Goal: Task Accomplishment & Management: Manage account settings

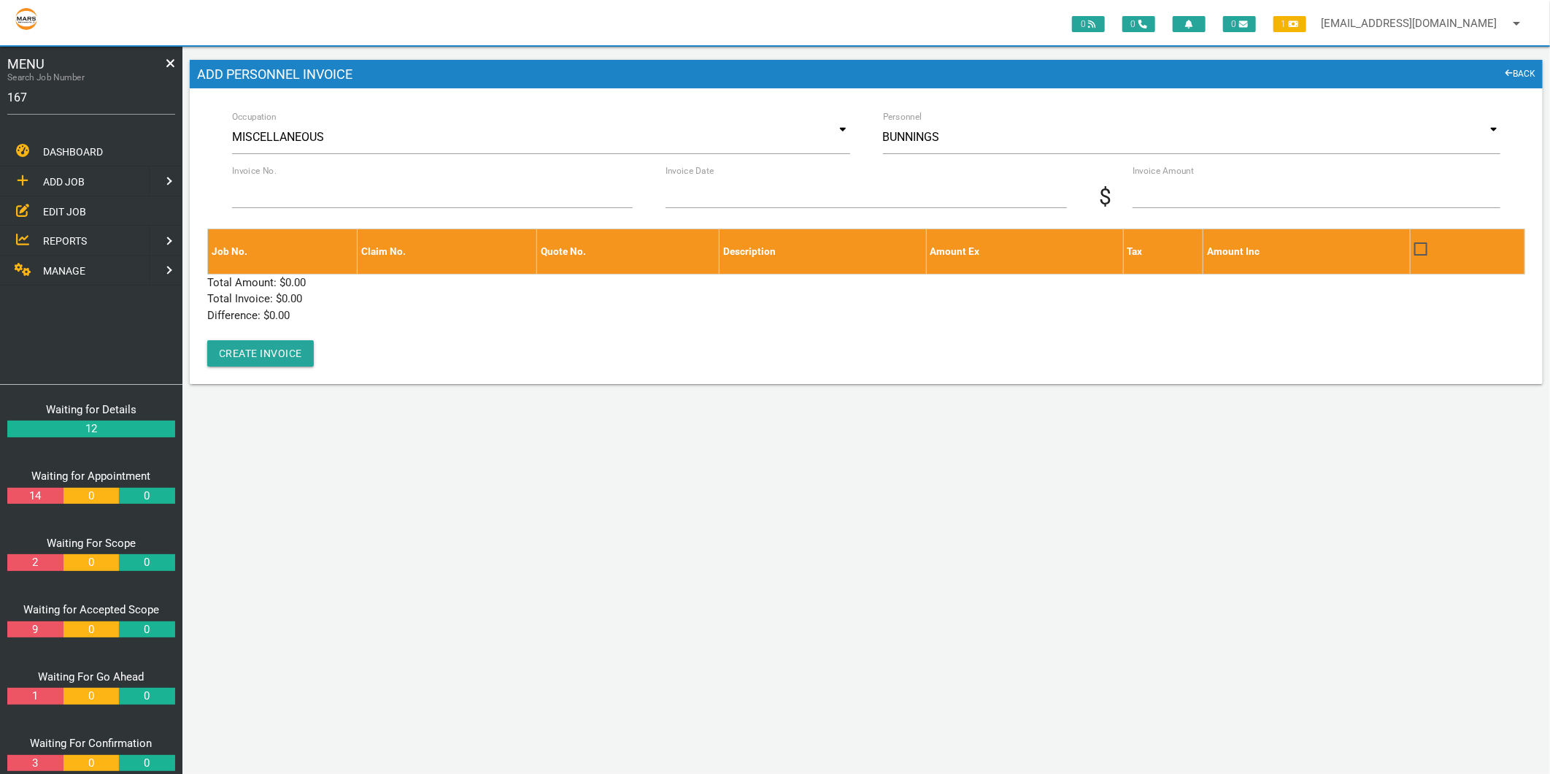
type input "1671"
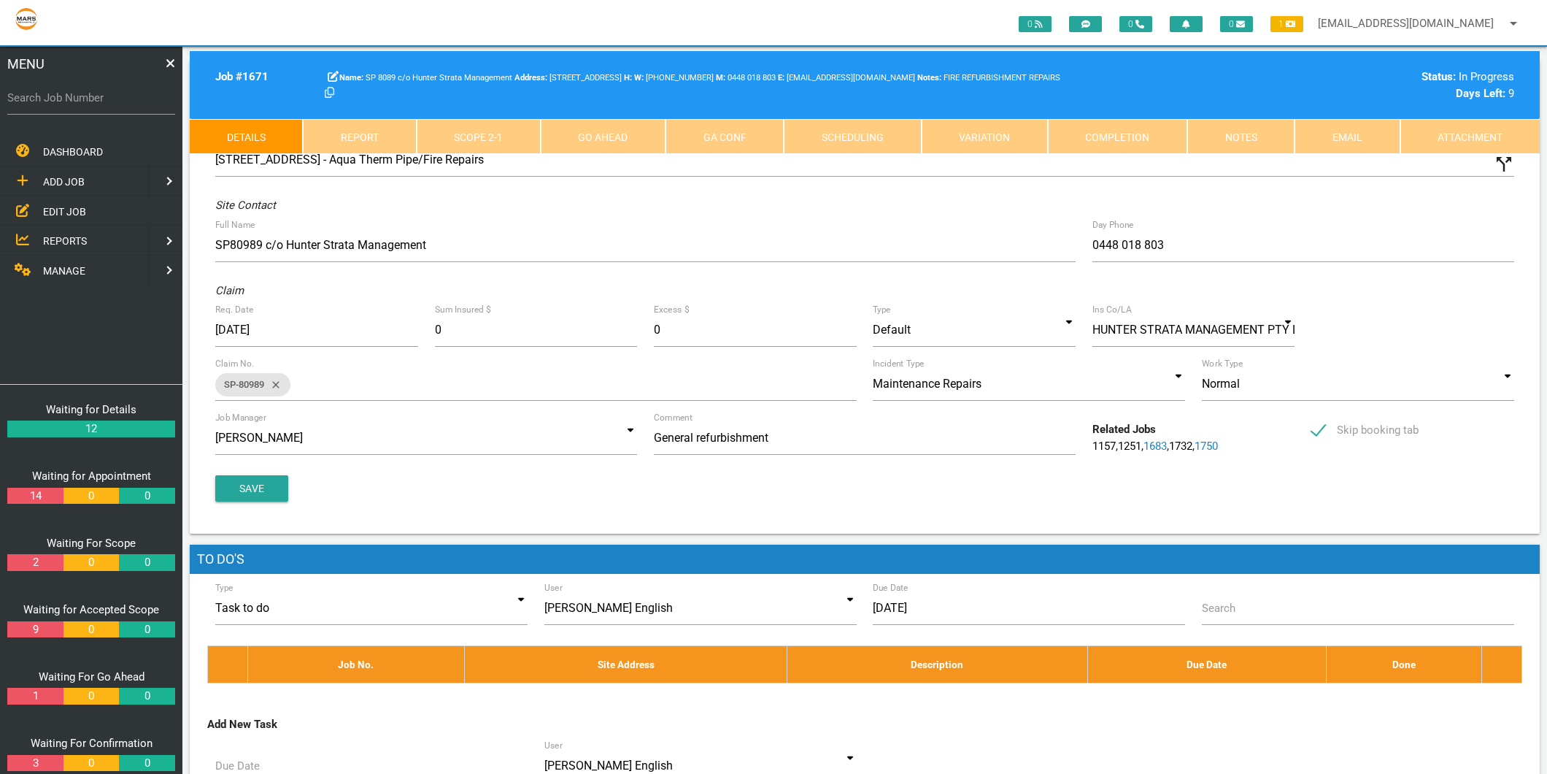
click at [505, 140] on link "Scope 2 - 1" at bounding box center [479, 136] width 124 height 35
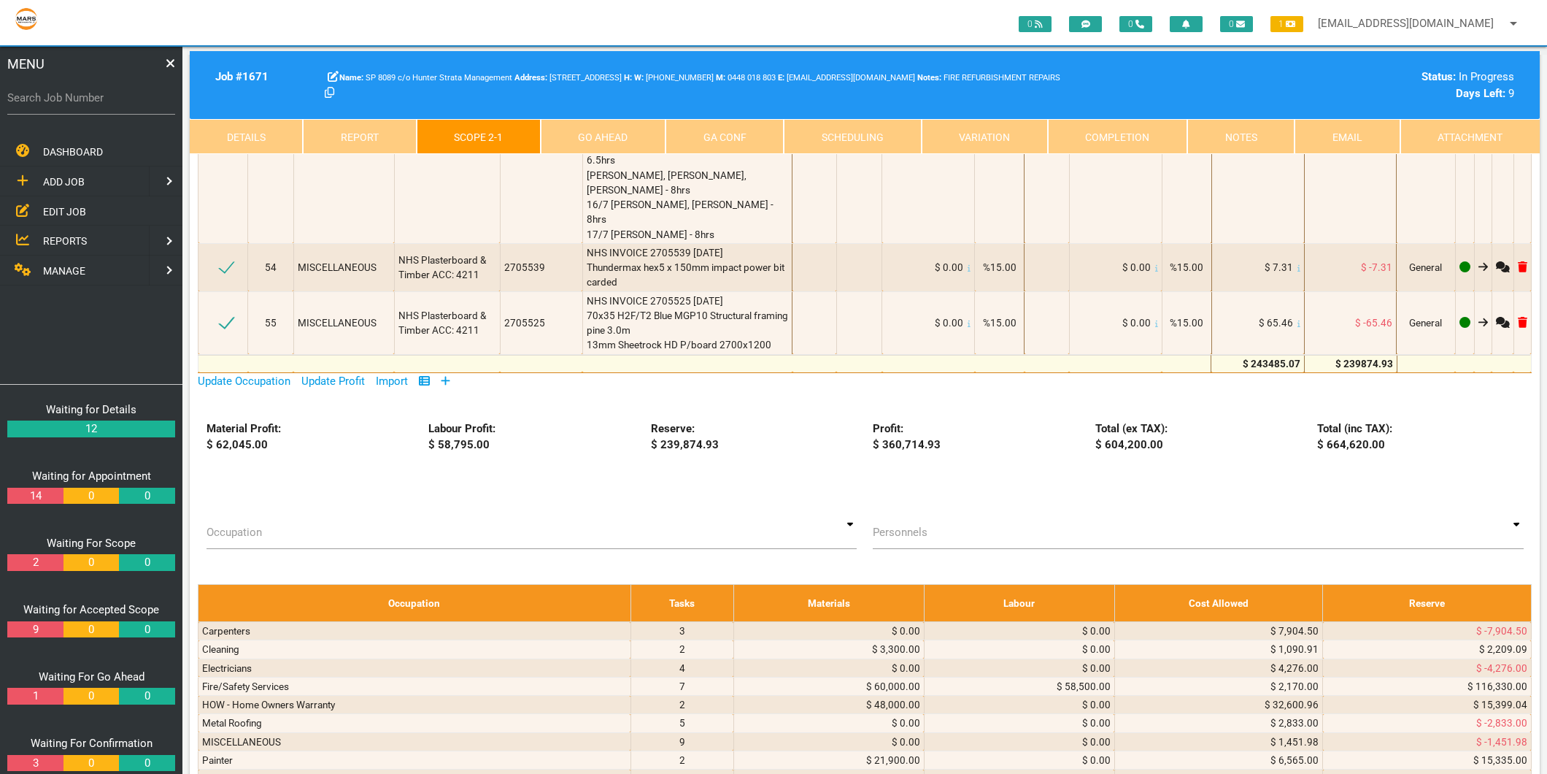
scroll to position [7459, 0]
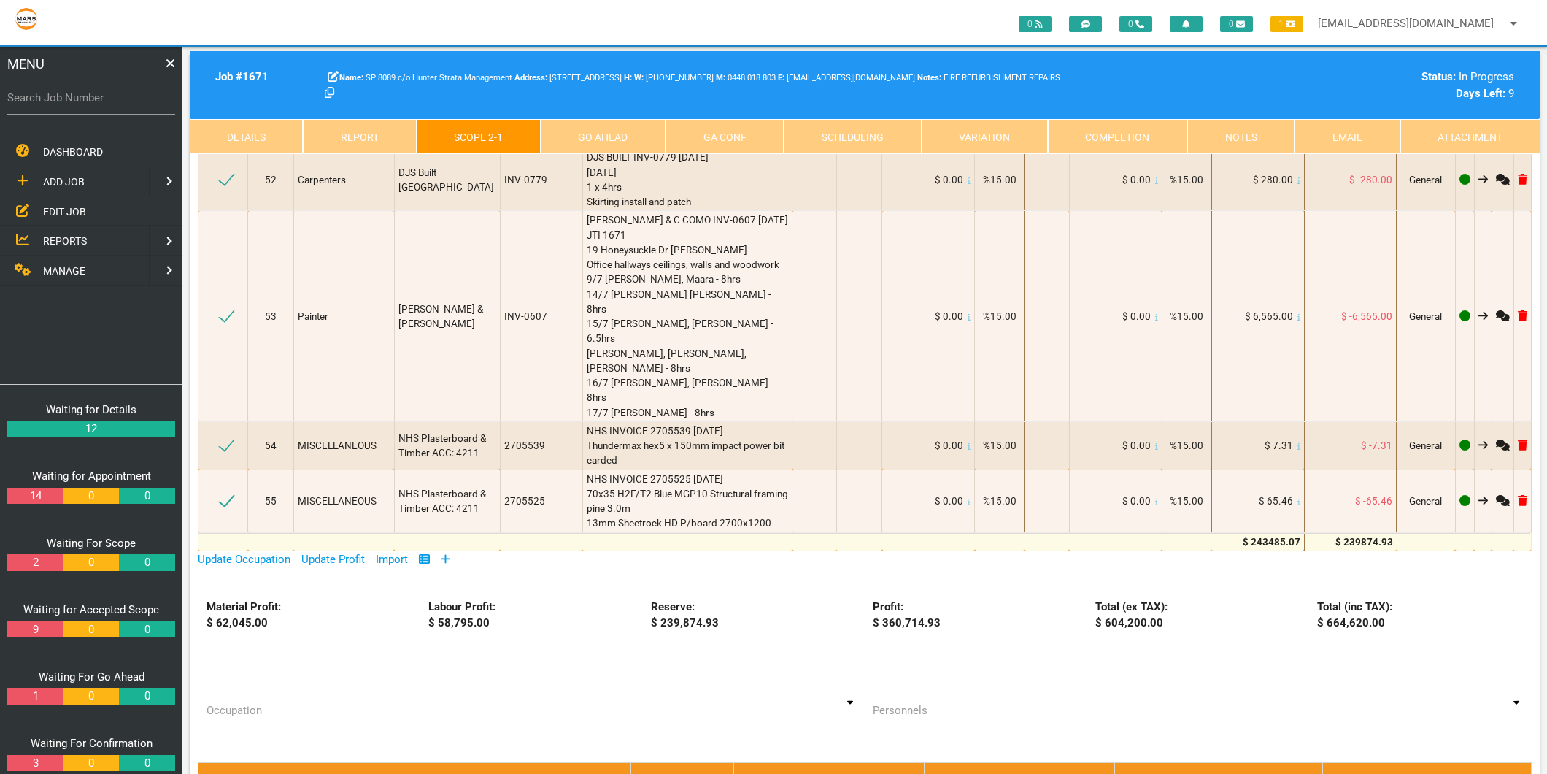
click at [449, 554] on icon at bounding box center [445, 558] width 9 height 9
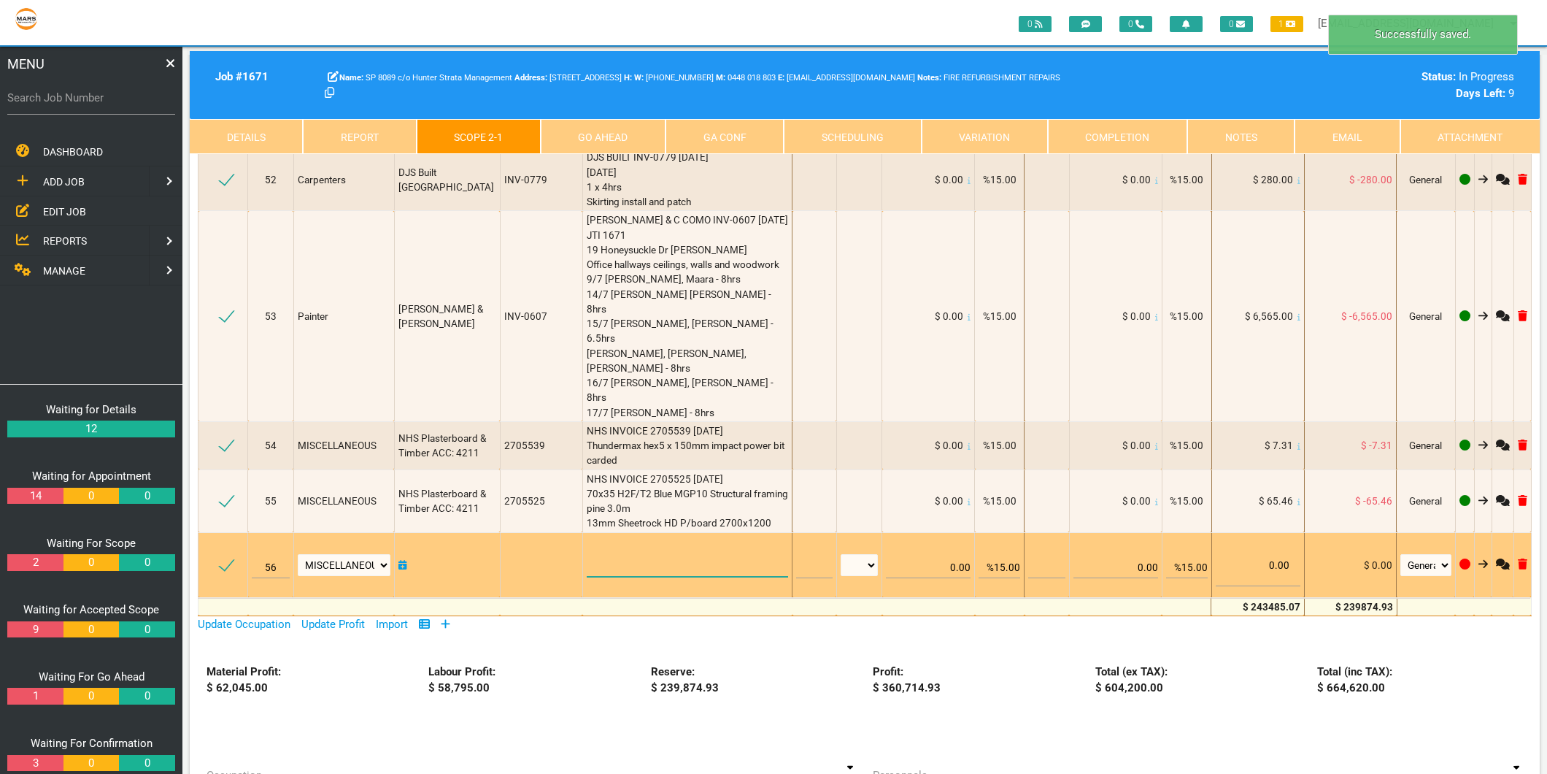
click at [587, 544] on textarea at bounding box center [688, 560] width 202 height 33
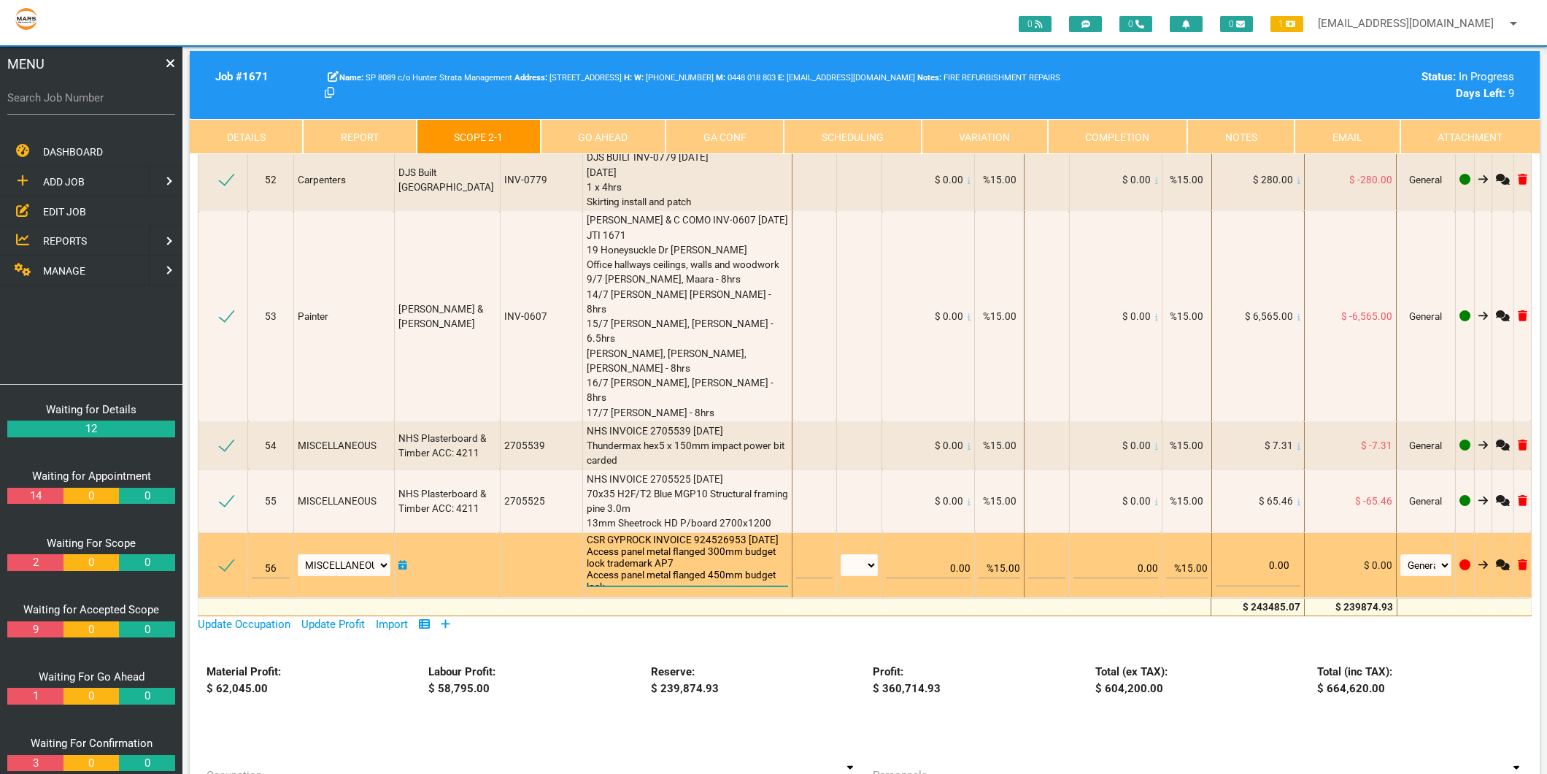
scroll to position [1, 0]
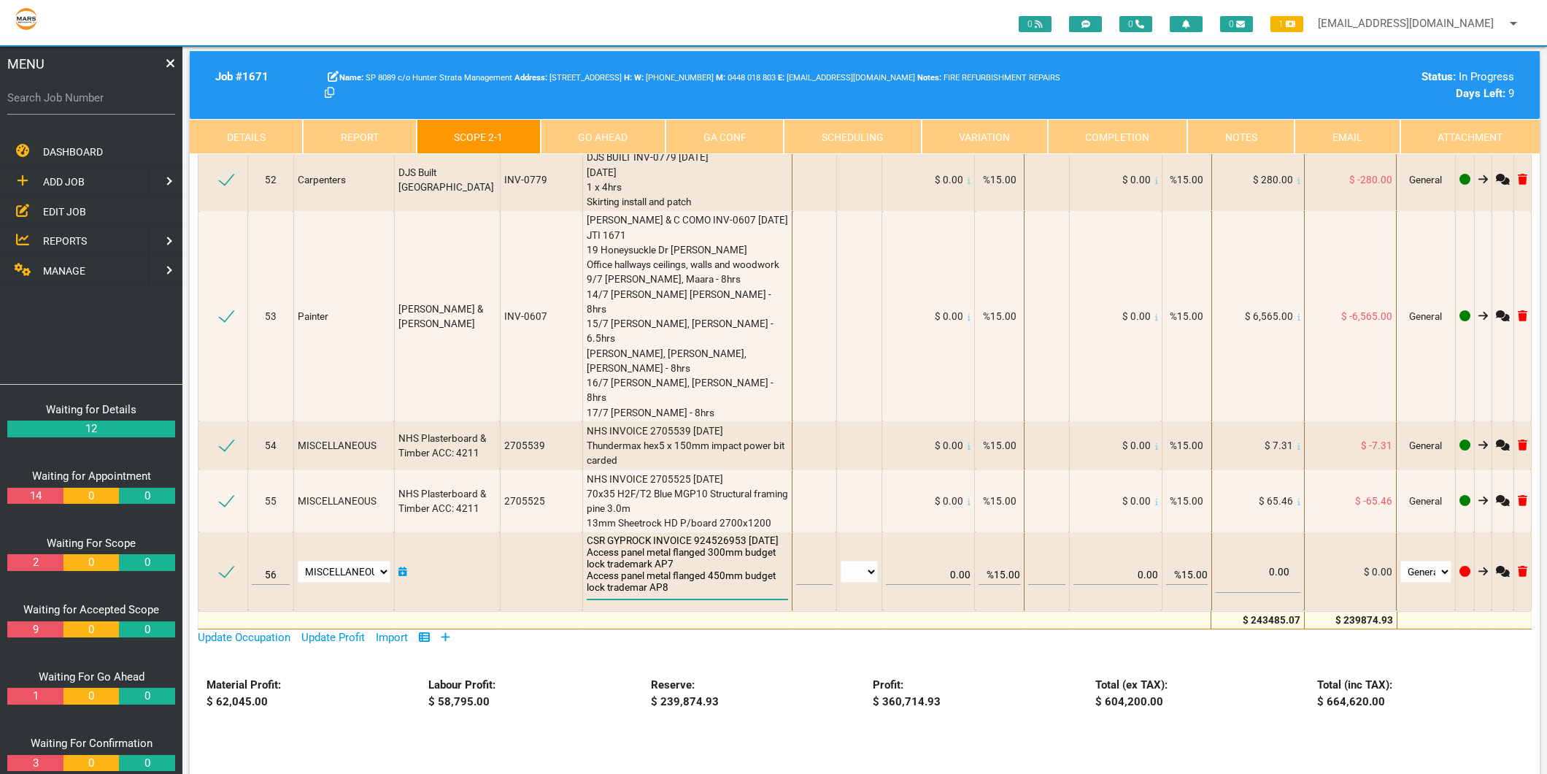
type textarea "CSR GYPROCK INVOICE 924526953 [DATE] Access panel metal flanged 300mm budget lo…"
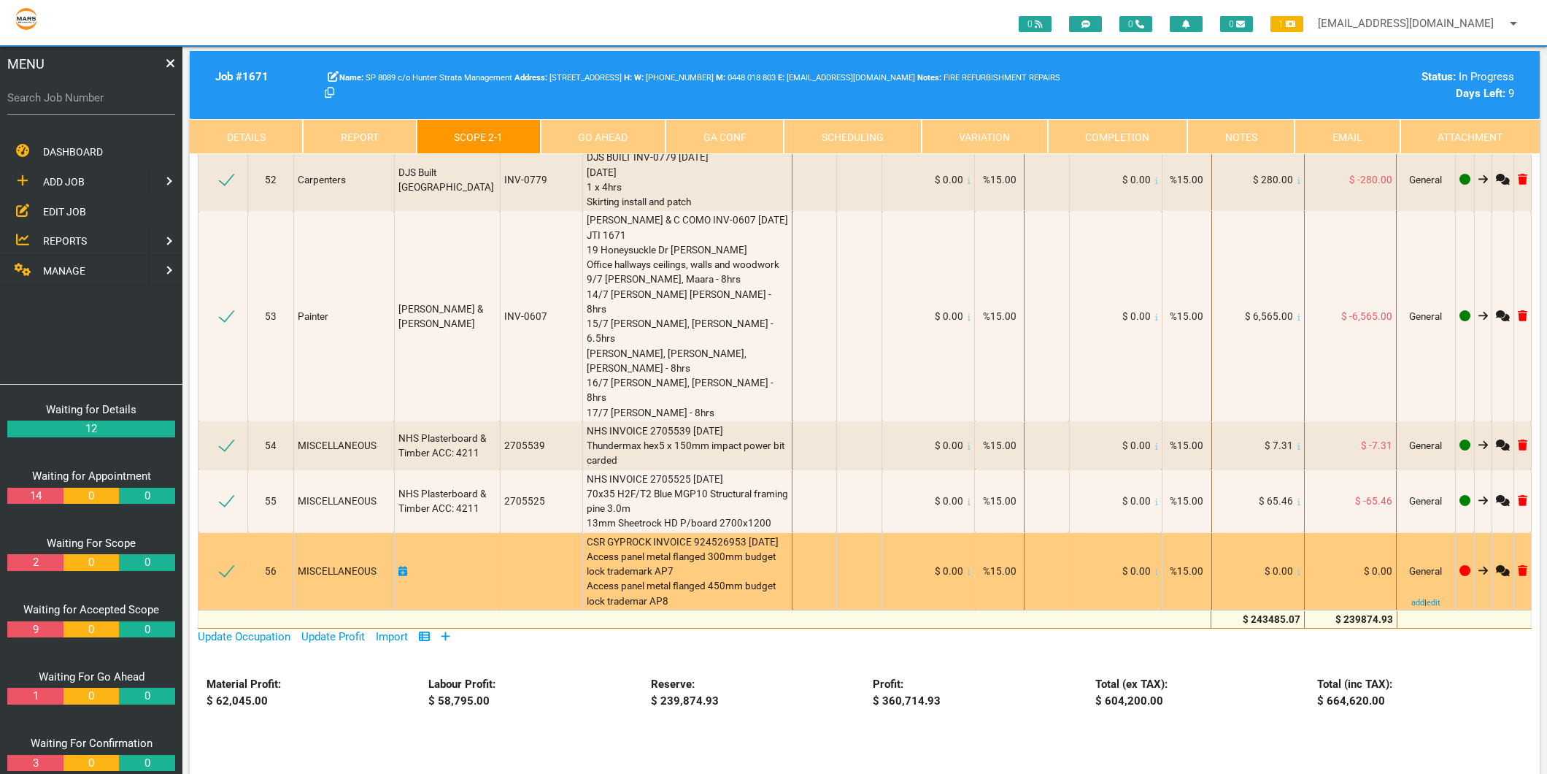
click at [1297, 568] on icon at bounding box center [1298, 571] width 3 height 7
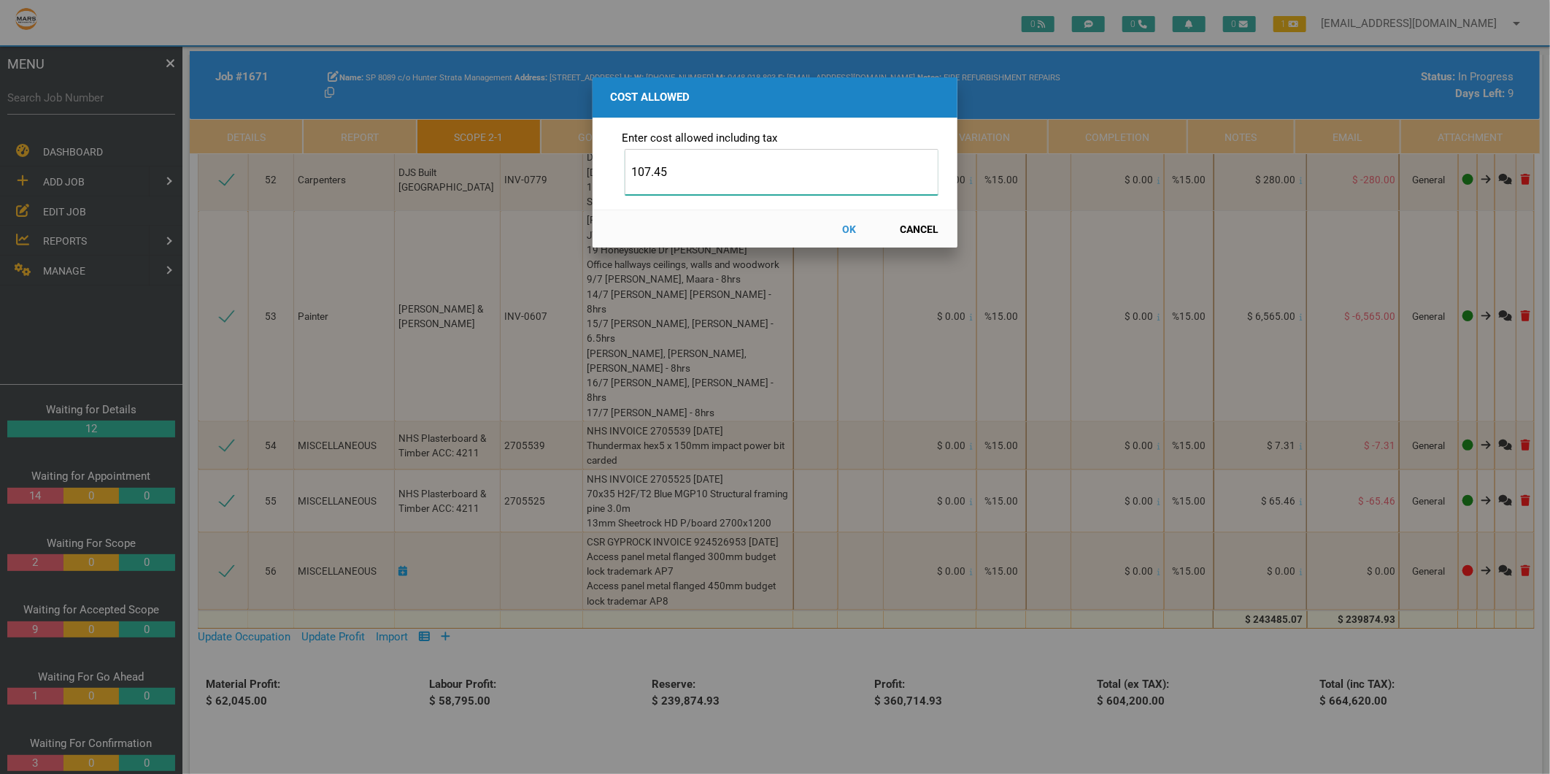
type input "107.45"
click at [848, 229] on button "OK" at bounding box center [849, 229] width 64 height 26
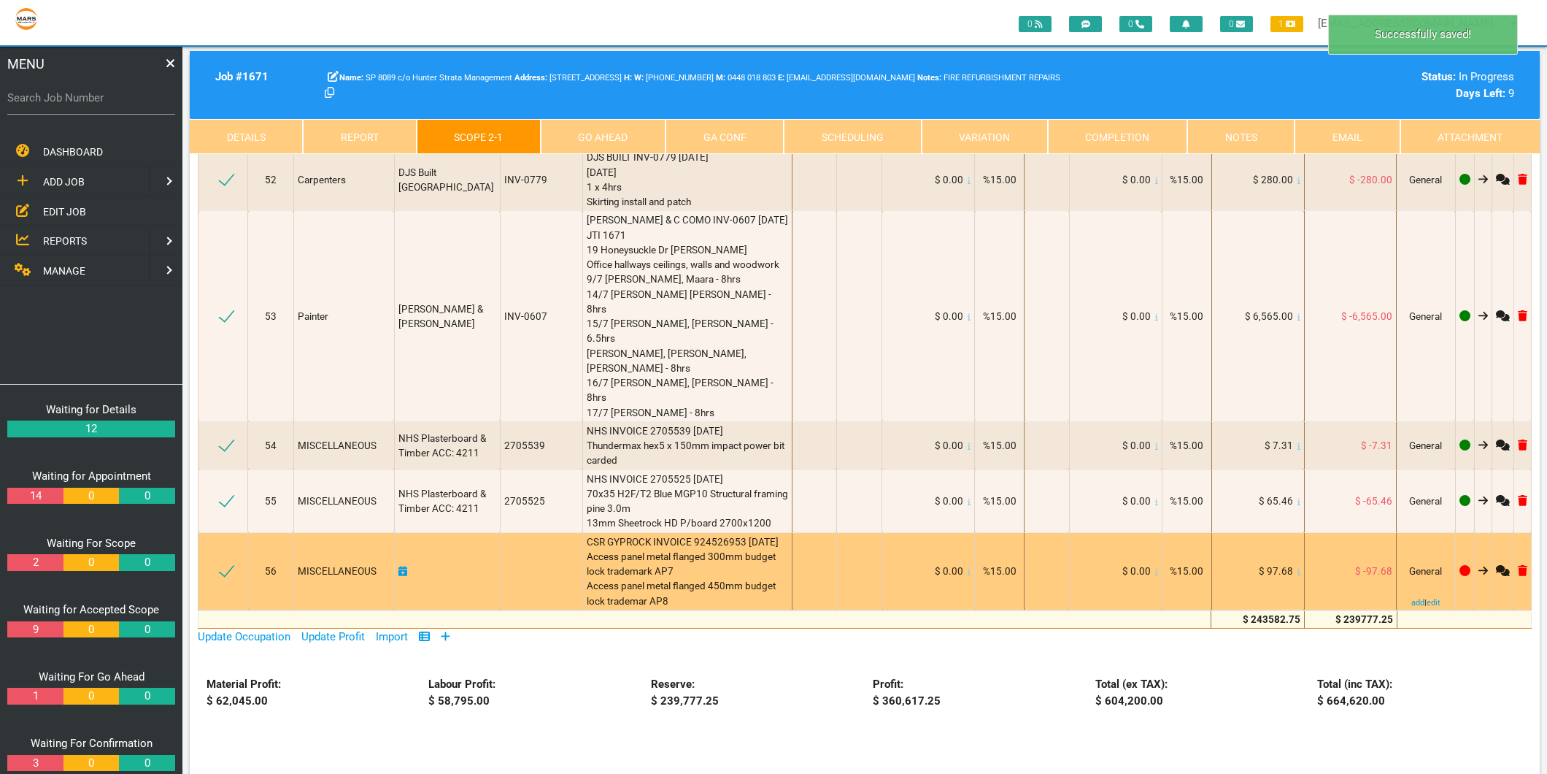
click at [409, 532] on td at bounding box center [447, 570] width 106 height 77
click at [404, 566] on icon at bounding box center [402, 571] width 9 height 10
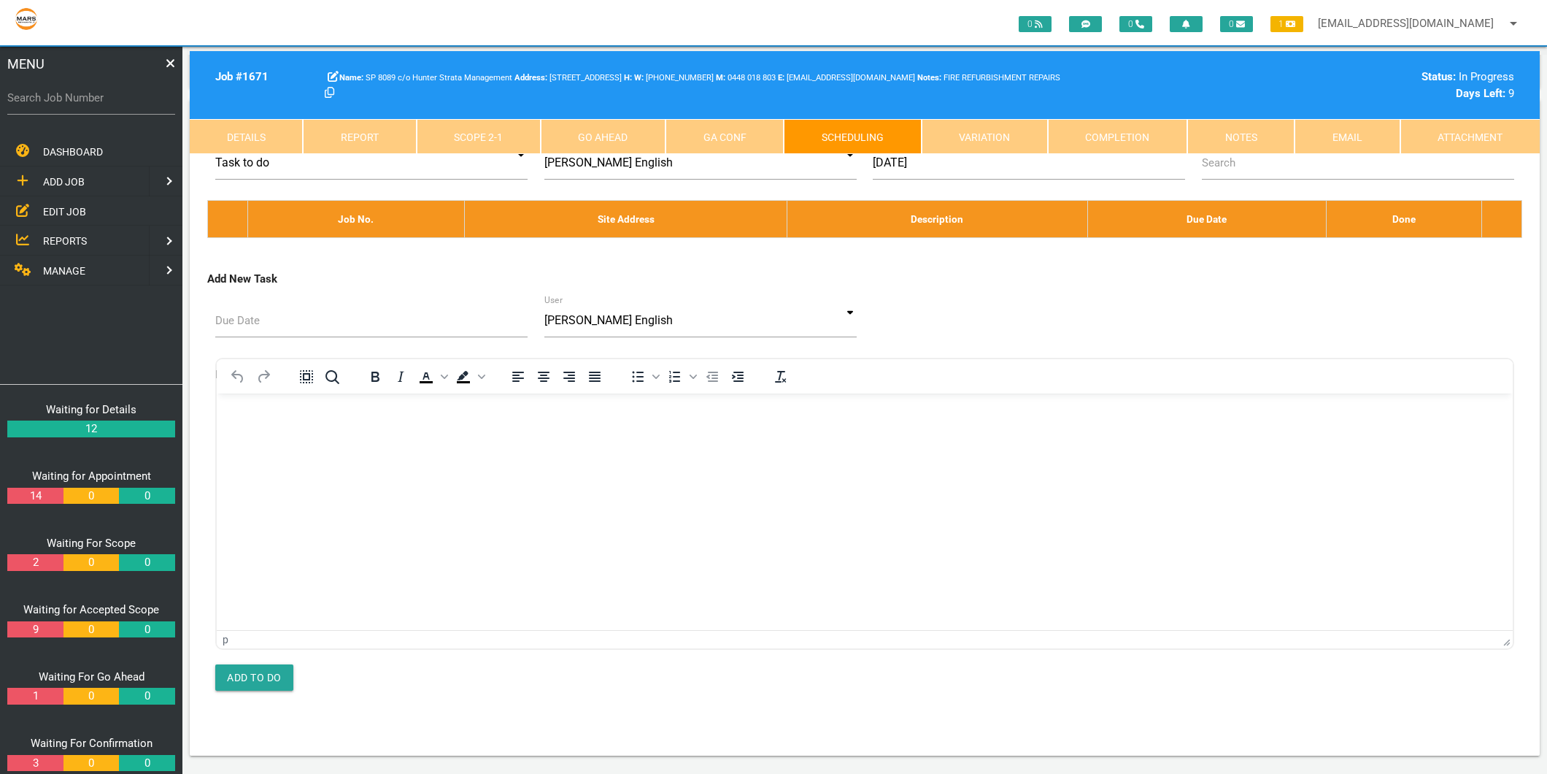
scroll to position [0, 0]
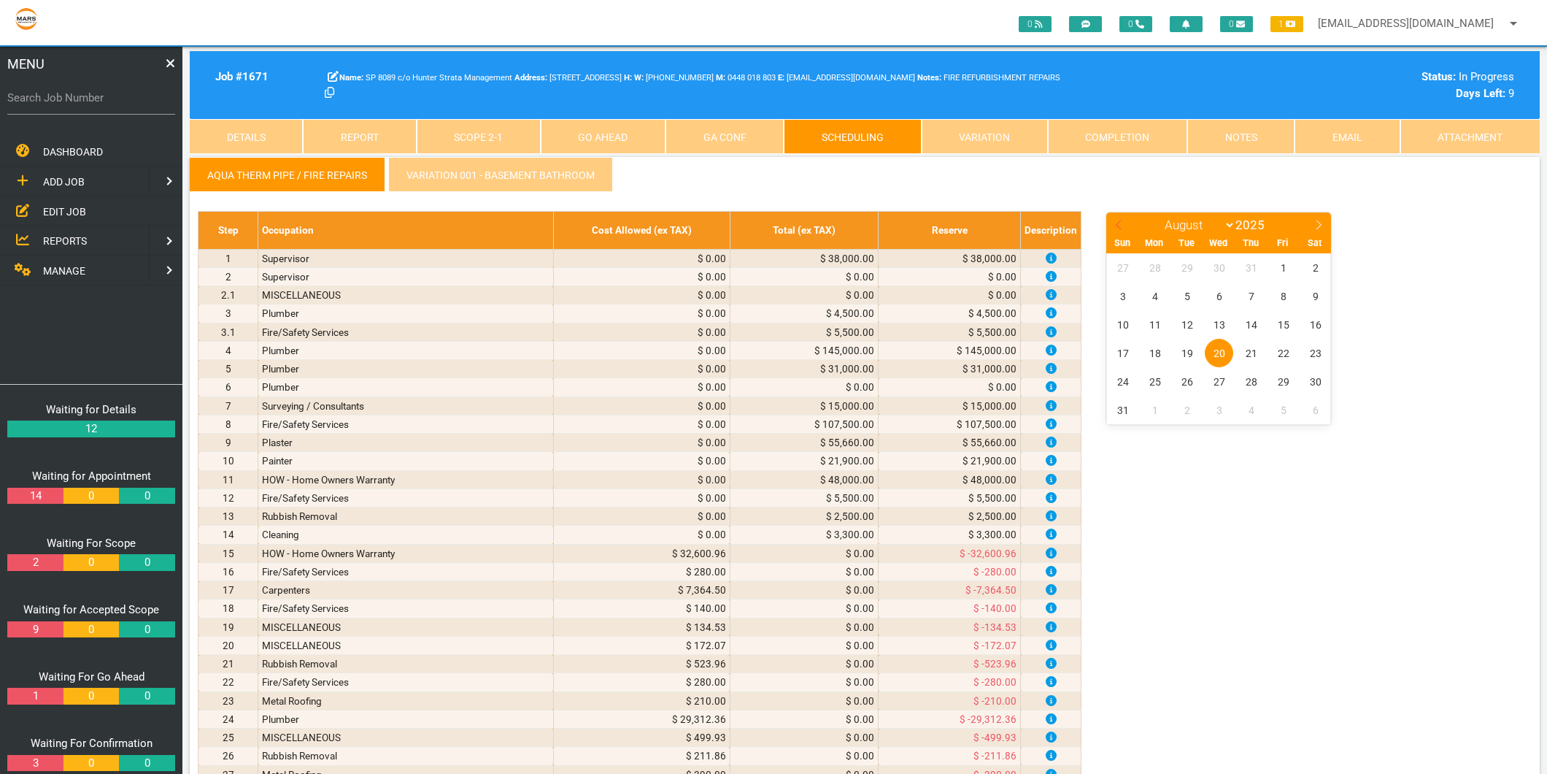
click at [1117, 220] on icon at bounding box center [1119, 225] width 10 height 10
select select "6"
click at [1190, 264] on span "1" at bounding box center [1187, 267] width 28 height 28
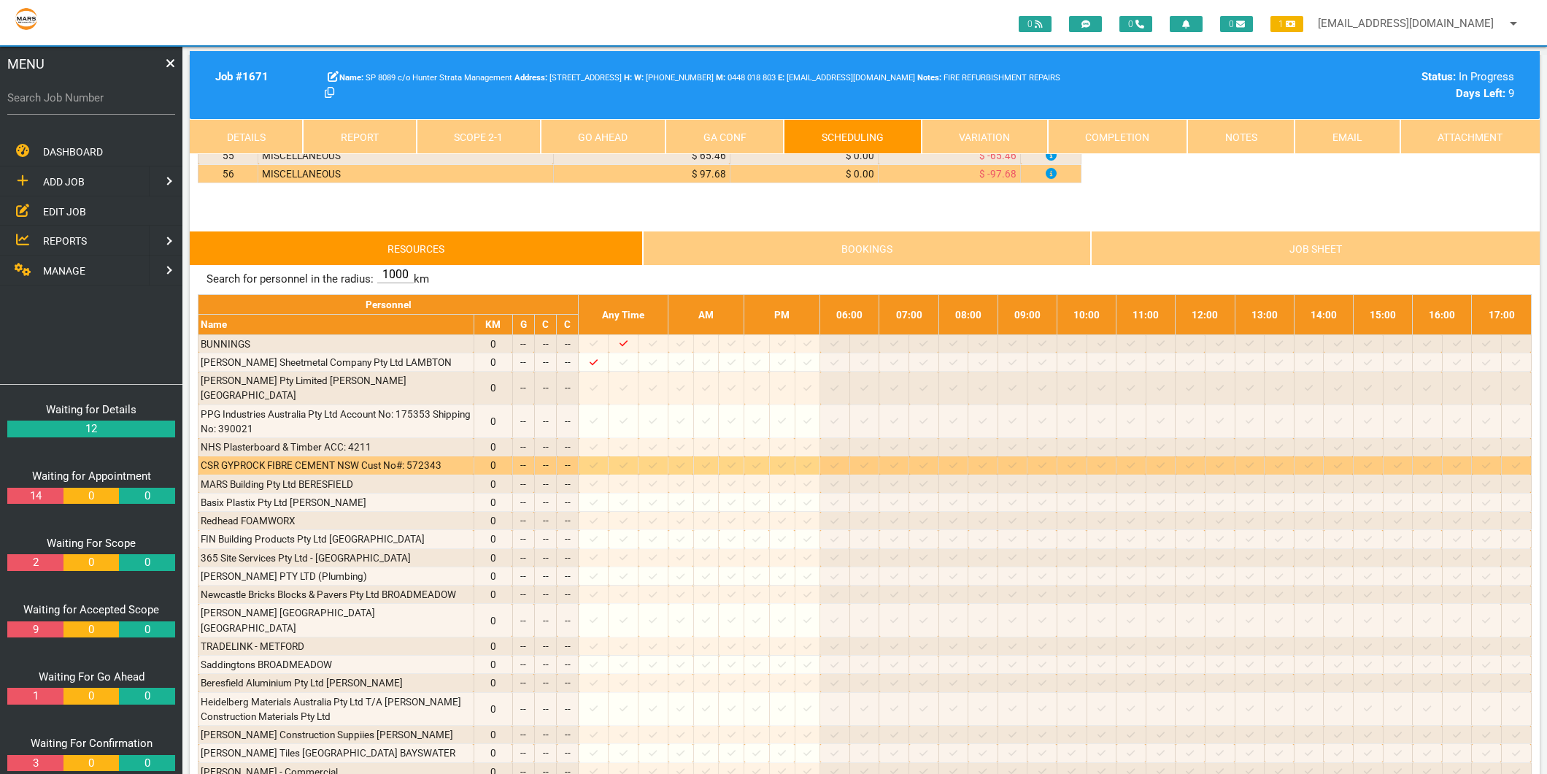
click at [657, 460] on icon at bounding box center [653, 464] width 8 height 9
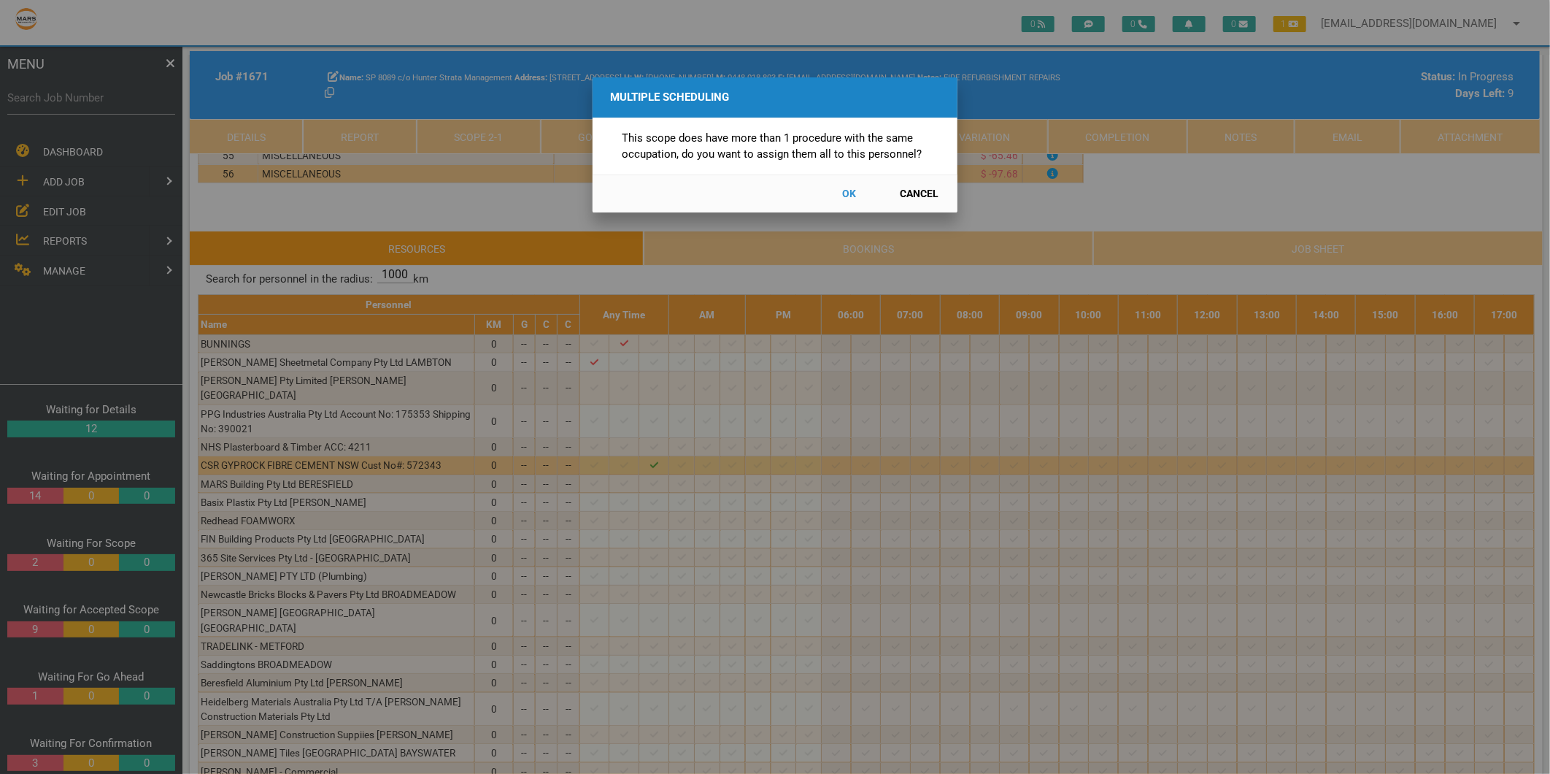
click at [908, 193] on button "Cancel" at bounding box center [919, 194] width 64 height 26
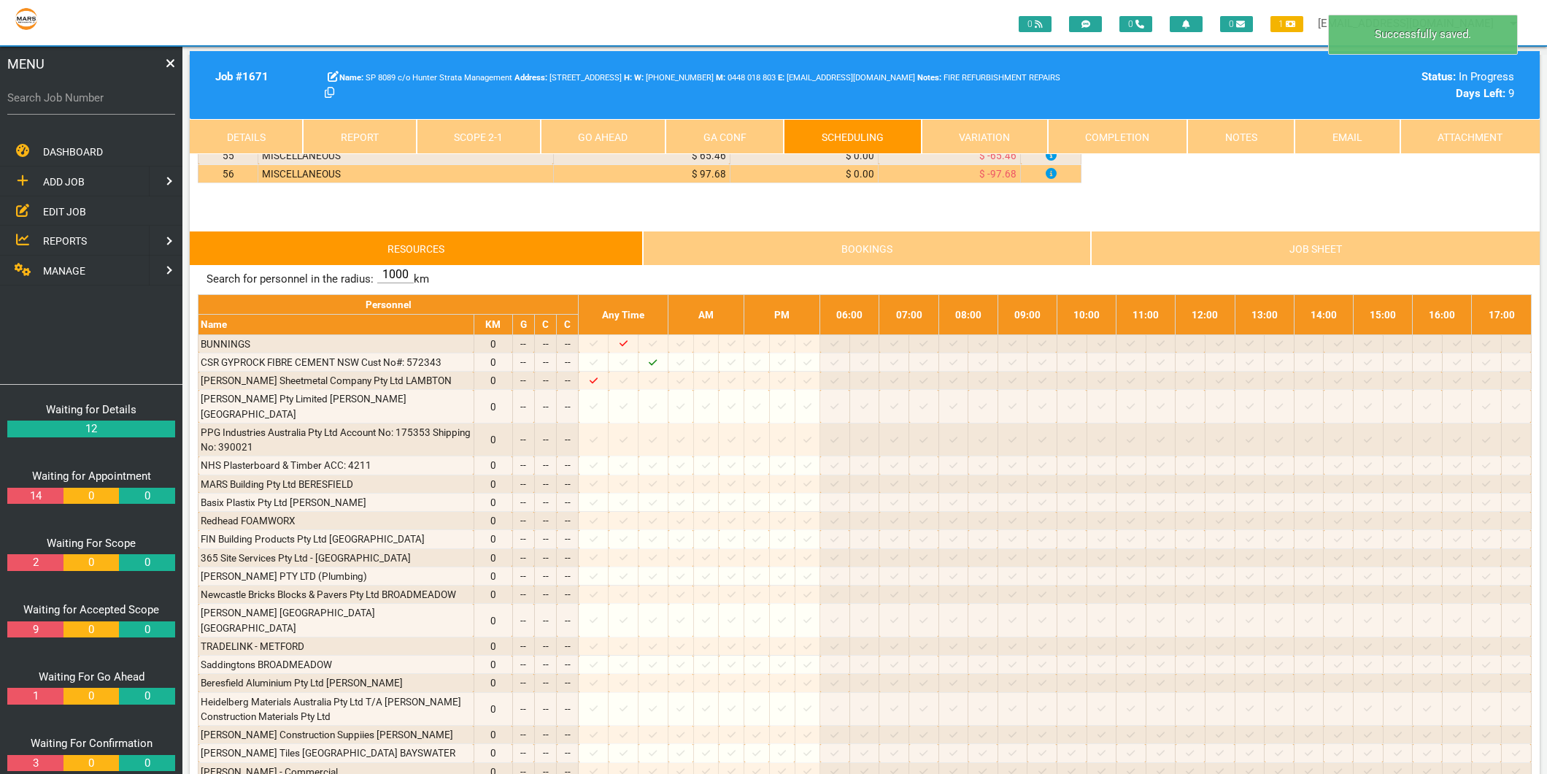
click at [479, 128] on link "Scope 2 - 1" at bounding box center [479, 136] width 124 height 35
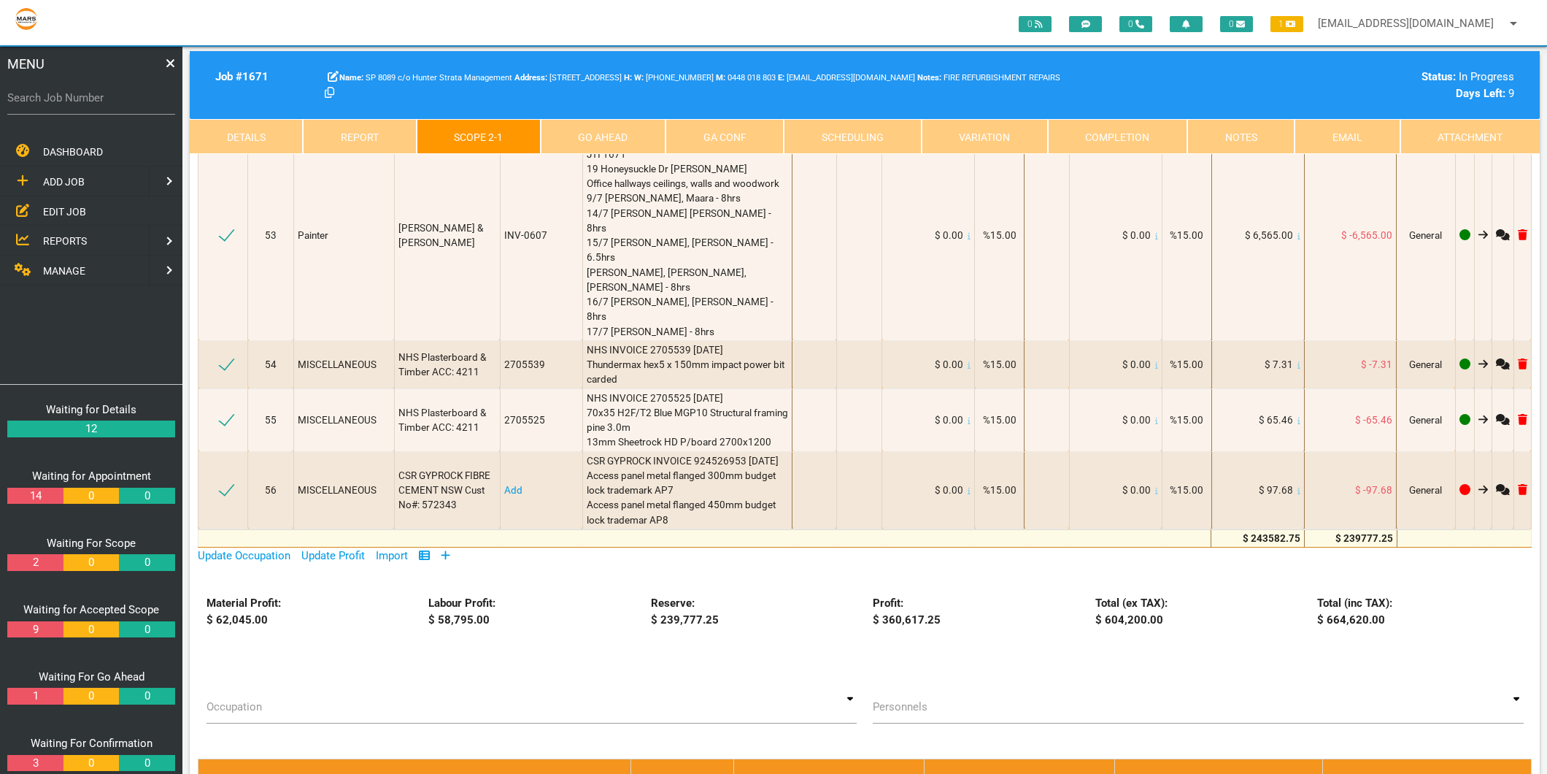
scroll to position [7297, 0]
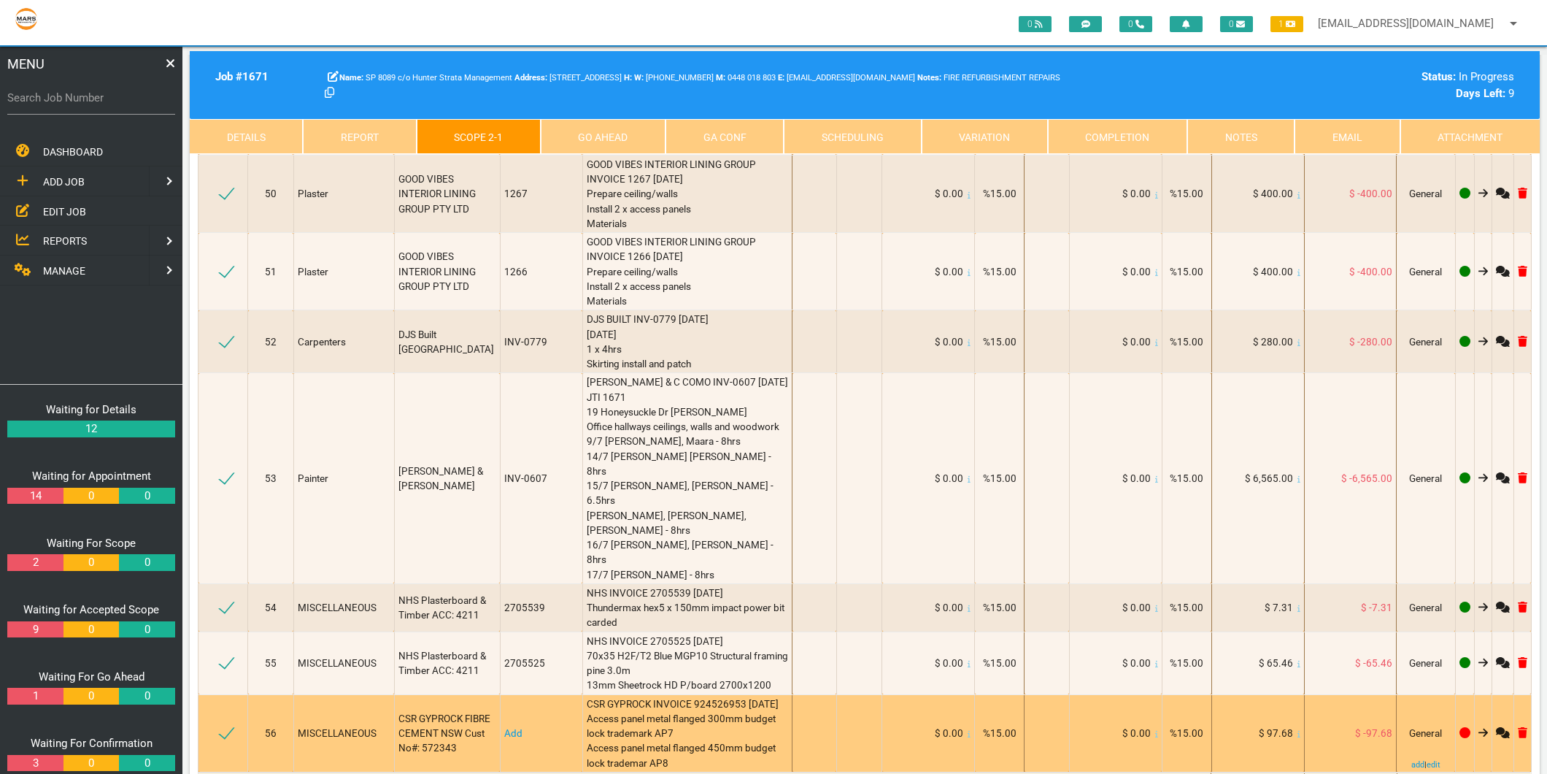
click at [504, 727] on link "Add" at bounding box center [513, 733] width 18 height 12
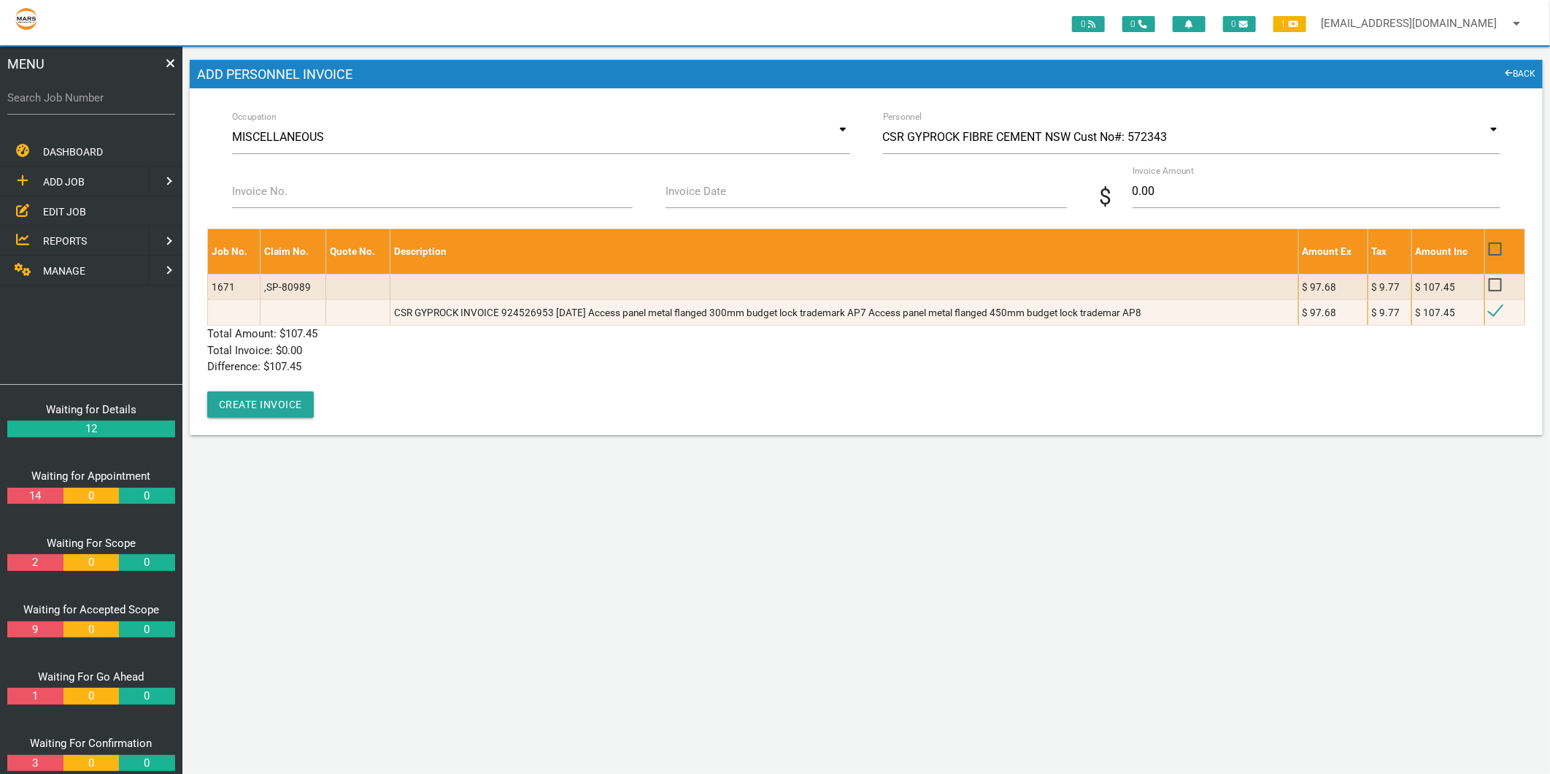
click at [285, 191] on label "Invoice No." at bounding box center [259, 191] width 55 height 17
click at [285, 191] on input "Invoice No." at bounding box center [432, 191] width 401 height 34
type input "924526953"
click at [741, 192] on input "Invoice Date" at bounding box center [866, 191] width 401 height 34
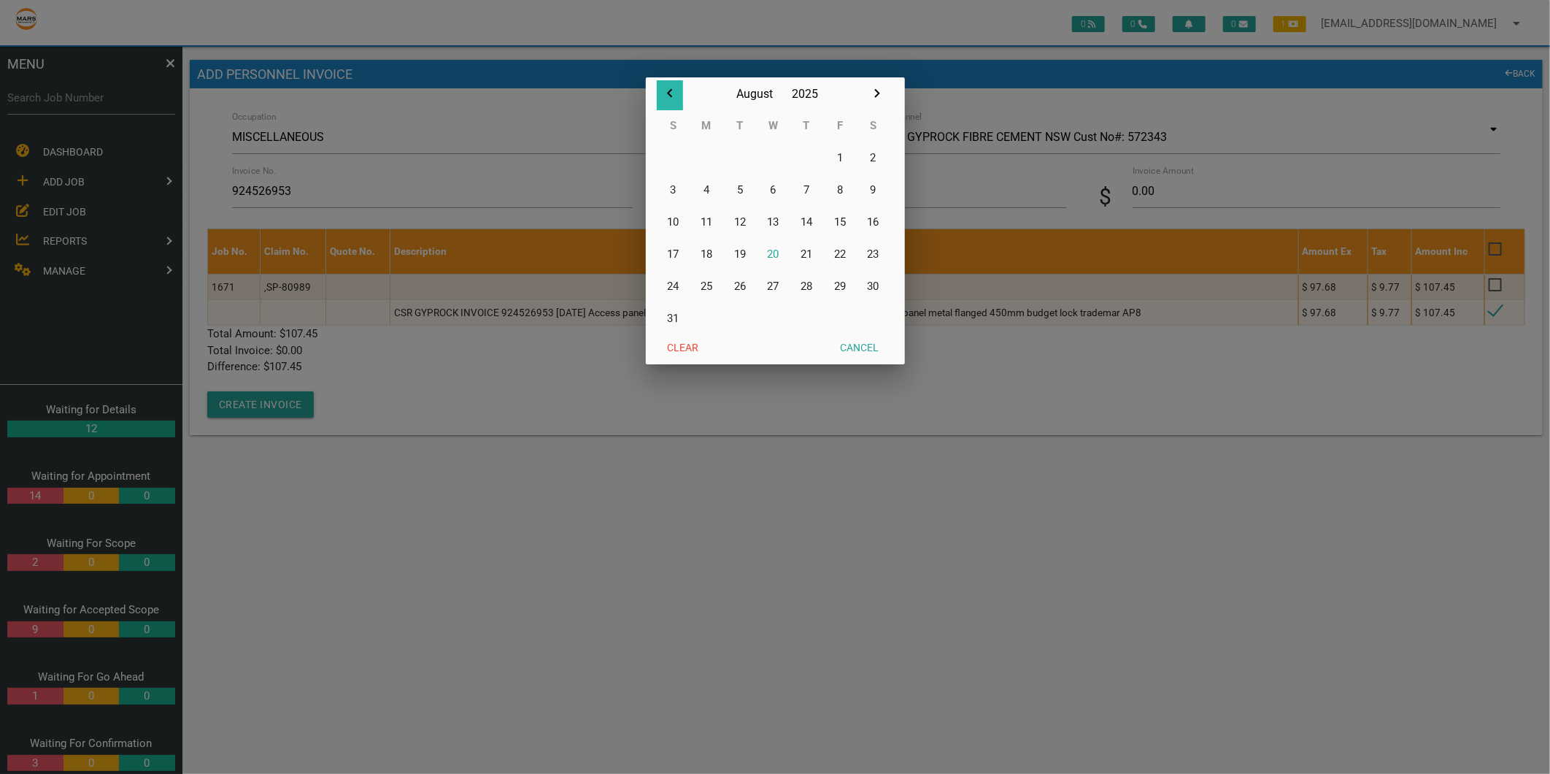
click at [667, 90] on icon "button" at bounding box center [670, 94] width 18 height 18
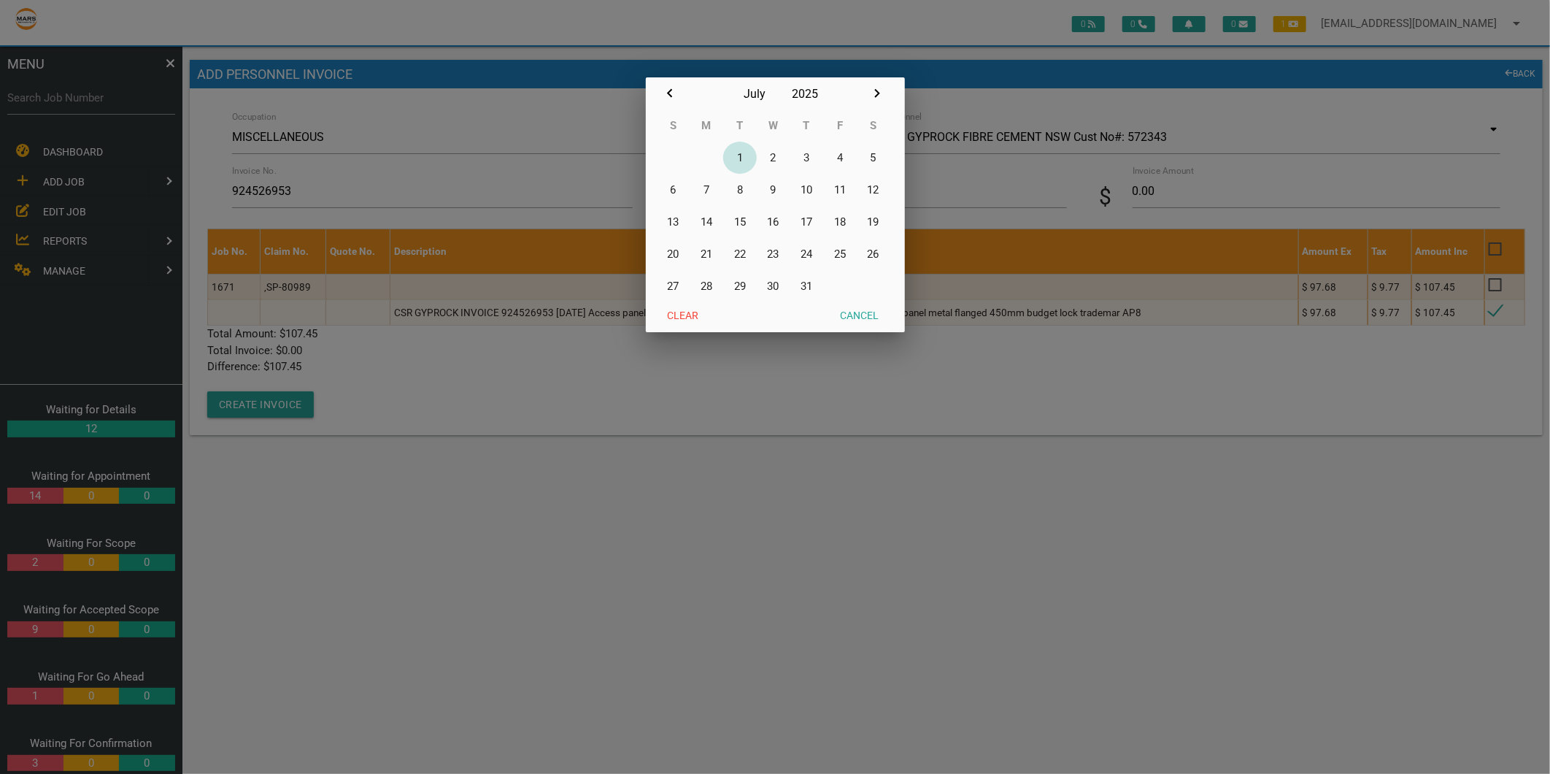
click at [742, 162] on button "1" at bounding box center [740, 158] width 34 height 32
type input "[DATE]"
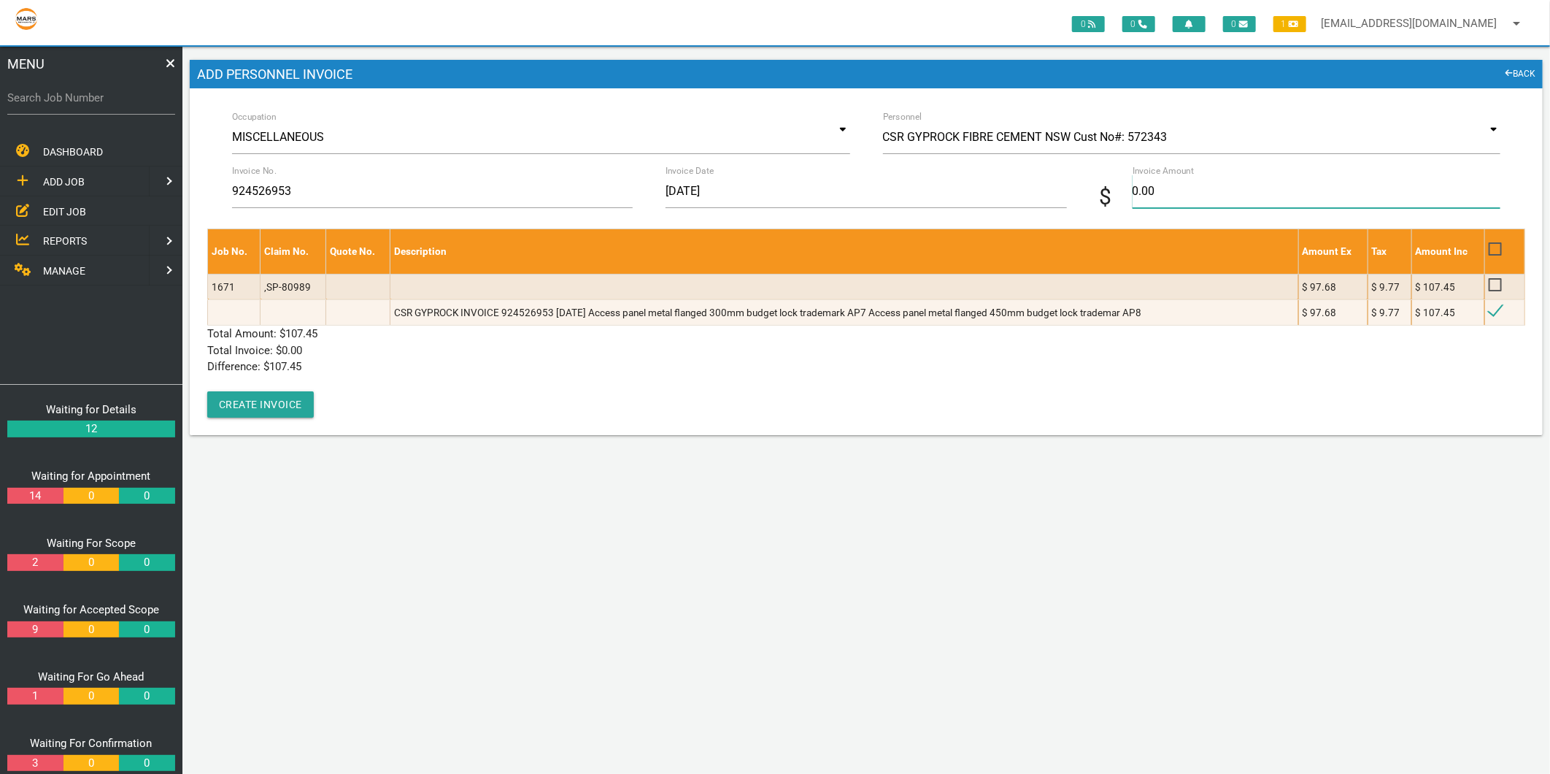
click at [1187, 197] on input "0.00" at bounding box center [1317, 191] width 368 height 34
type input "107.45"
click at [381, 372] on p "Difference: $ 107.45" at bounding box center [866, 366] width 1318 height 17
click at [282, 402] on button "Create Invoice" at bounding box center [260, 404] width 107 height 26
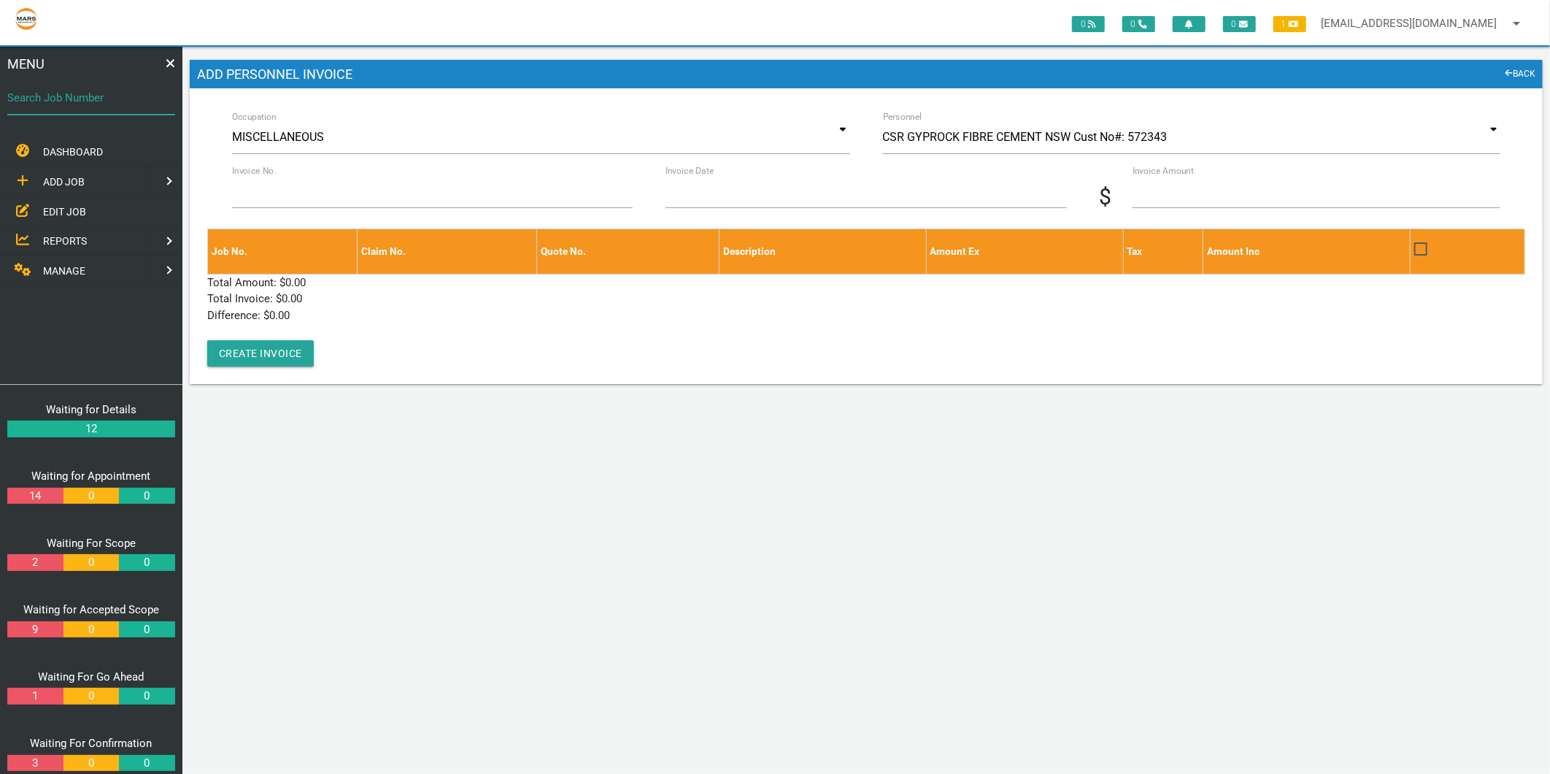
click at [74, 85] on div "Search Job Number" at bounding box center [91, 100] width 168 height 39
type input "1740"
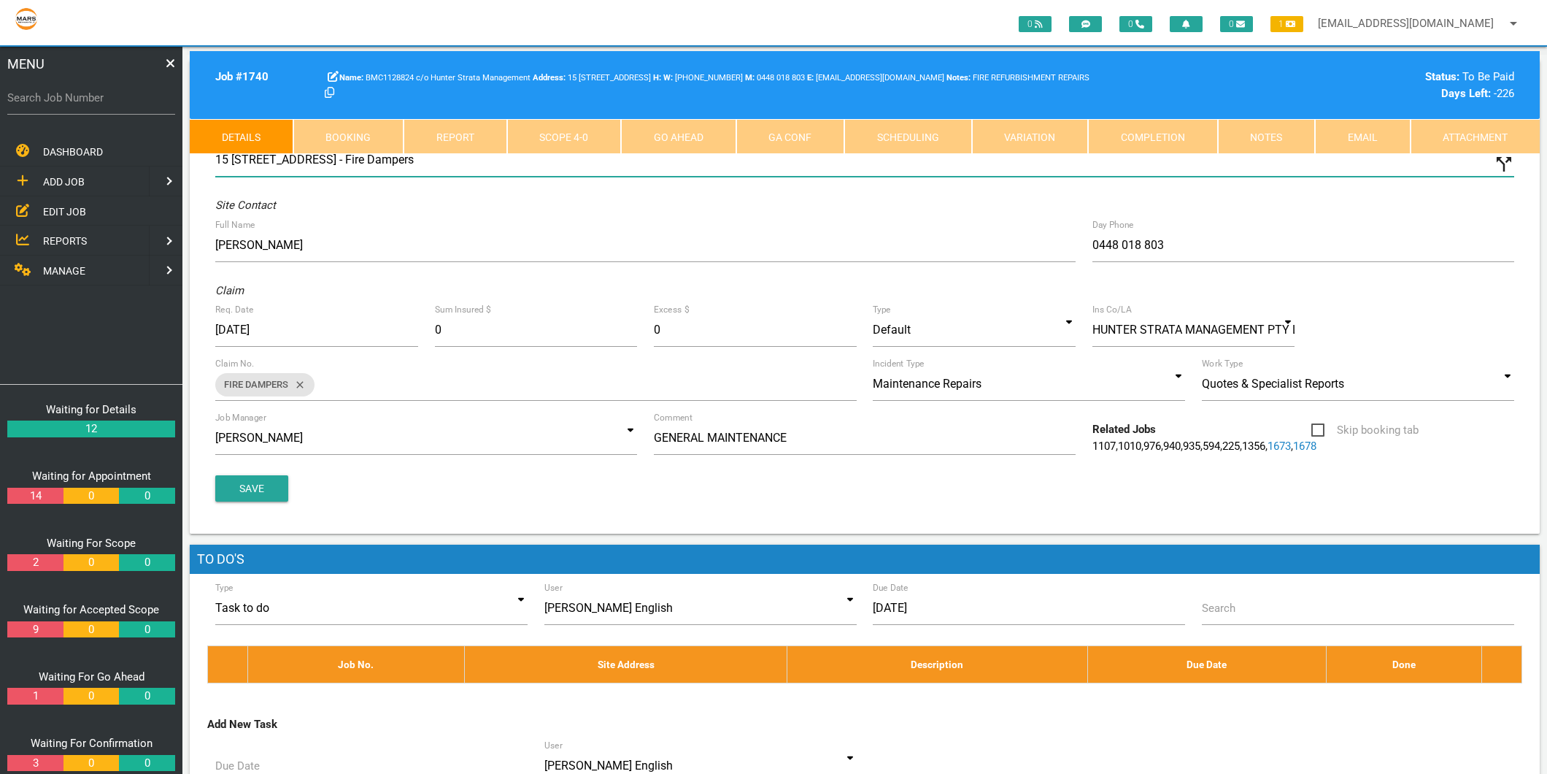
click at [538, 165] on input "15 [STREET_ADDRESS] - Fire Dampers" at bounding box center [864, 160] width 1299 height 34
click at [538, 150] on link "Scope 4 - 0" at bounding box center [564, 136] width 115 height 35
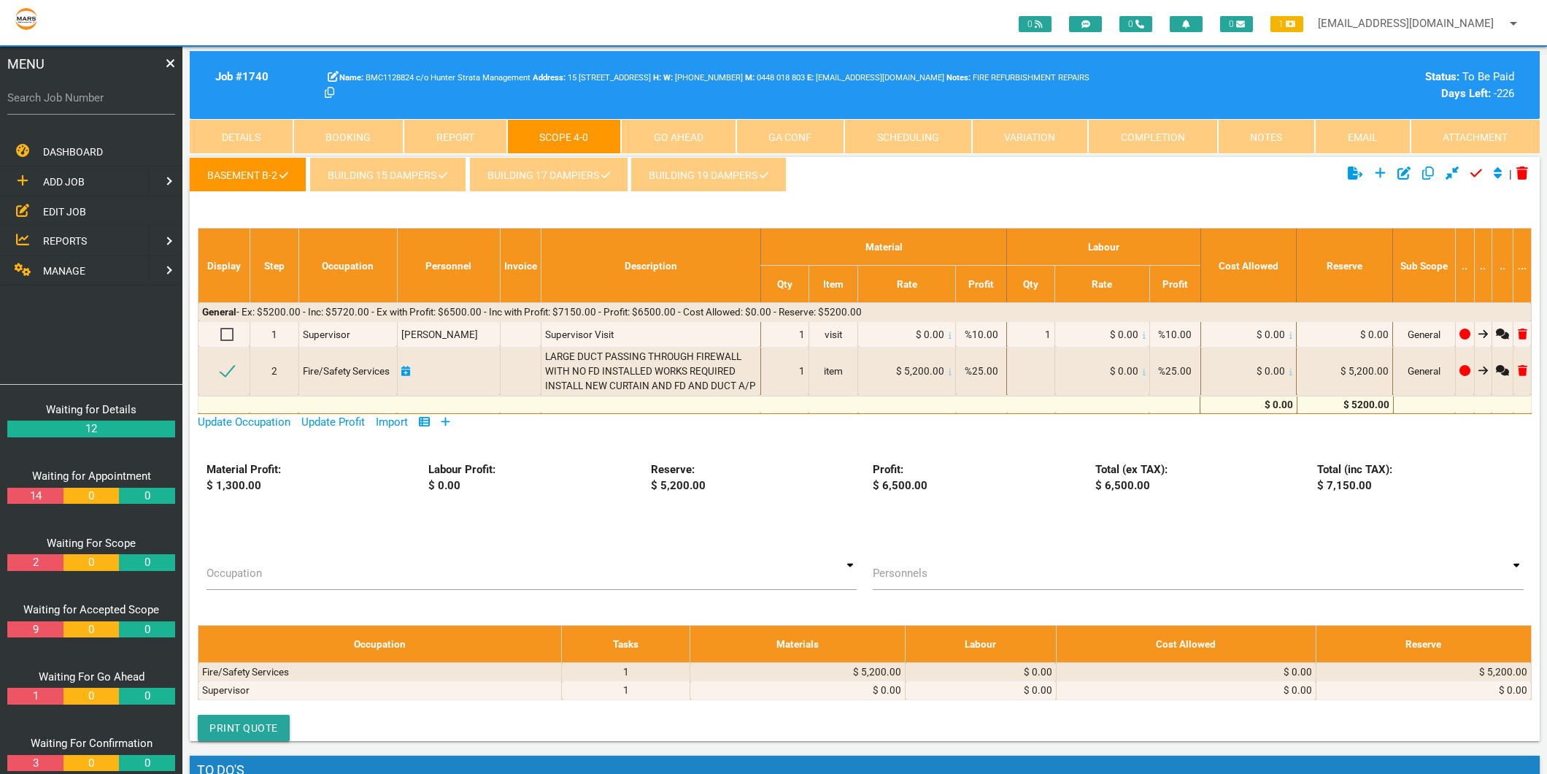
click at [391, 174] on link "BUILDING 15 DAMPERS" at bounding box center [387, 174] width 156 height 35
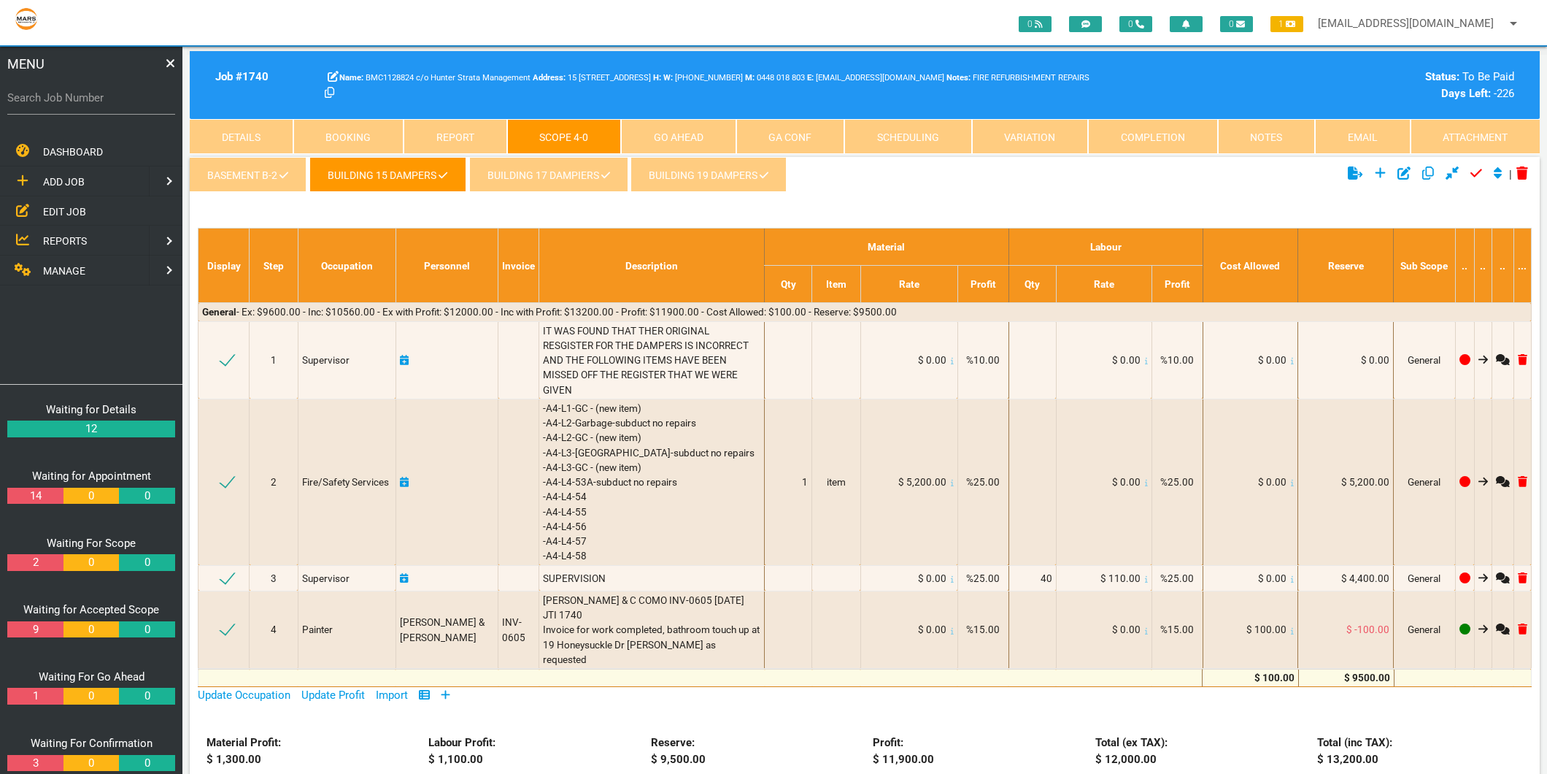
click at [268, 177] on link "BASEMENT B-2" at bounding box center [248, 174] width 117 height 35
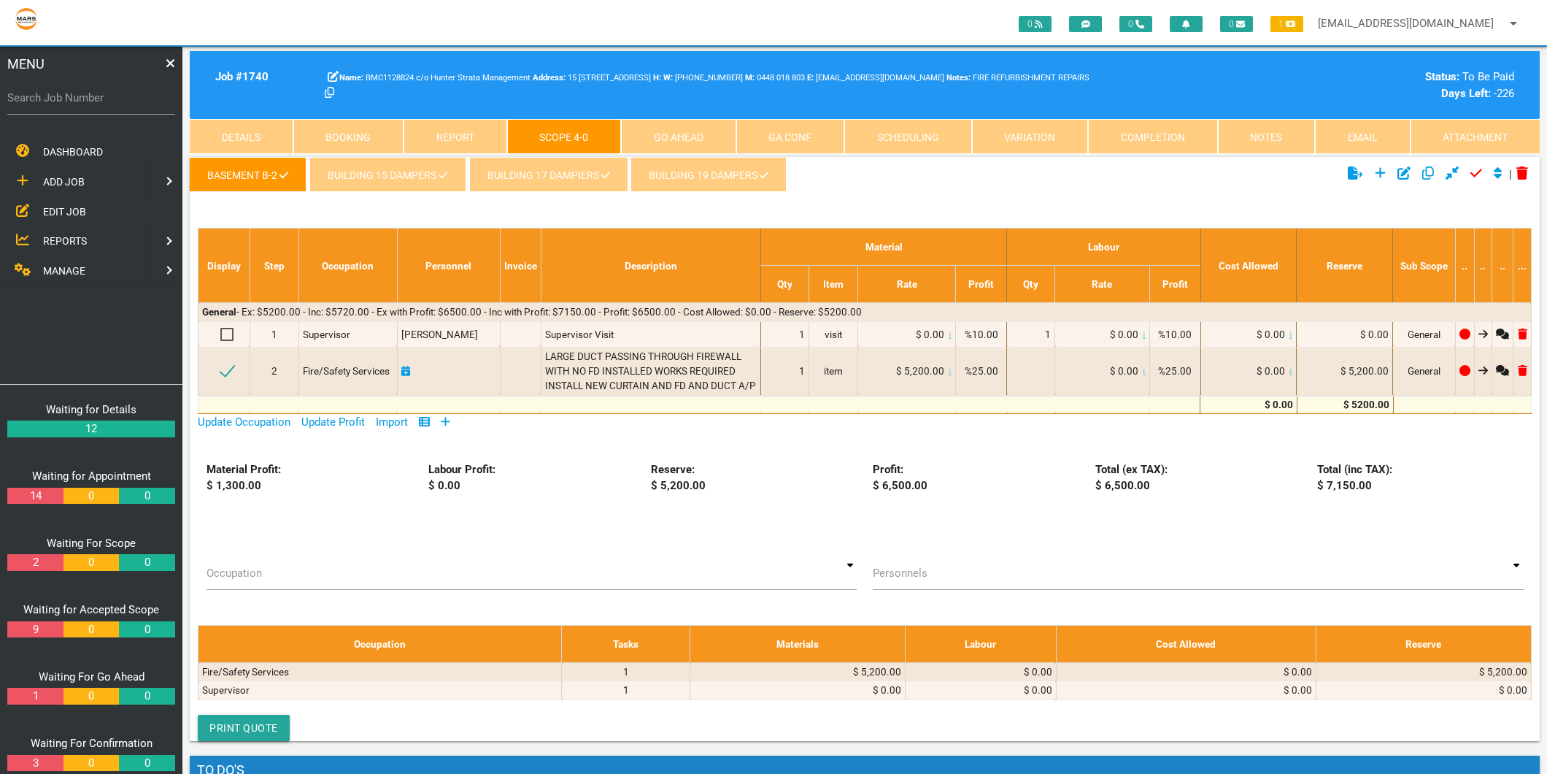
click at [447, 422] on icon at bounding box center [445, 421] width 9 height 11
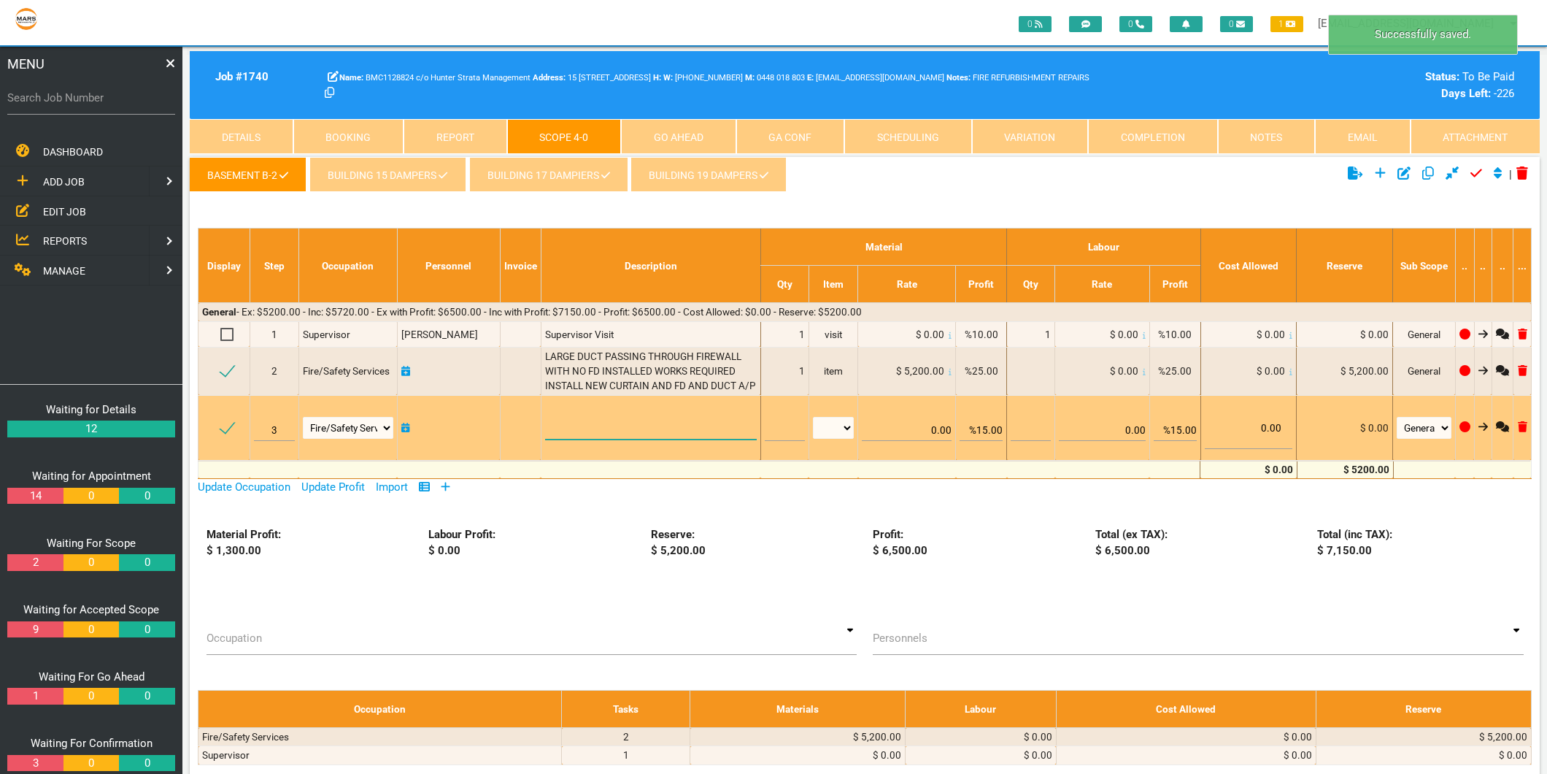
click at [571, 417] on textarea at bounding box center [651, 422] width 212 height 33
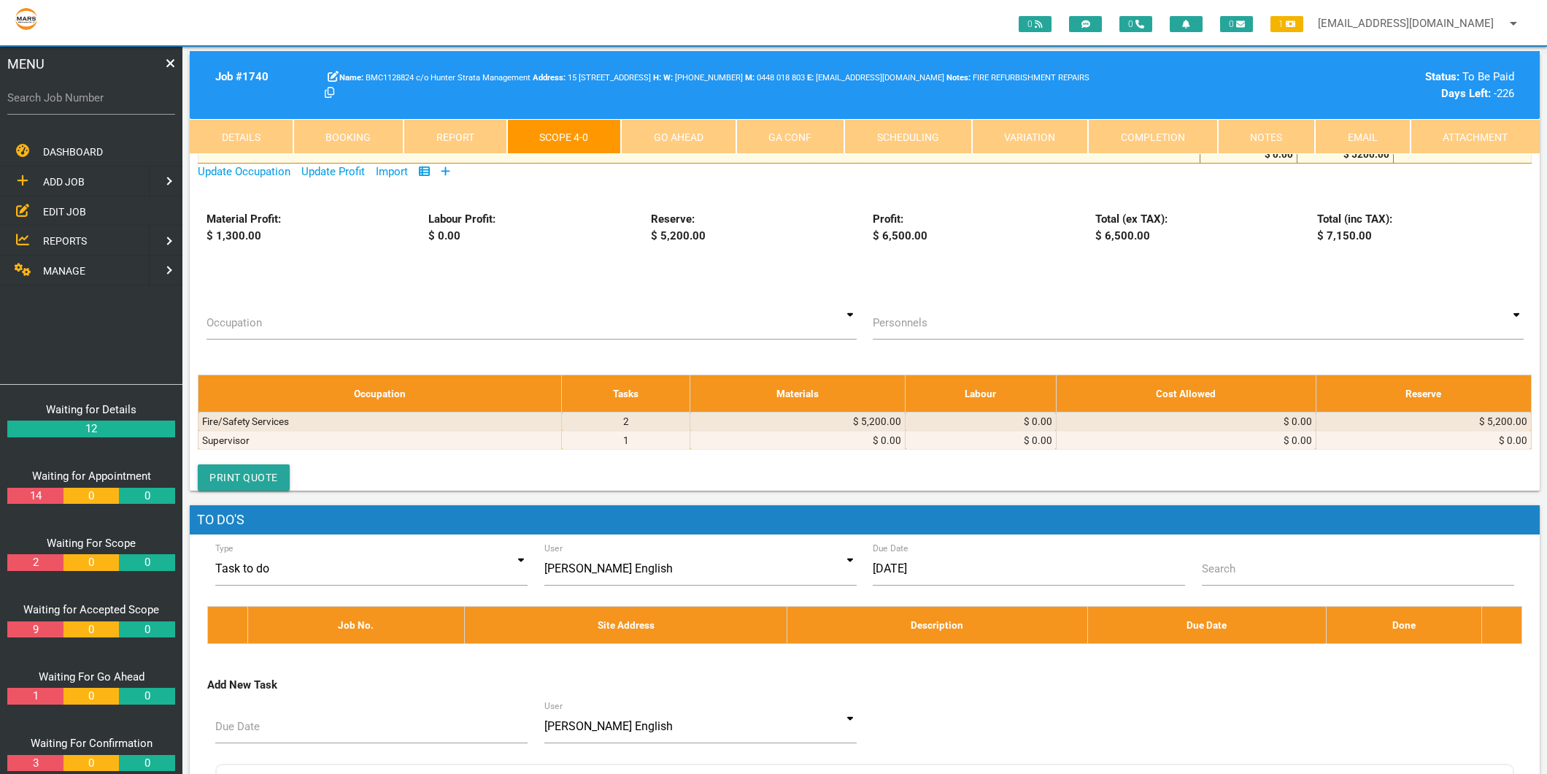
scroll to position [271, 0]
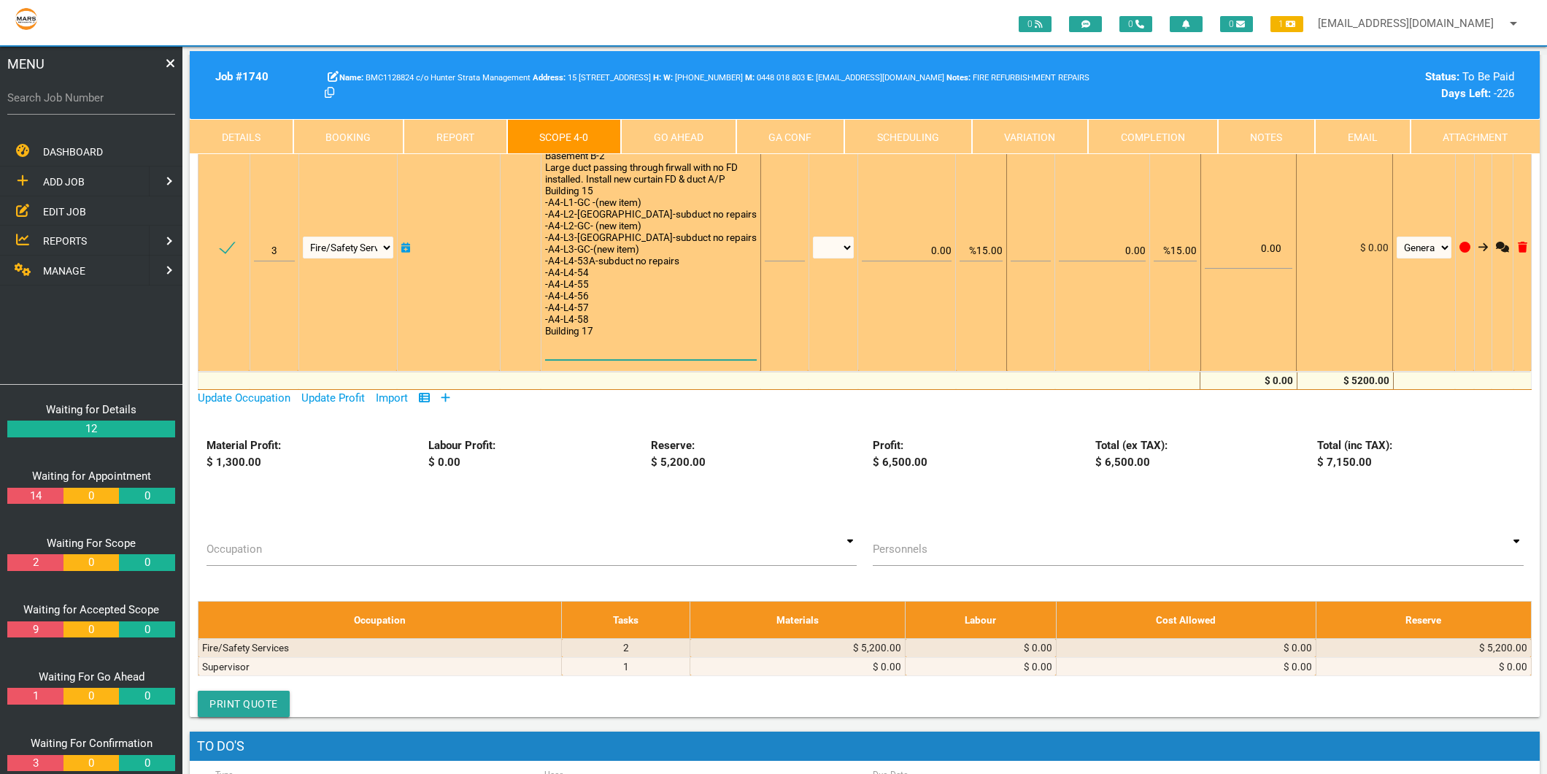
click at [606, 348] on textarea "ALL PASSIVE SERVICES INVOICE 9320 [DATE] As per quote 3828 Basement B-2 Large d…" at bounding box center [651, 243] width 212 height 234
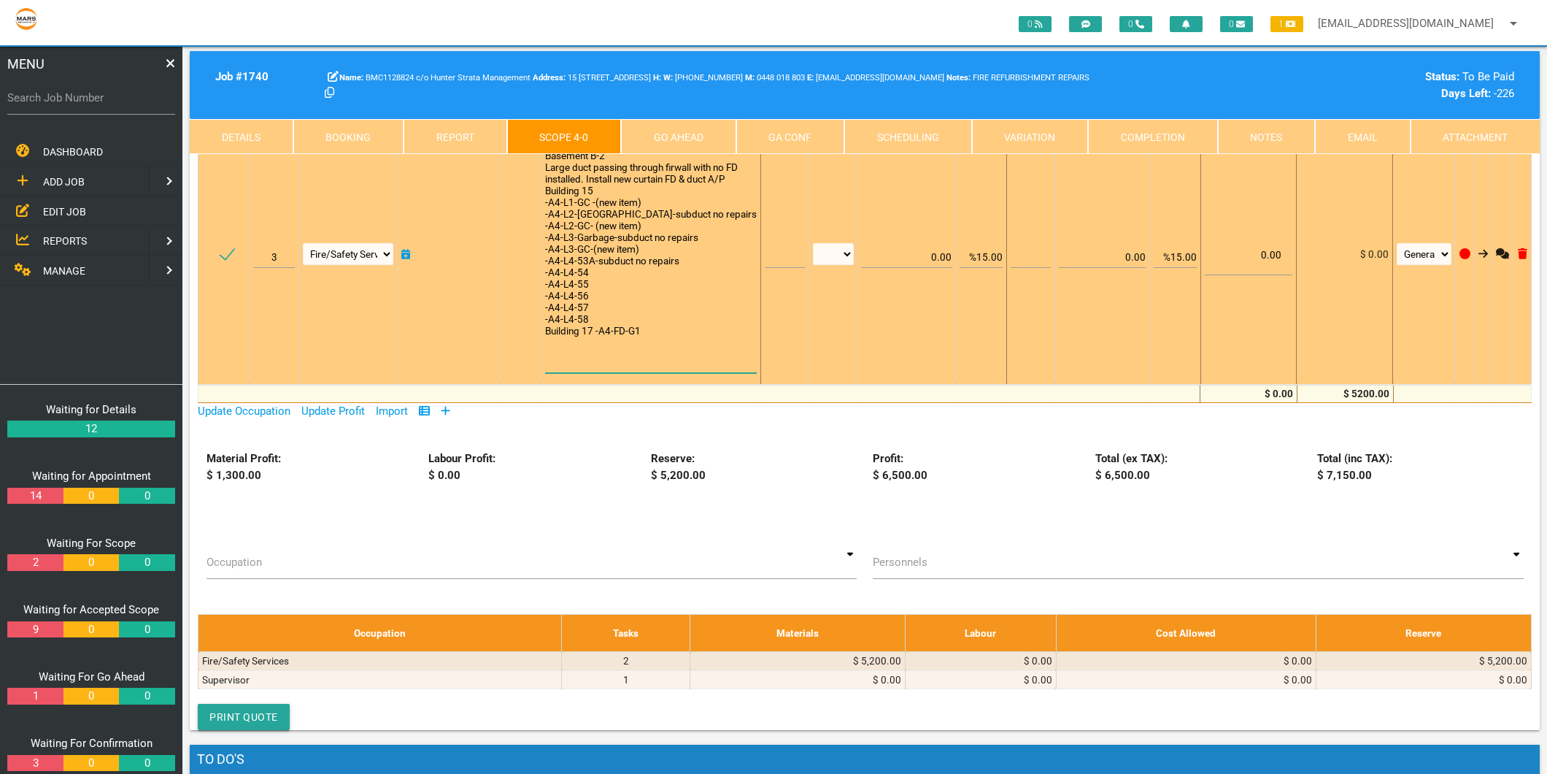
scroll to position [1, 0]
click at [588, 349] on textarea "ALL PASSIVE SERVICES INVOICE 9320 [DATE] As per quote 3828 Basement B-2 Large d…" at bounding box center [651, 249] width 212 height 247
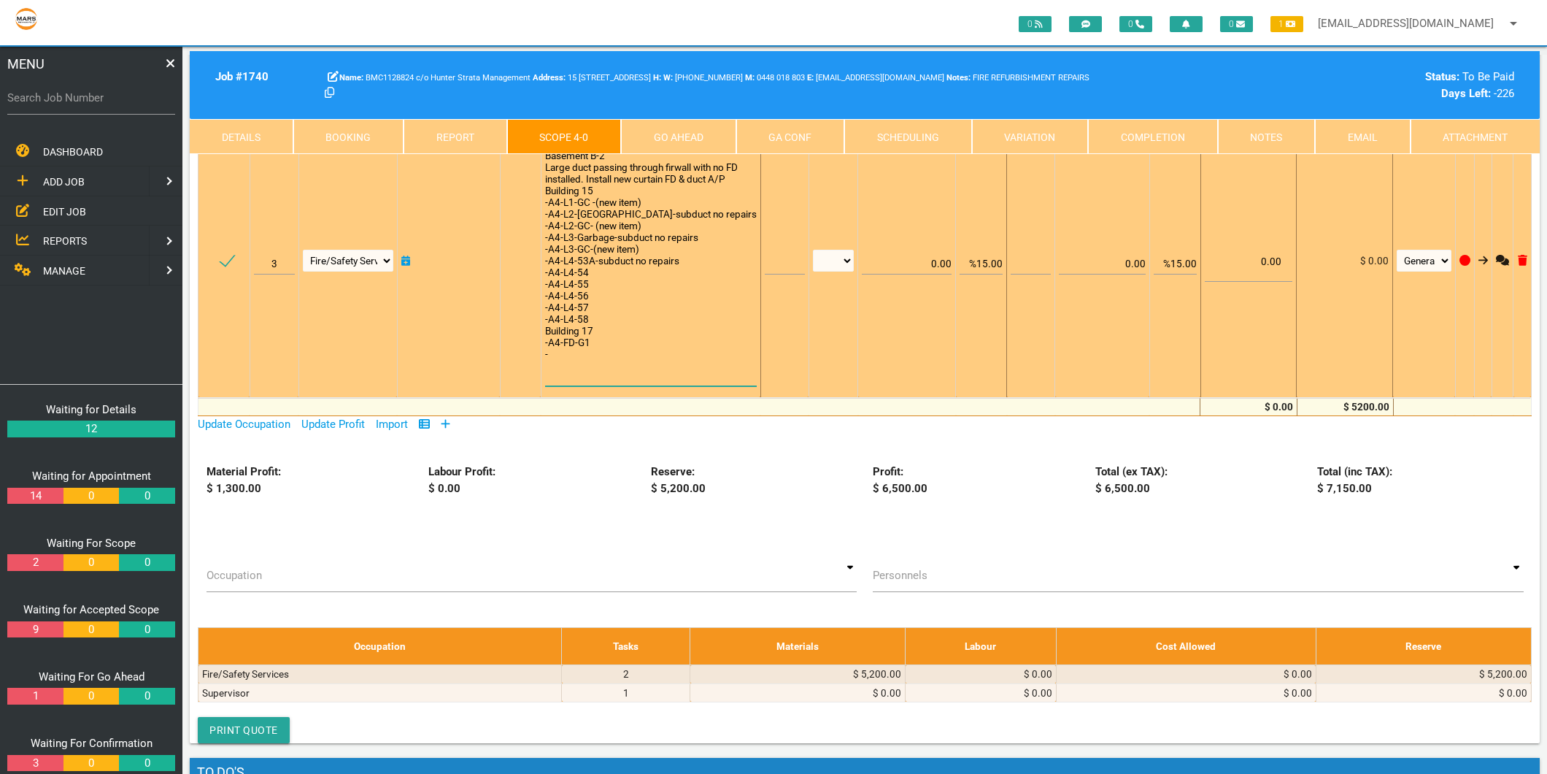
click at [550, 382] on textarea "ALL PASSIVE SERVICES INVOICE 9320 [DATE] As per quote 3828 Basement B-2 Large d…" at bounding box center [651, 256] width 212 height 260
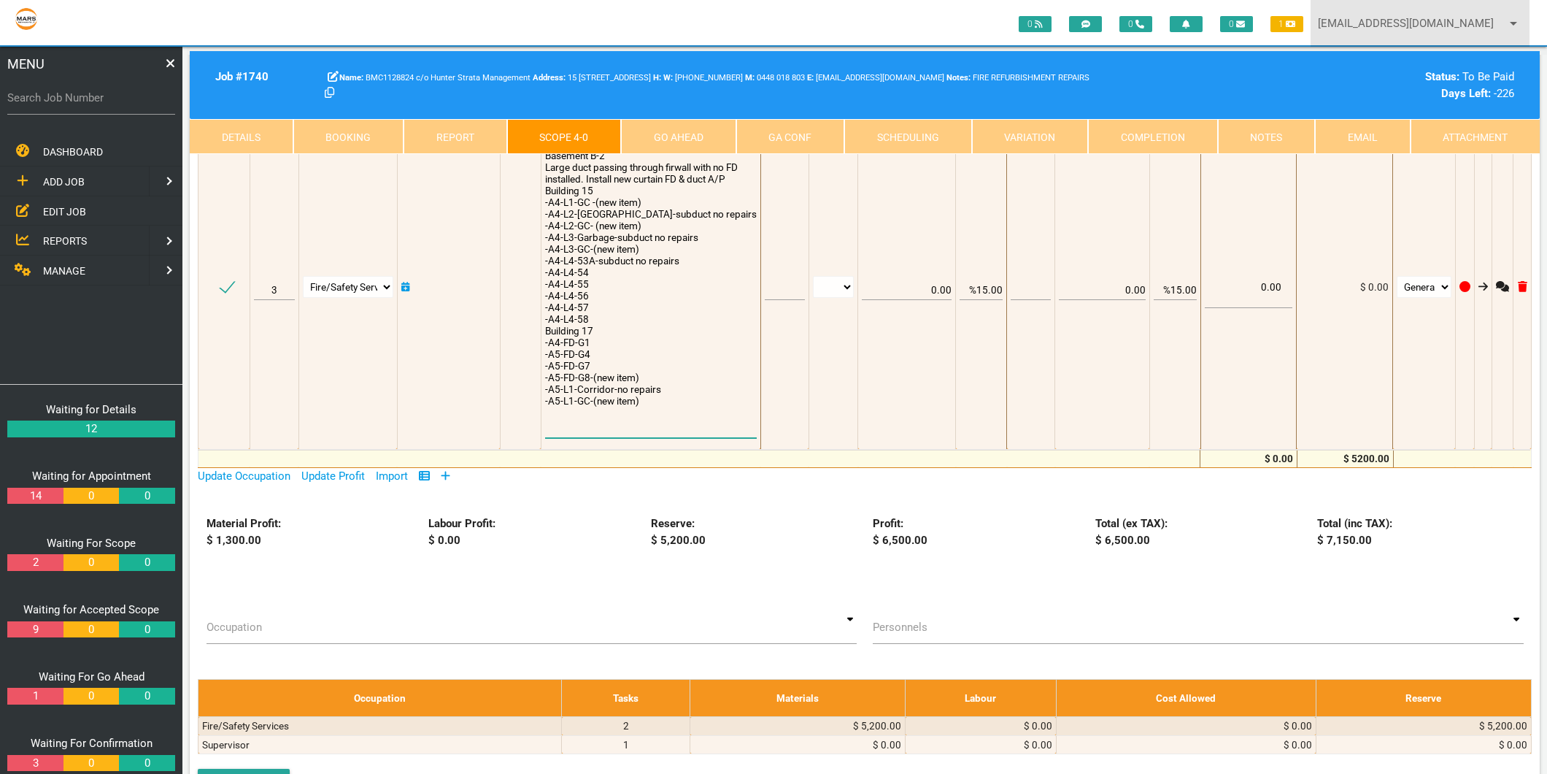
type textarea "ALL PASSIVE SERVICES INVOICE 9320 [DATE] As per quote 3828 Basement B-2 Large d…"
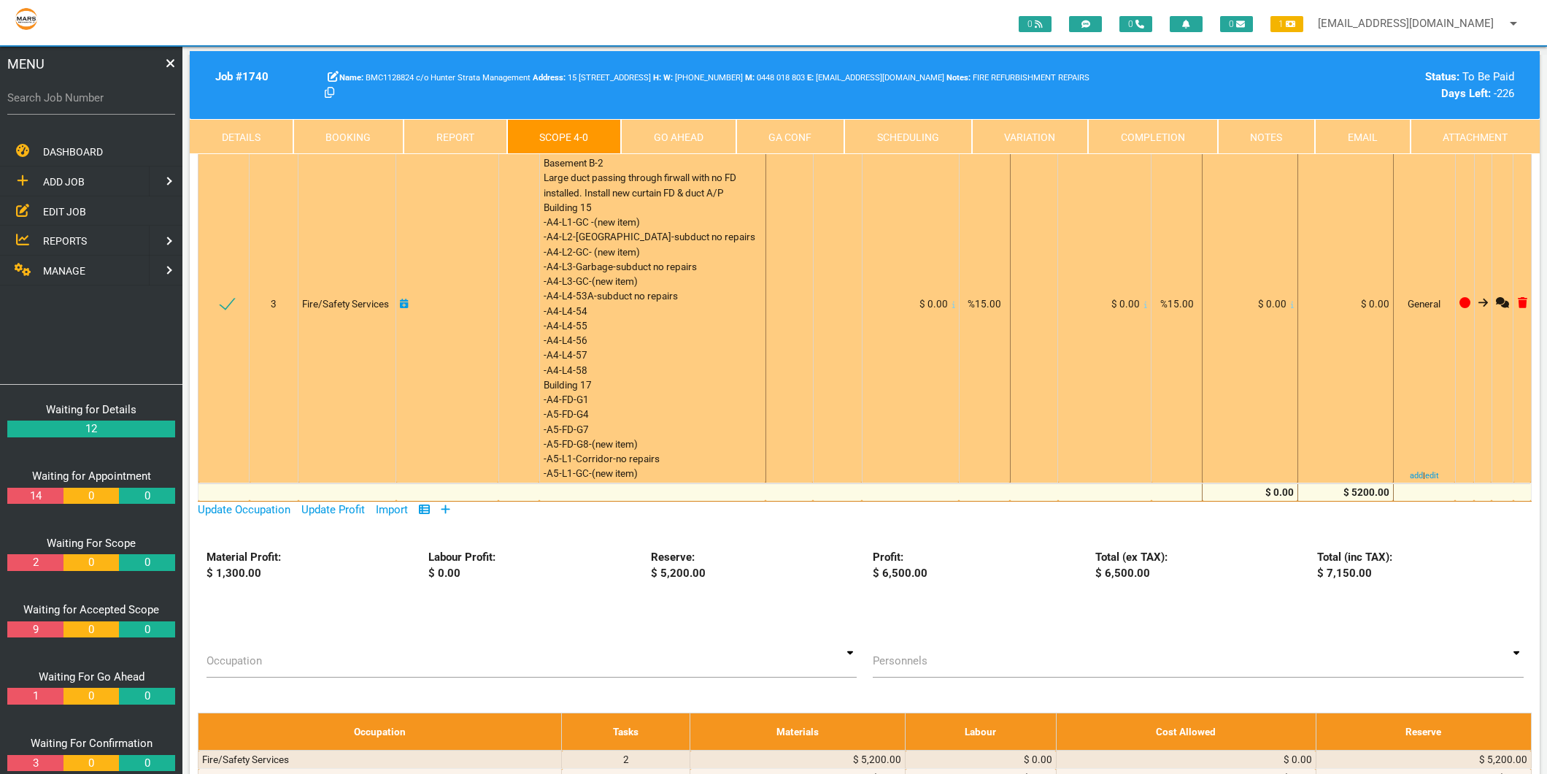
click at [690, 478] on div "ALL PASSIVE SERVICES INVOICE 9320 [DATE] As per quote 3828 Basement B-2 Large d…" at bounding box center [653, 303] width 218 height 355
click at [674, 473] on div "ALL PASSIVE SERVICES INVOICE 9320 [DATE] As per quote 3828 Basement B-2 Large d…" at bounding box center [653, 303] width 218 height 355
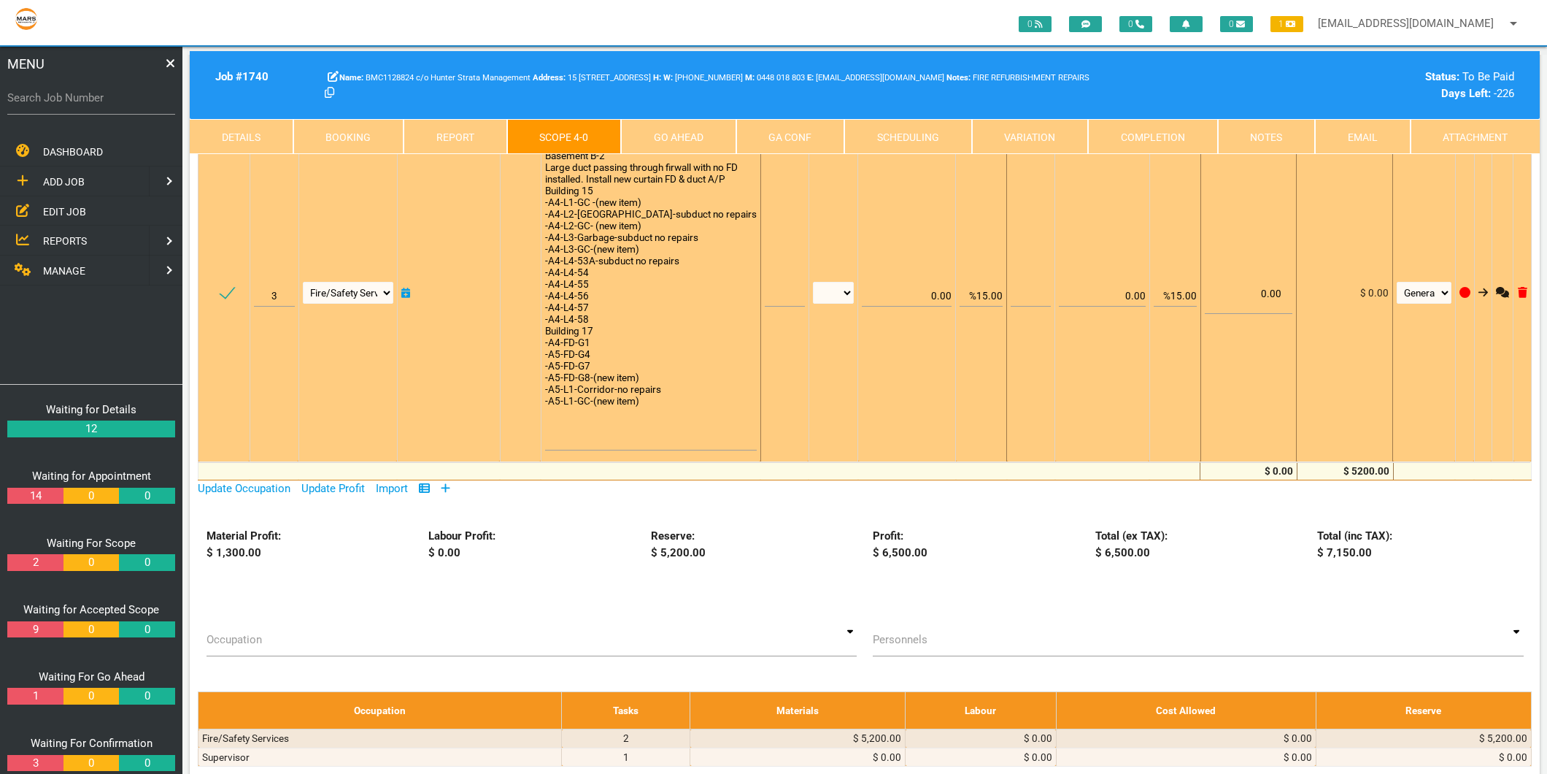
click at [677, 433] on textarea "ALL PASSIVE SERVICES INVOICE 9320 [DATE] As per quote 3828 Basement B-2 Large d…" at bounding box center [651, 288] width 212 height 324
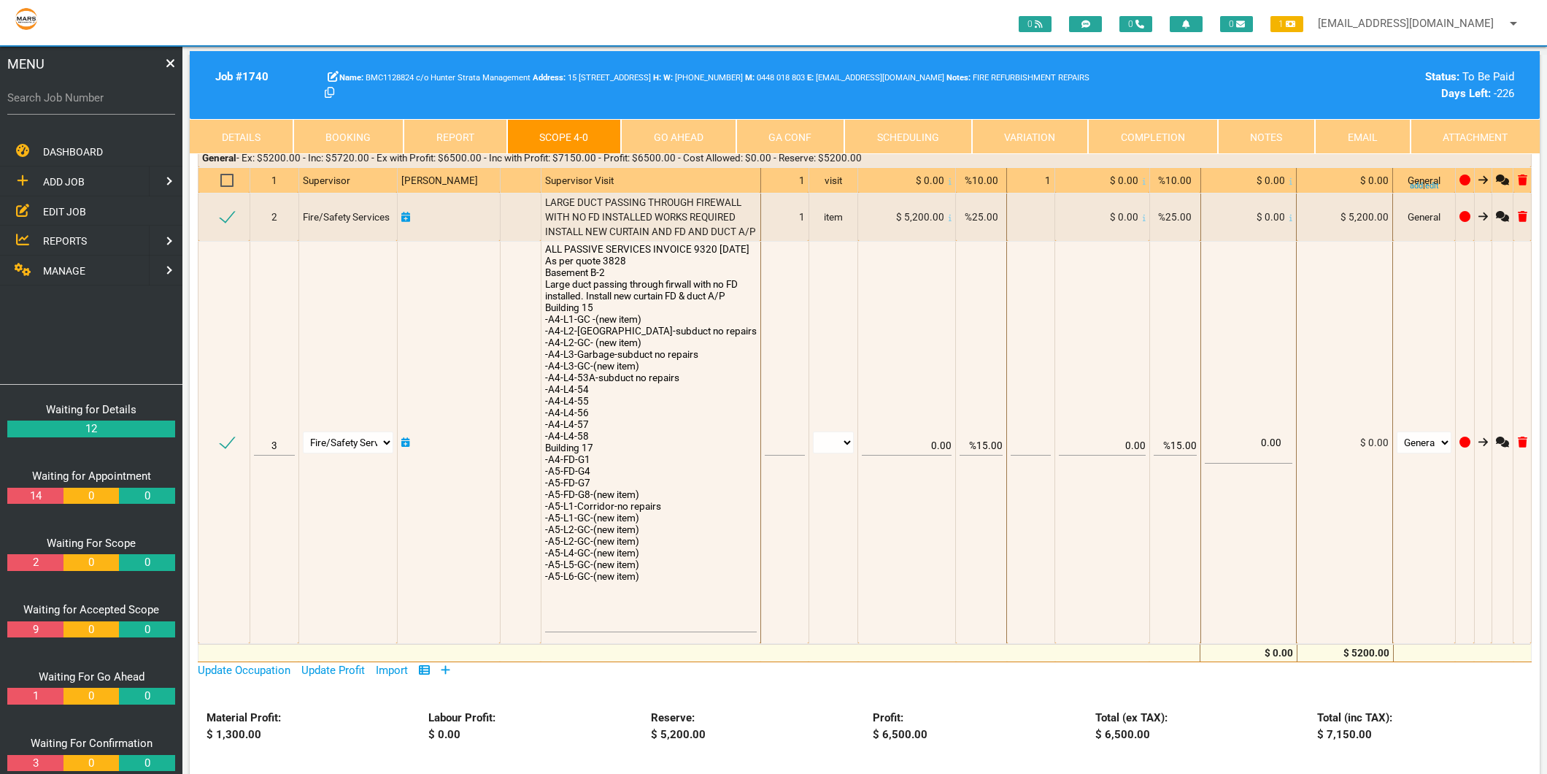
scroll to position [0, 0]
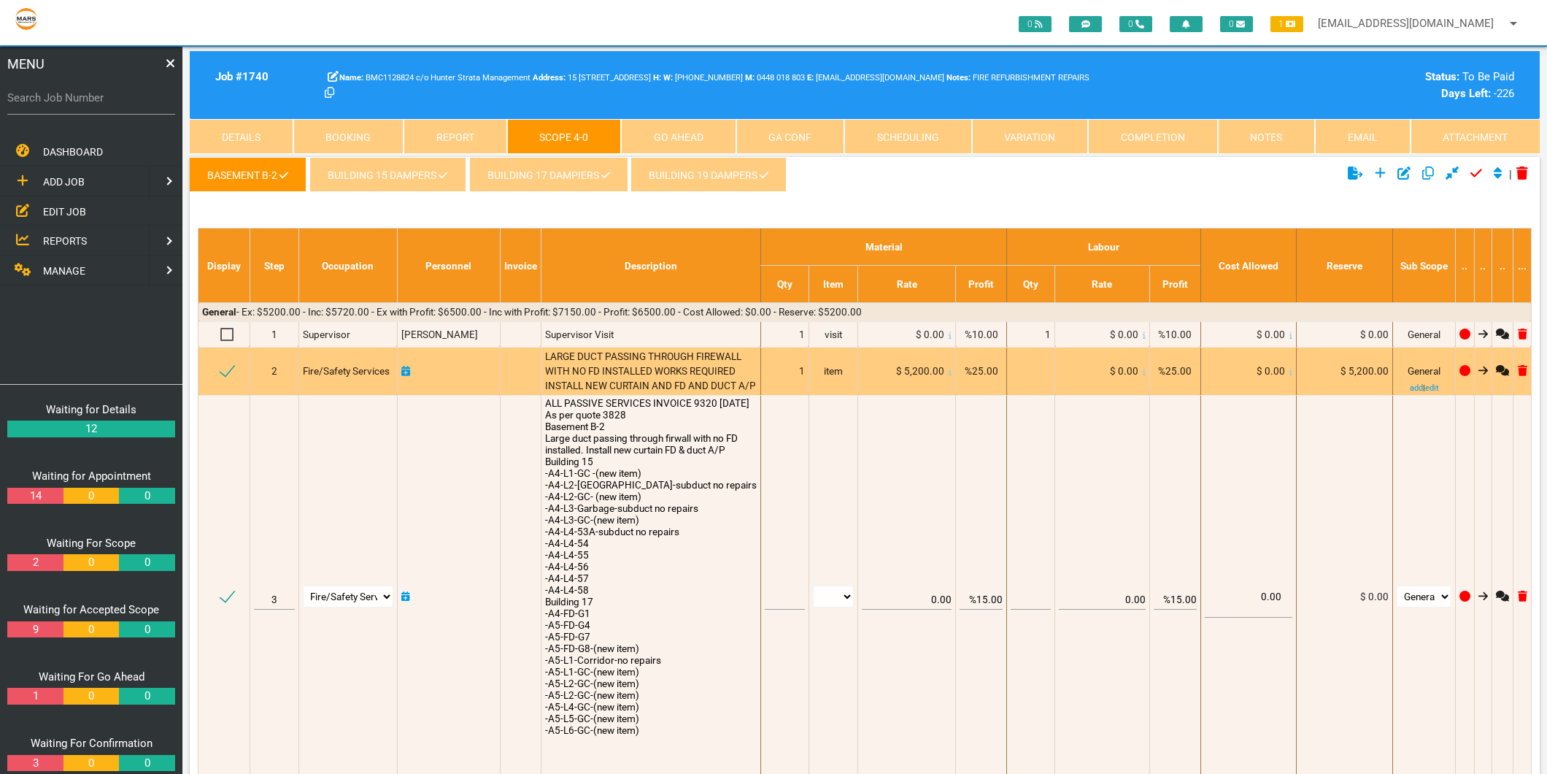
type textarea "ALL PASSIVE SERVICES INVOICE 9320 [DATE] As per quote 3828 Basement B-2 Large d…"
click at [641, 375] on span "LARGE DUCT PASSING THROUGH FIREWALL WITH NO FD INSTALLED WORKS REQUIRED INSTALL…" at bounding box center [650, 371] width 211 height 42
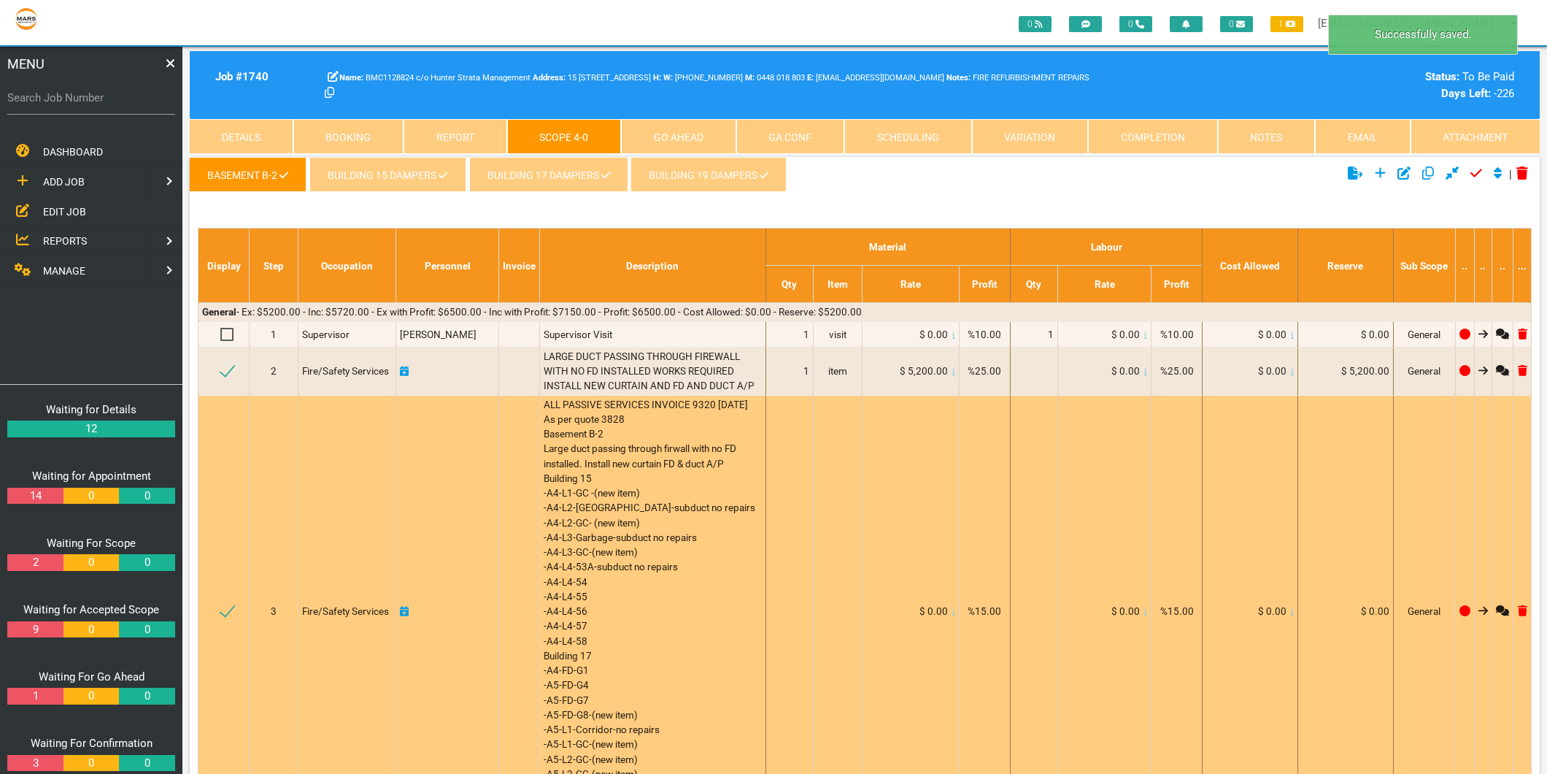
click at [1291, 610] on icon at bounding box center [1292, 611] width 3 height 7
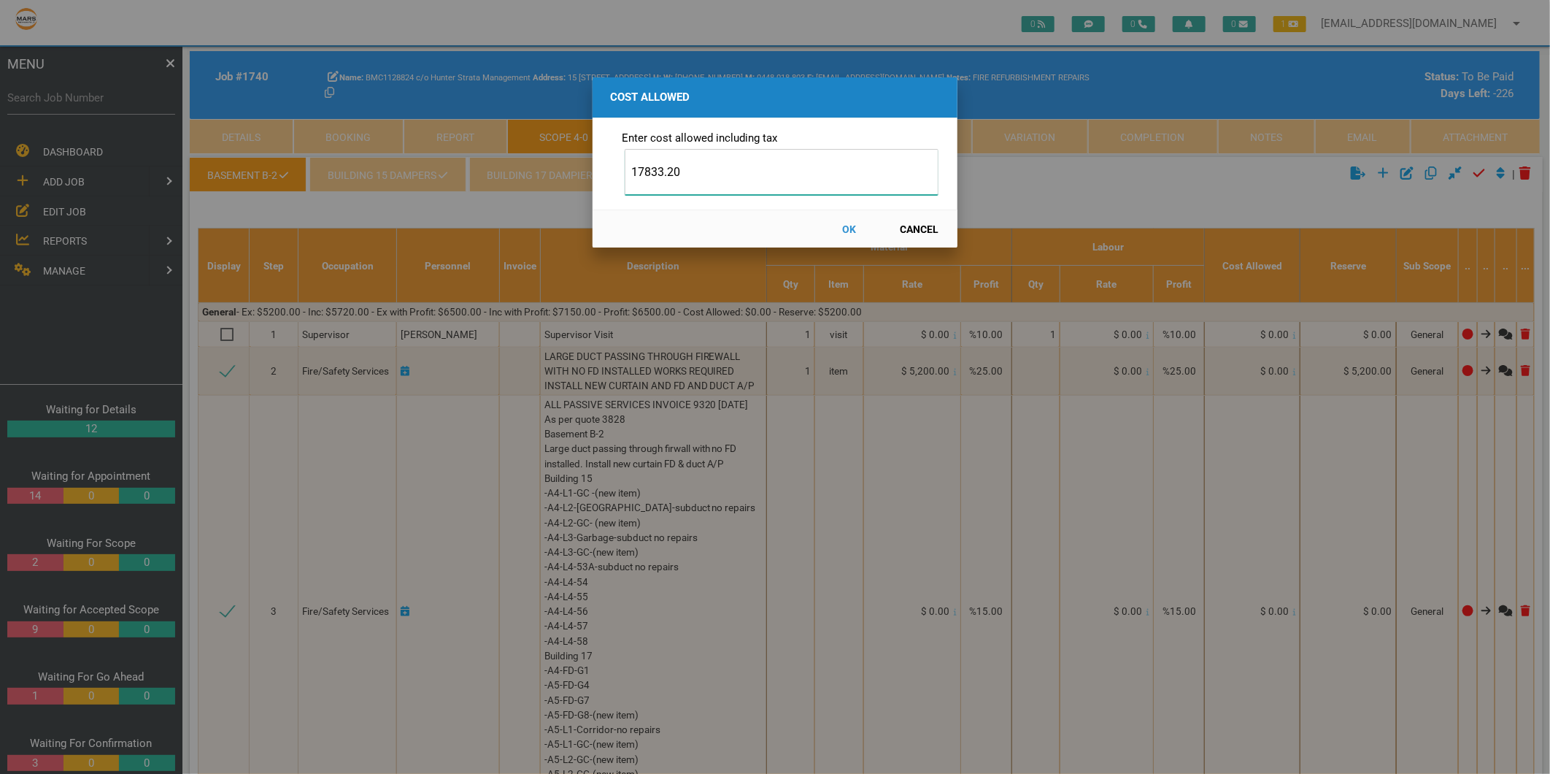
type input "17833.20"
click at [844, 227] on button "OK" at bounding box center [849, 229] width 64 height 26
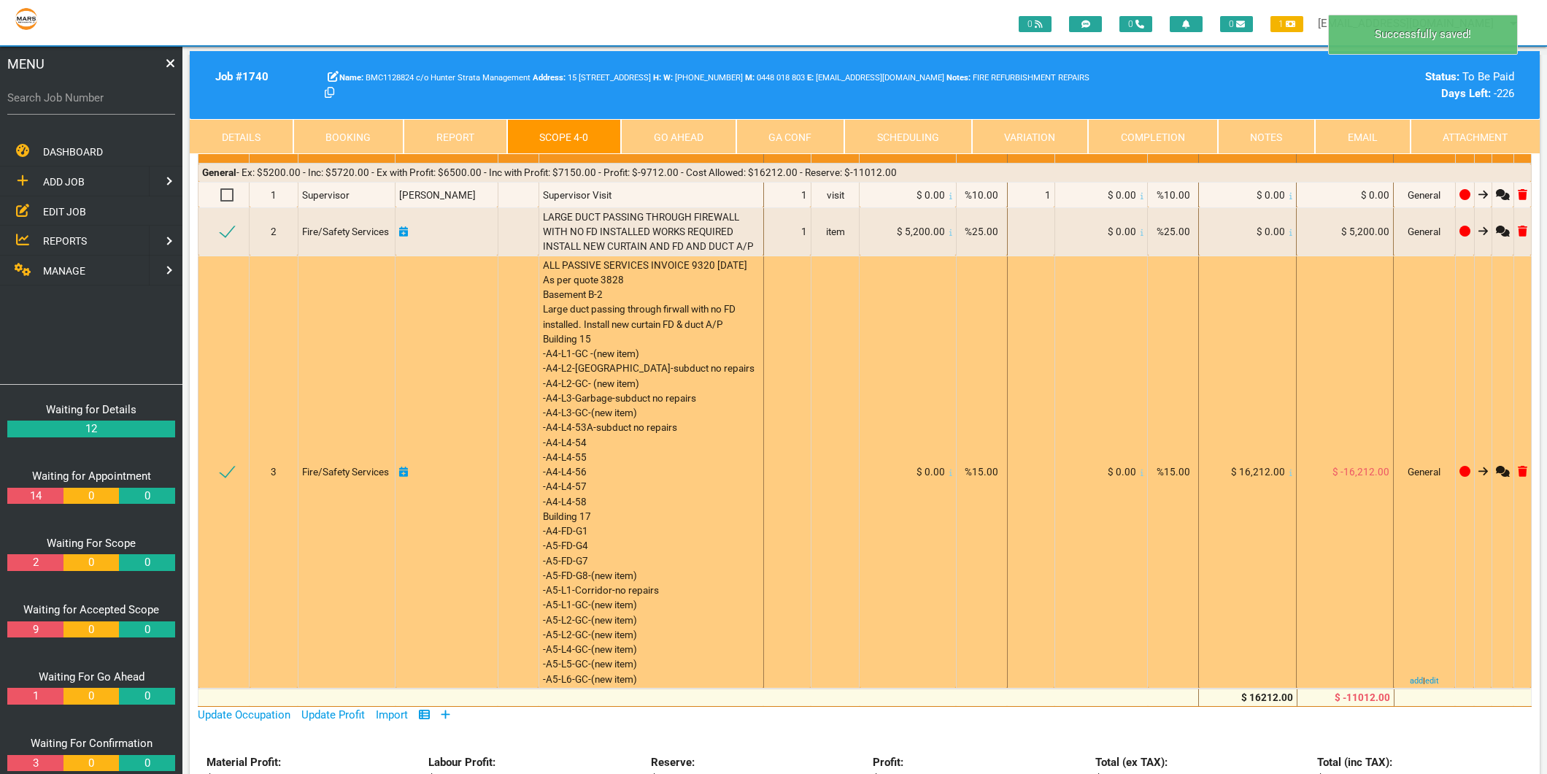
scroll to position [47, 0]
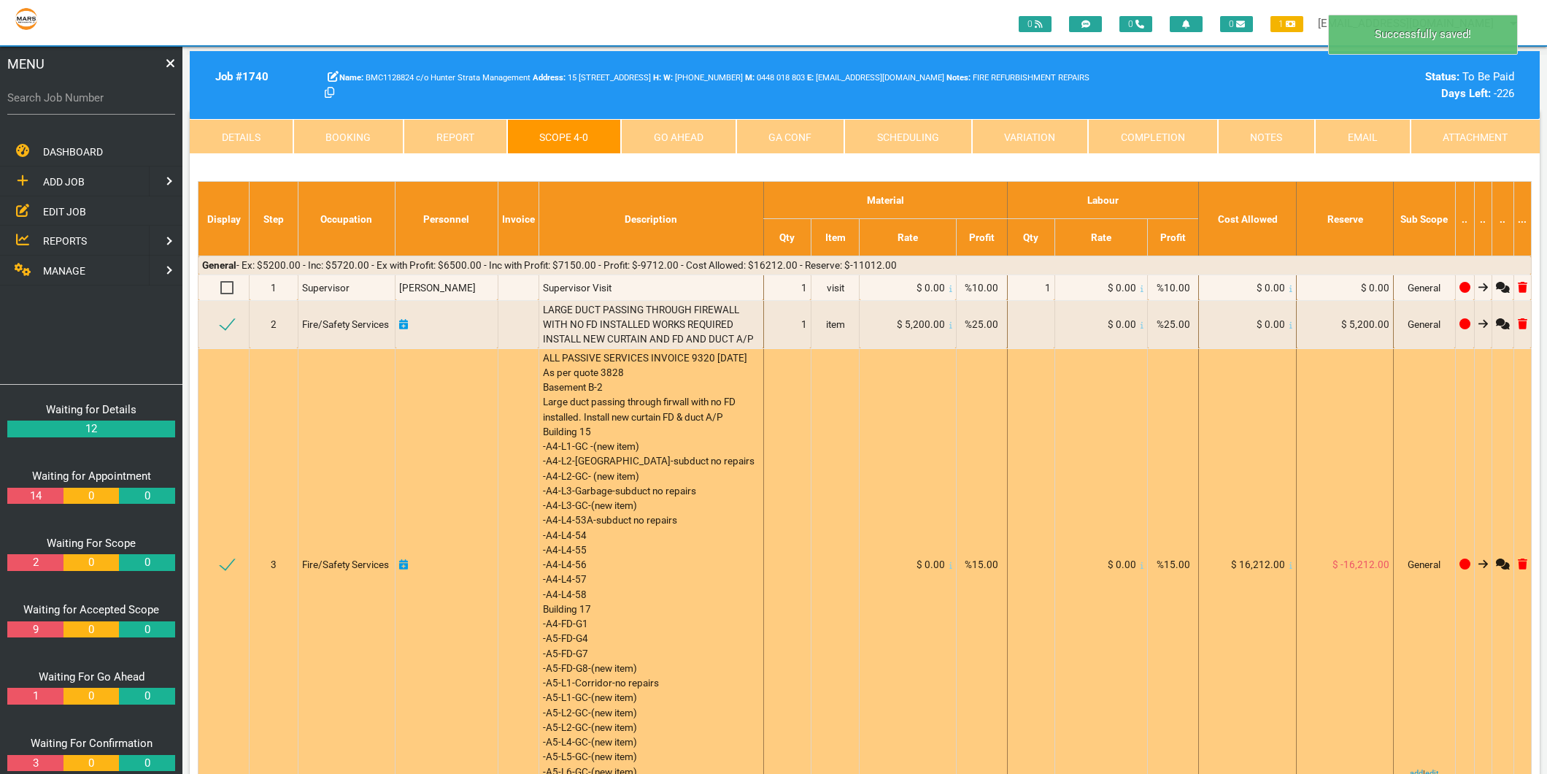
click at [406, 562] on icon at bounding box center [403, 564] width 9 height 10
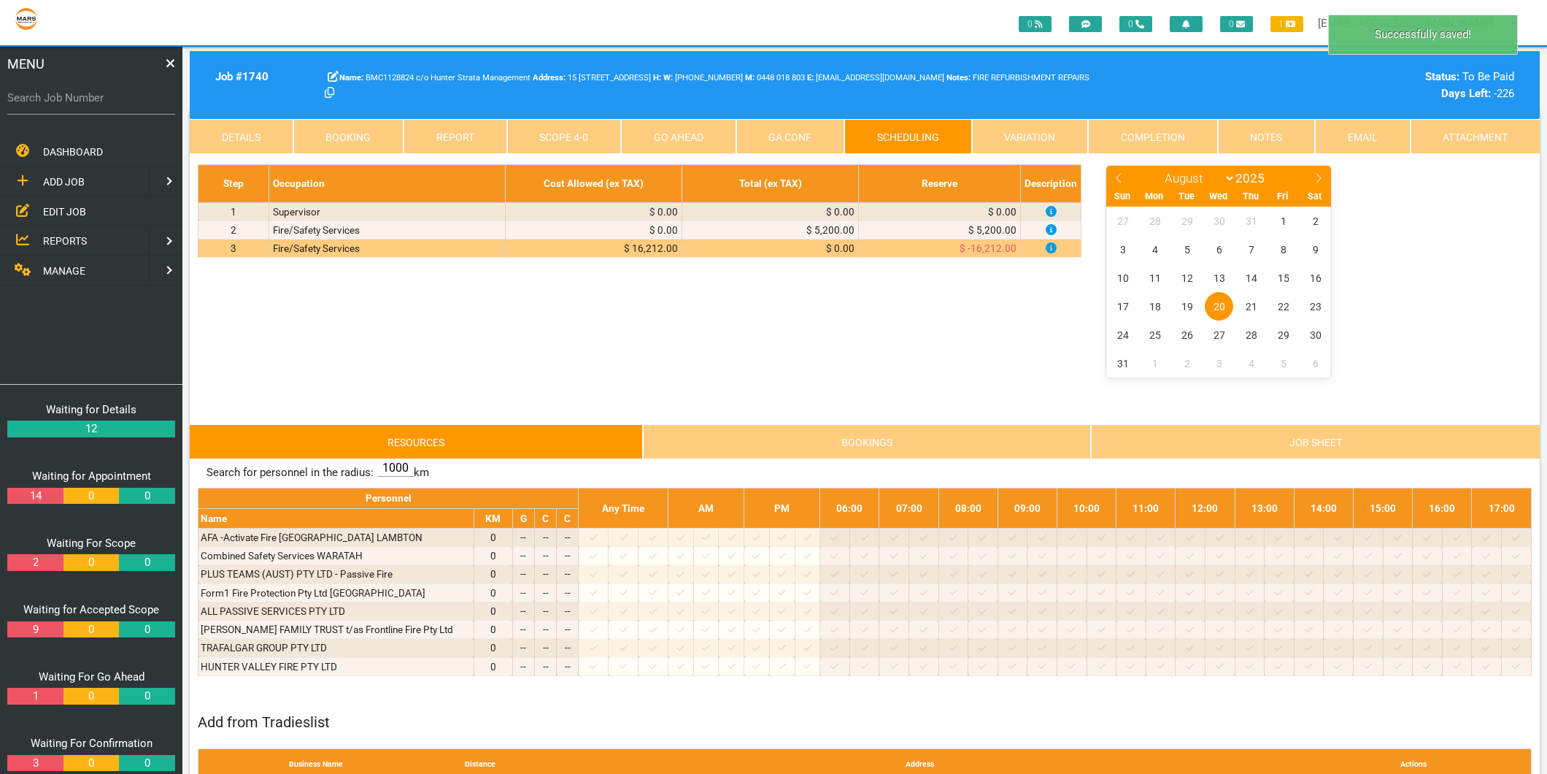
scroll to position [0, 0]
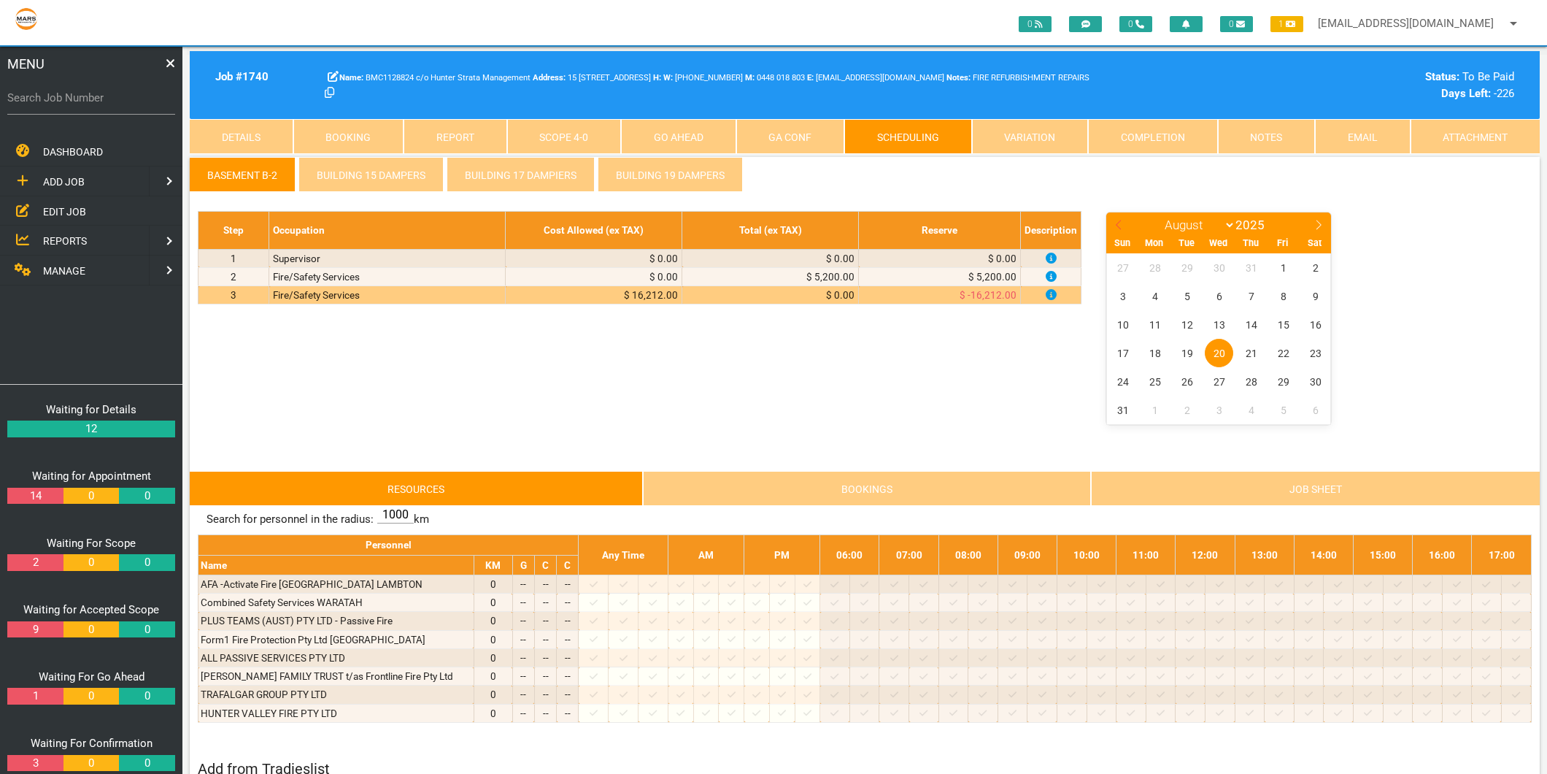
click at [1114, 223] on icon at bounding box center [1119, 225] width 10 height 10
select select "6"
click at [1246, 325] on span "17" at bounding box center [1251, 324] width 28 height 28
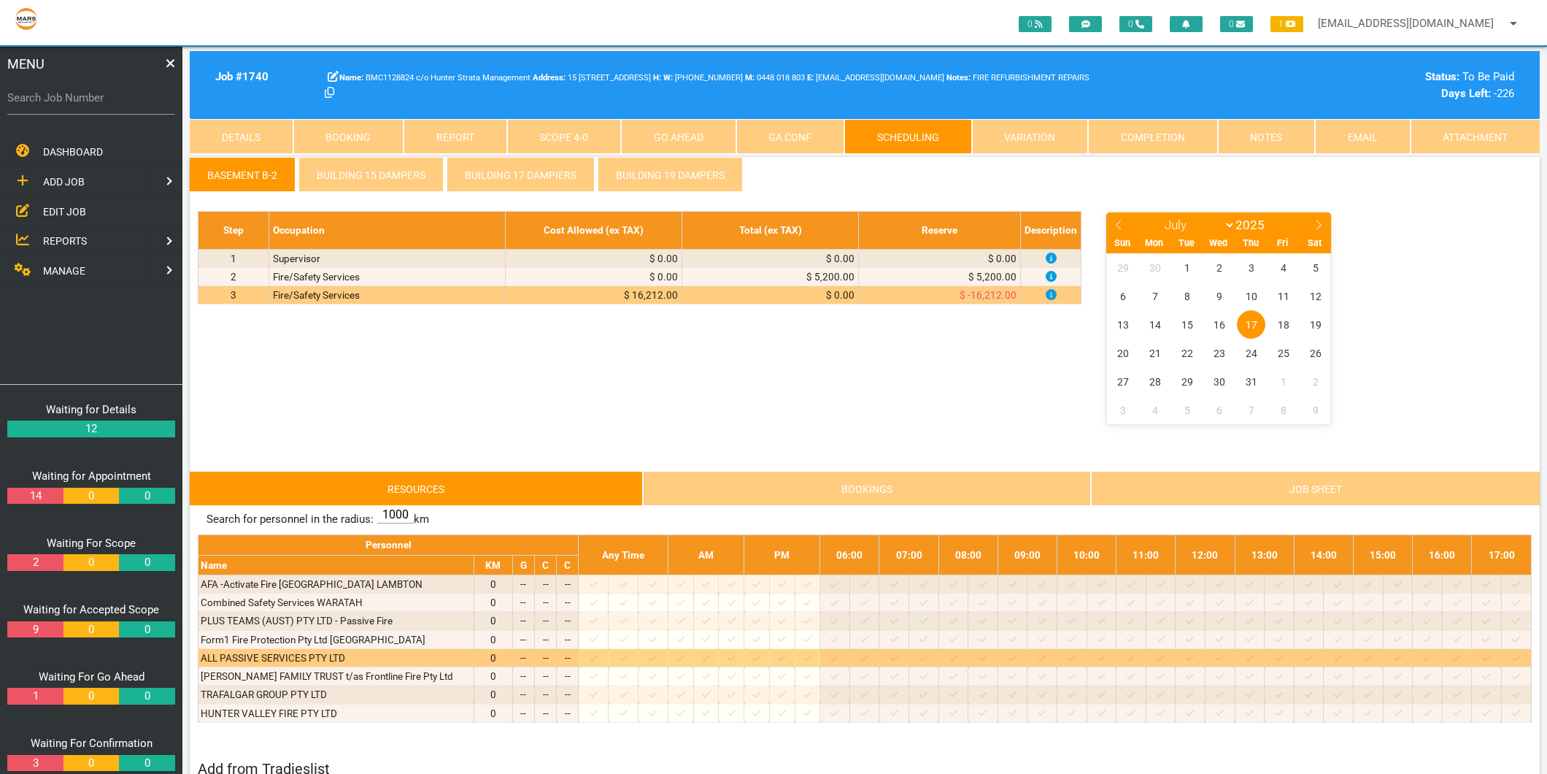
click at [598, 655] on icon at bounding box center [594, 657] width 8 height 9
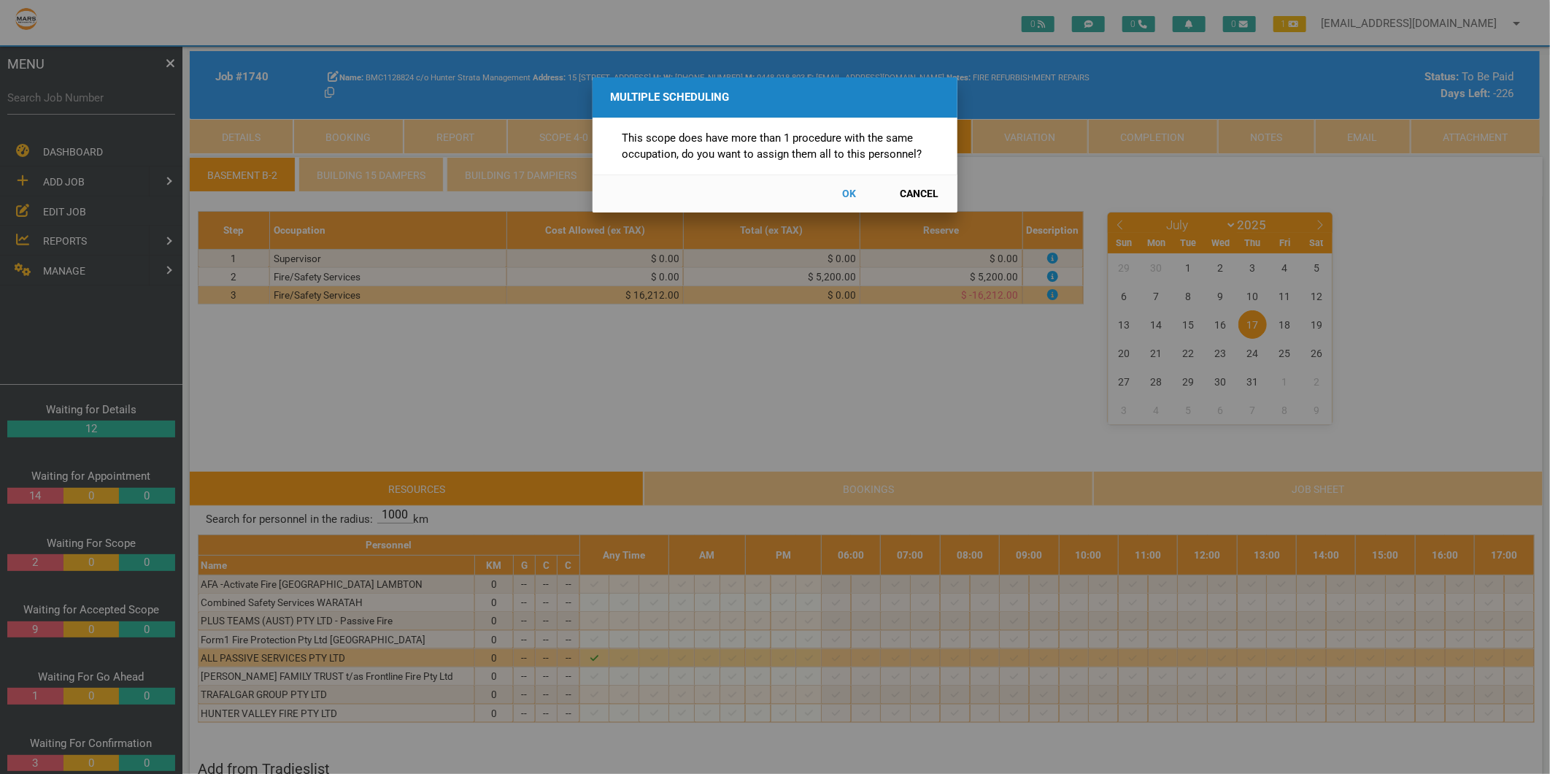
click at [935, 200] on button "Cancel" at bounding box center [919, 194] width 64 height 26
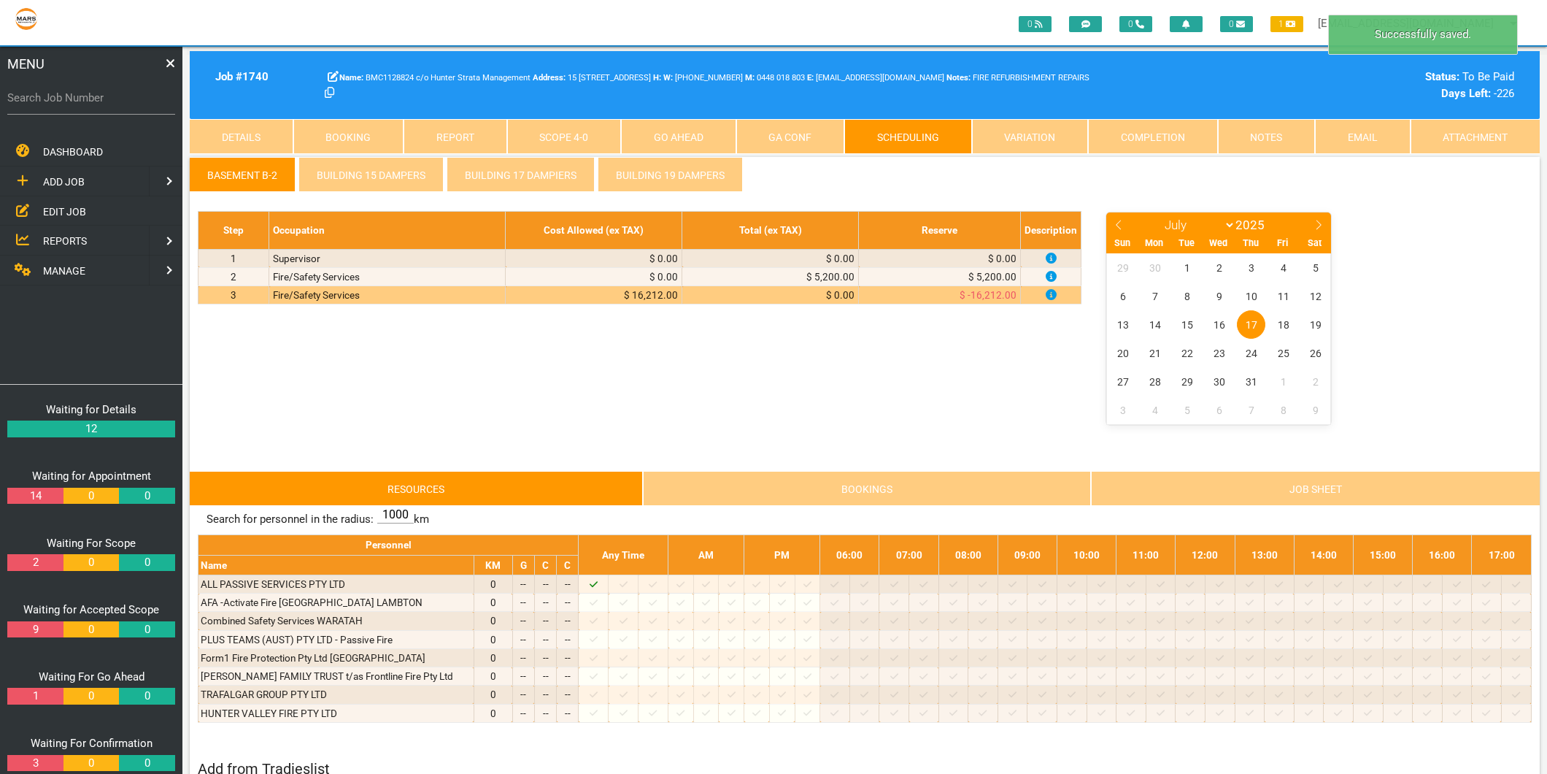
scroll to position [47, 0]
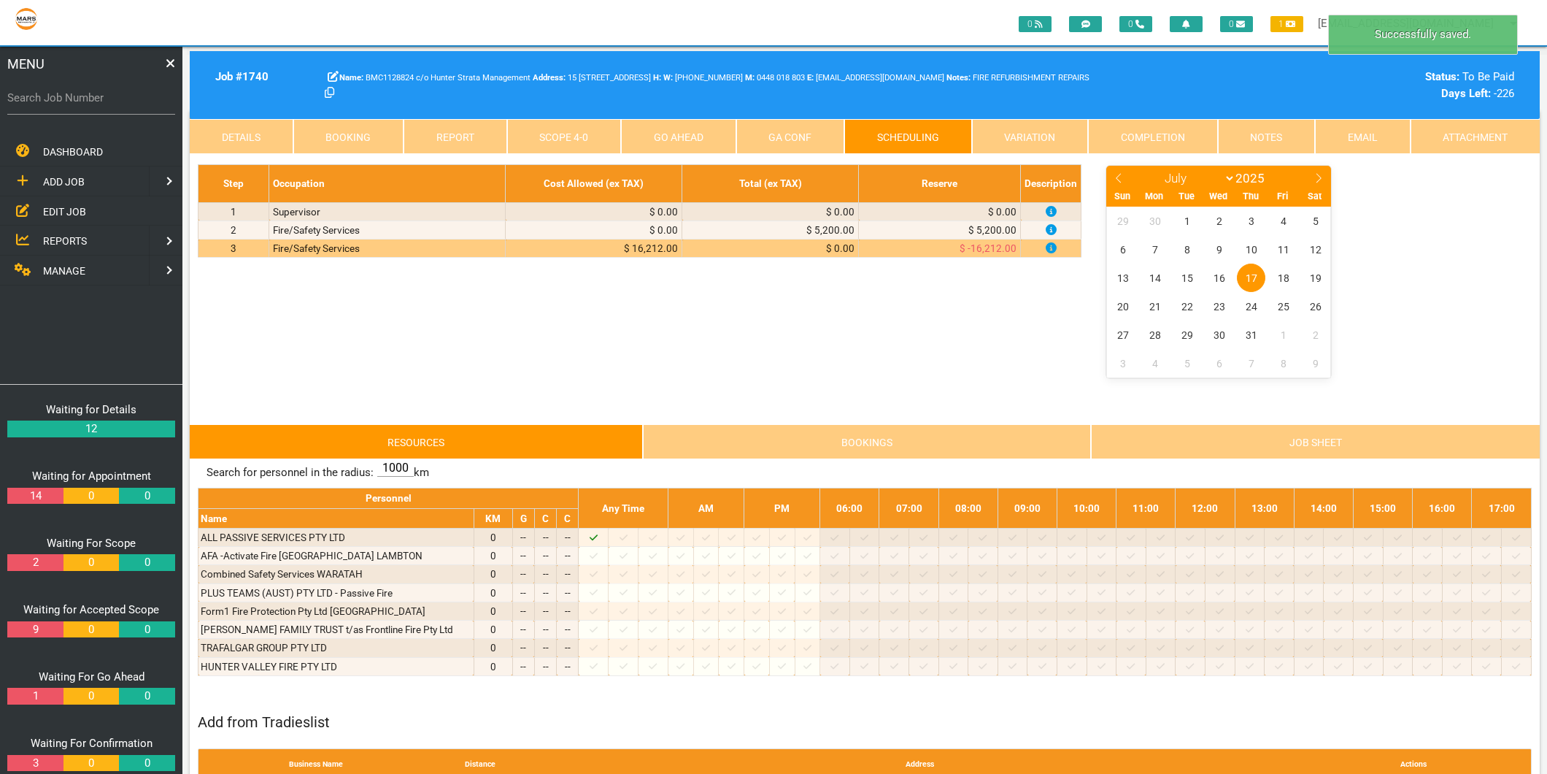
click at [545, 139] on link "Scope 4 - 0" at bounding box center [564, 136] width 115 height 35
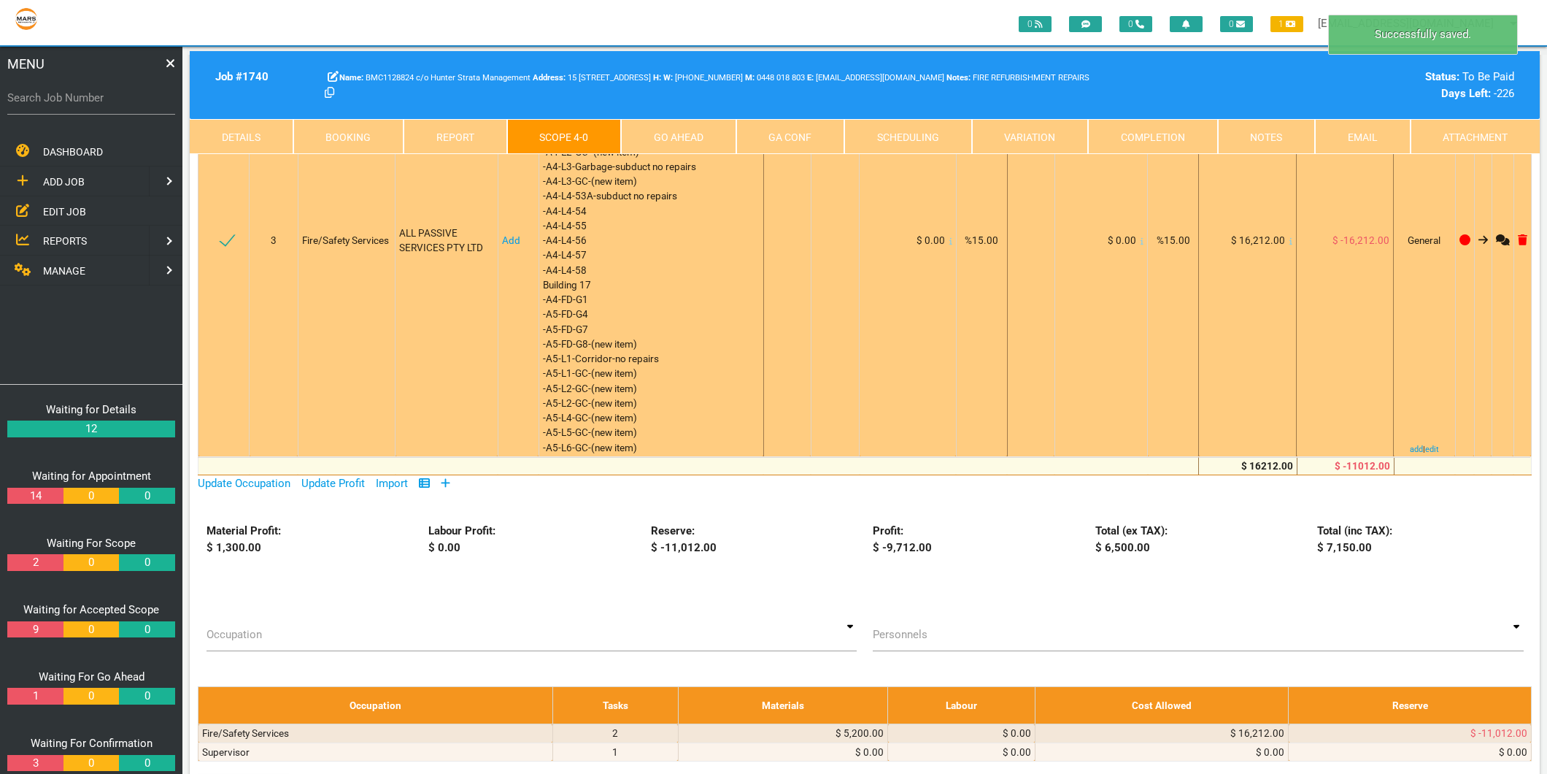
scroll to position [209, 0]
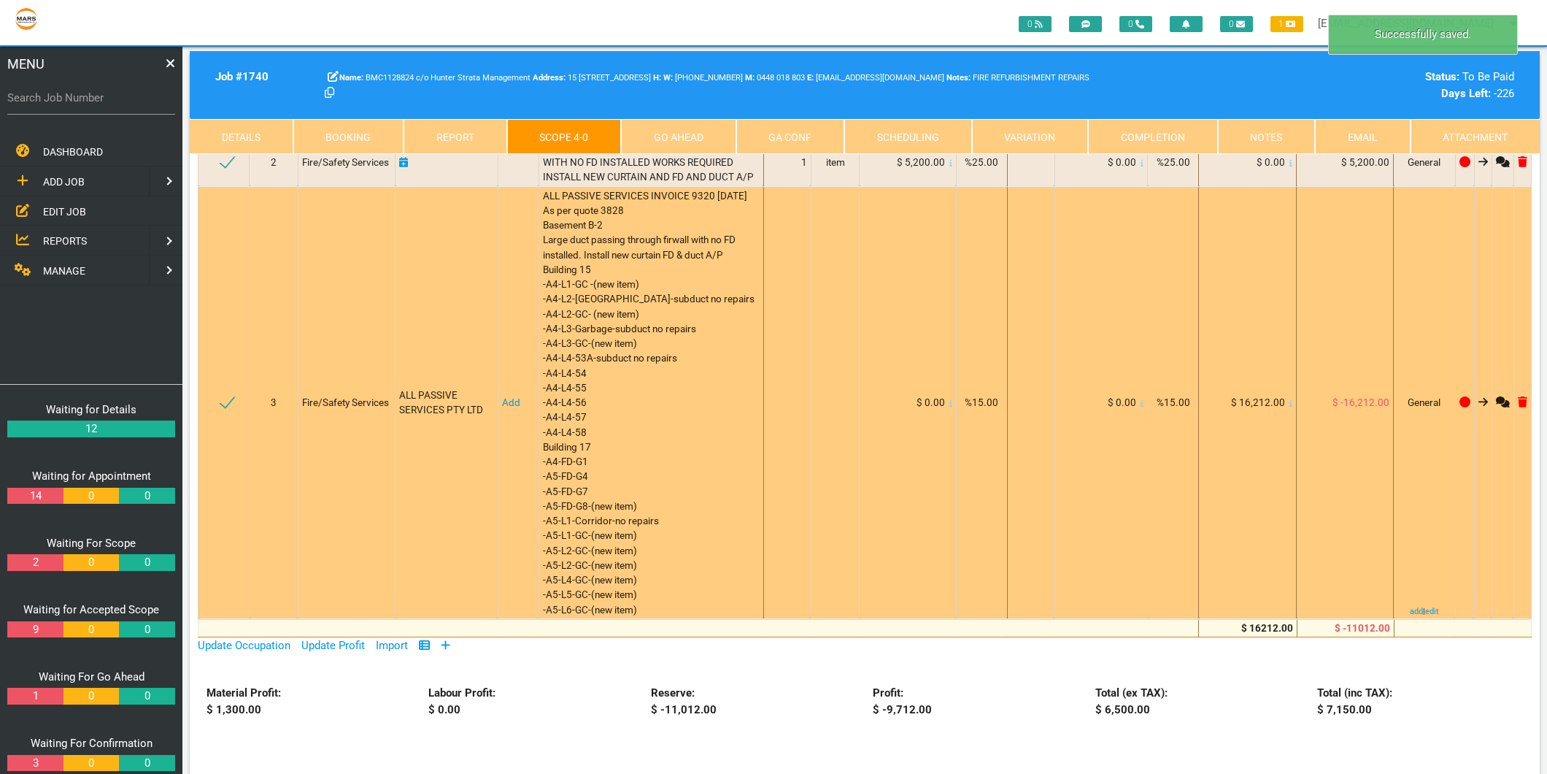
click at [509, 399] on link "Add" at bounding box center [511, 402] width 18 height 12
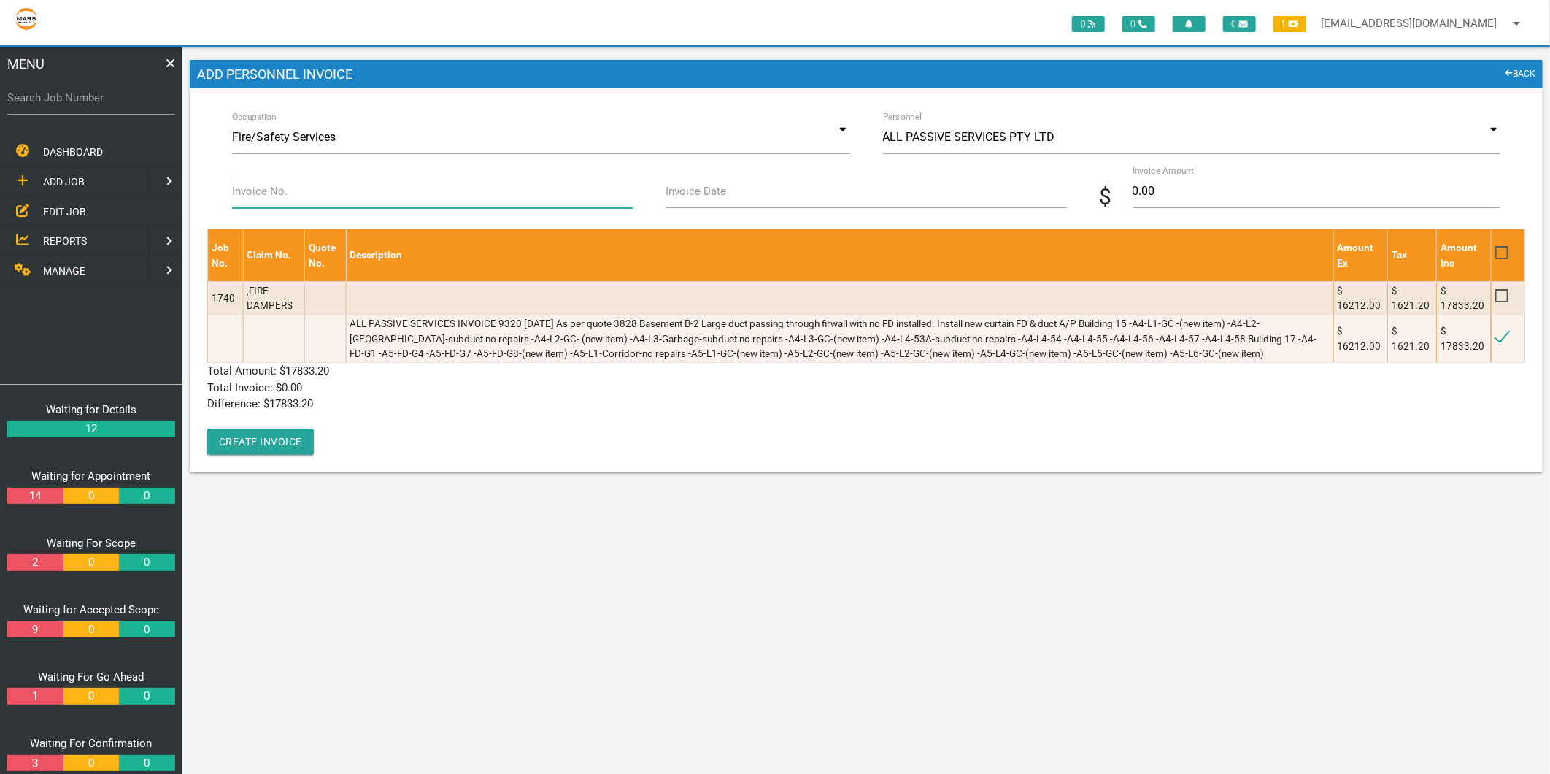
click at [303, 185] on input "Invoice No." at bounding box center [432, 191] width 401 height 34
type input "9320"
click at [746, 198] on input "Invoice Date" at bounding box center [866, 191] width 401 height 34
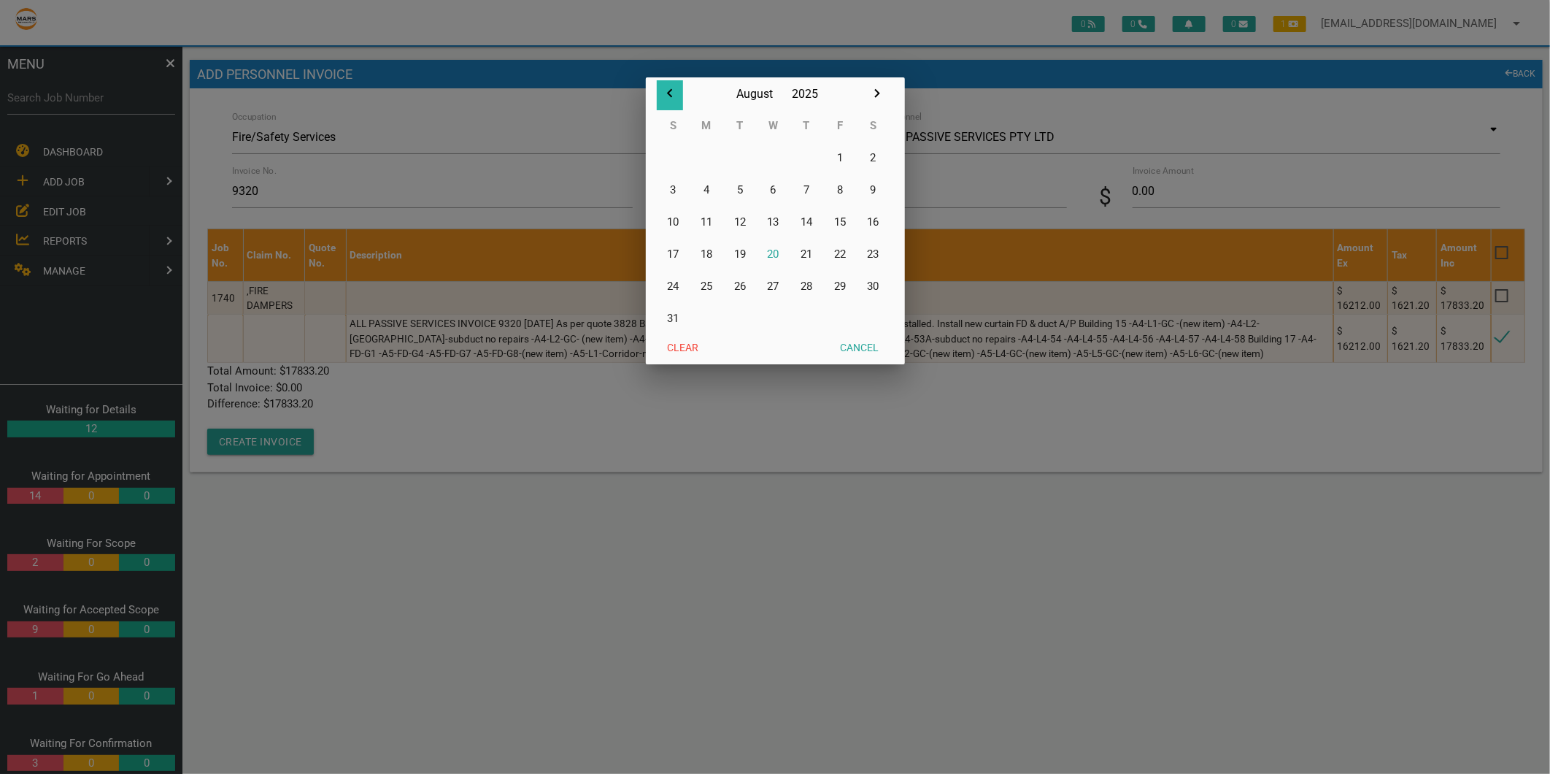
click at [668, 92] on icon "button" at bounding box center [670, 94] width 18 height 18
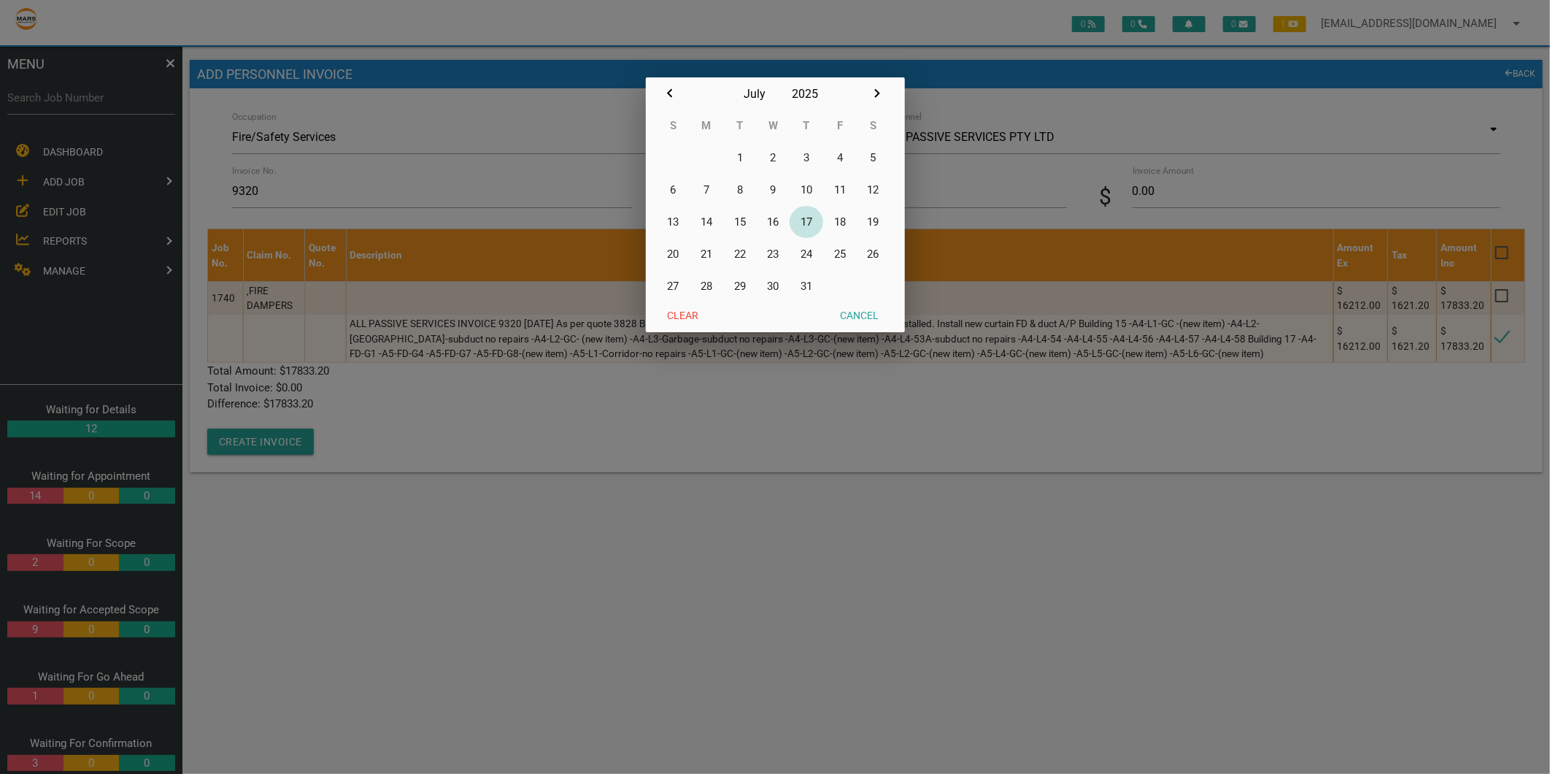
click at [803, 220] on button "17" at bounding box center [807, 222] width 34 height 32
type input "[DATE]"
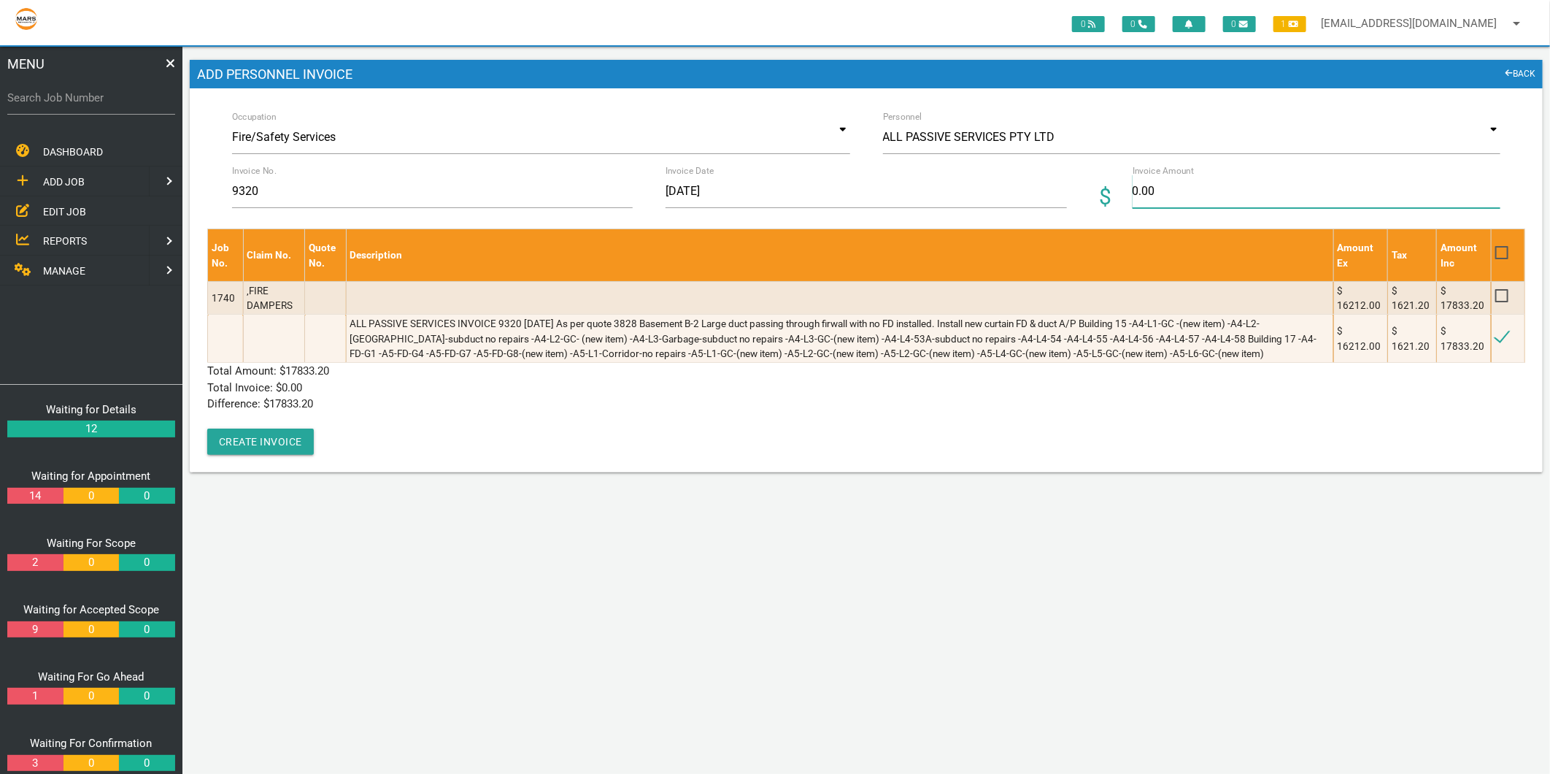
click at [1187, 183] on input "0.00" at bounding box center [1317, 191] width 368 height 34
type input "17833.20"
click at [545, 401] on p "Difference: $ 17833.20" at bounding box center [866, 404] width 1318 height 17
click at [268, 441] on button "Create Invoice" at bounding box center [260, 441] width 107 height 26
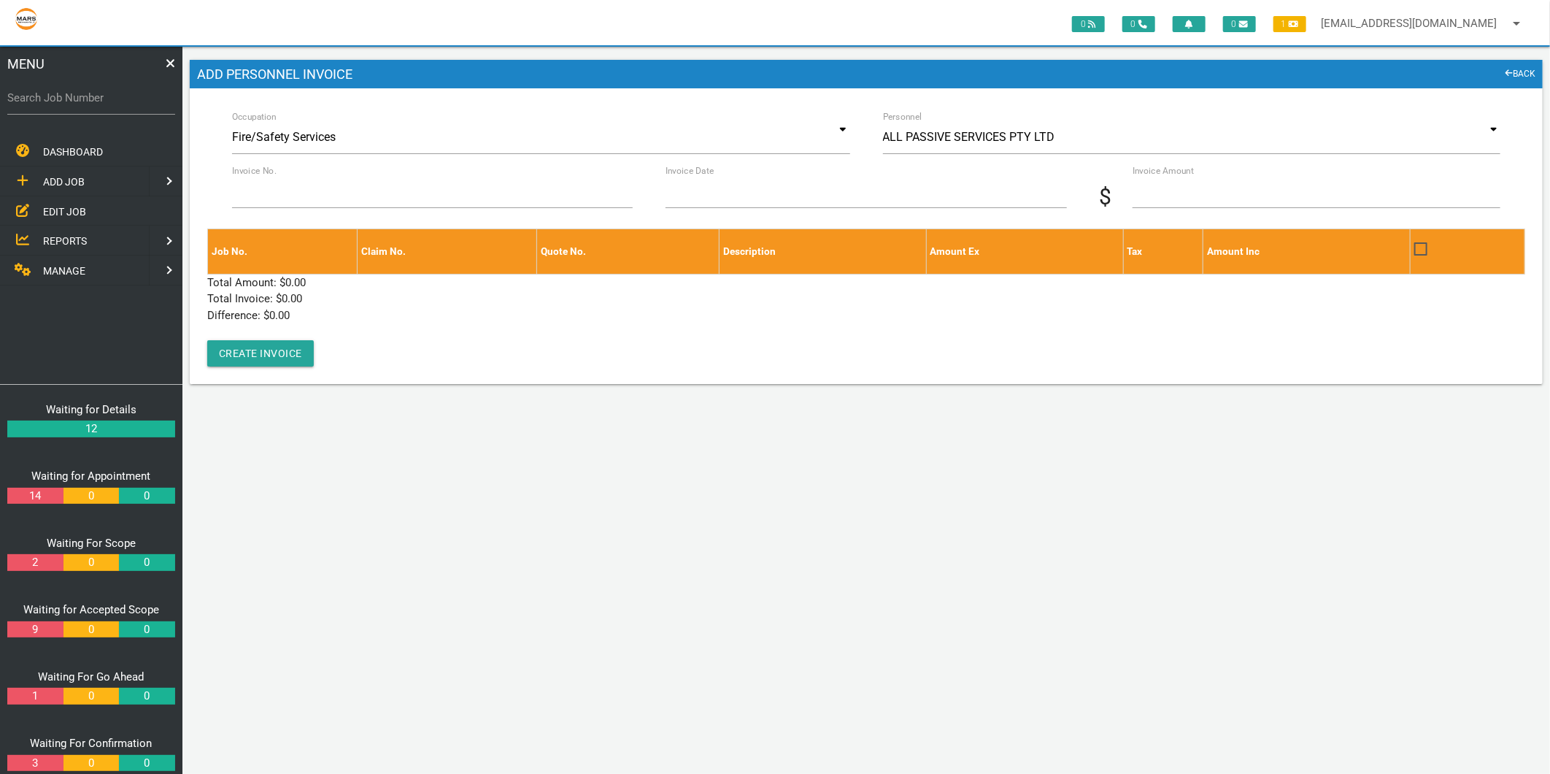
click at [19, 96] on label "Search Job Number" at bounding box center [91, 98] width 168 height 17
click at [19, 96] on input "Search Job Number" at bounding box center [91, 98] width 168 height 34
type input "1749"
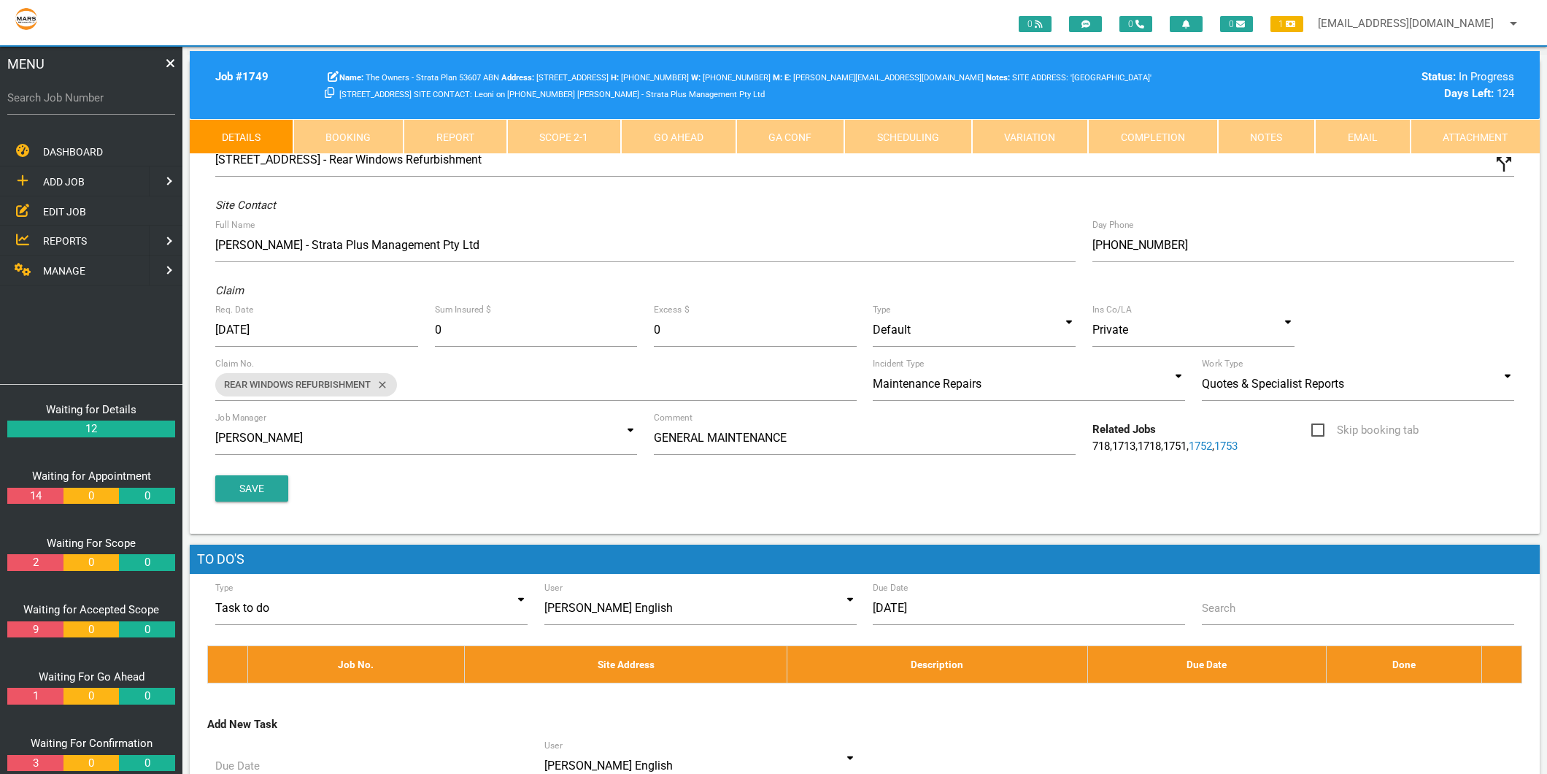
click at [580, 131] on link "Scope 2 - 1" at bounding box center [564, 136] width 115 height 35
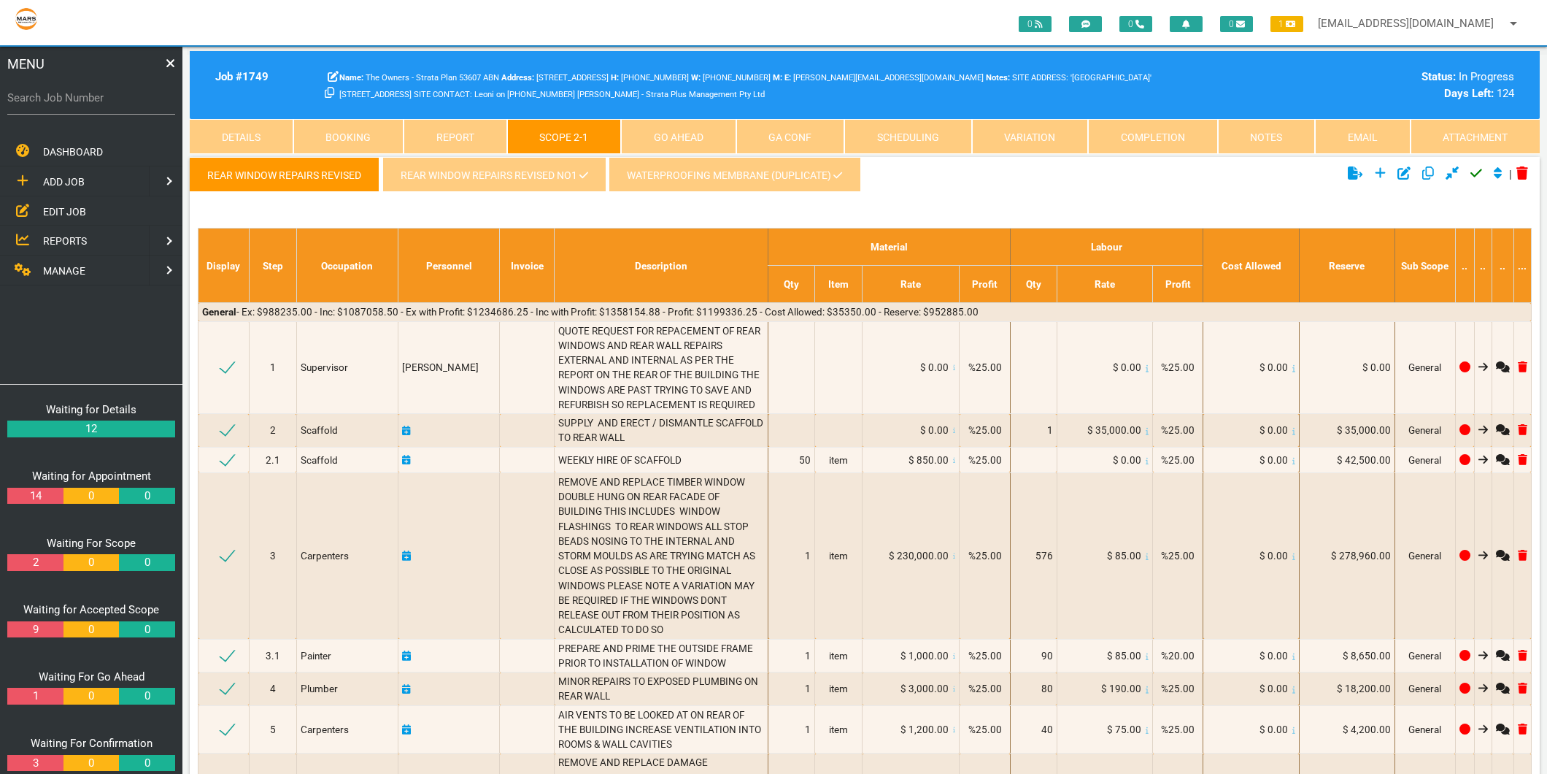
click at [584, 182] on link "REAR WINDOW REPAIRS REVISED NO1" at bounding box center [493, 174] width 223 height 35
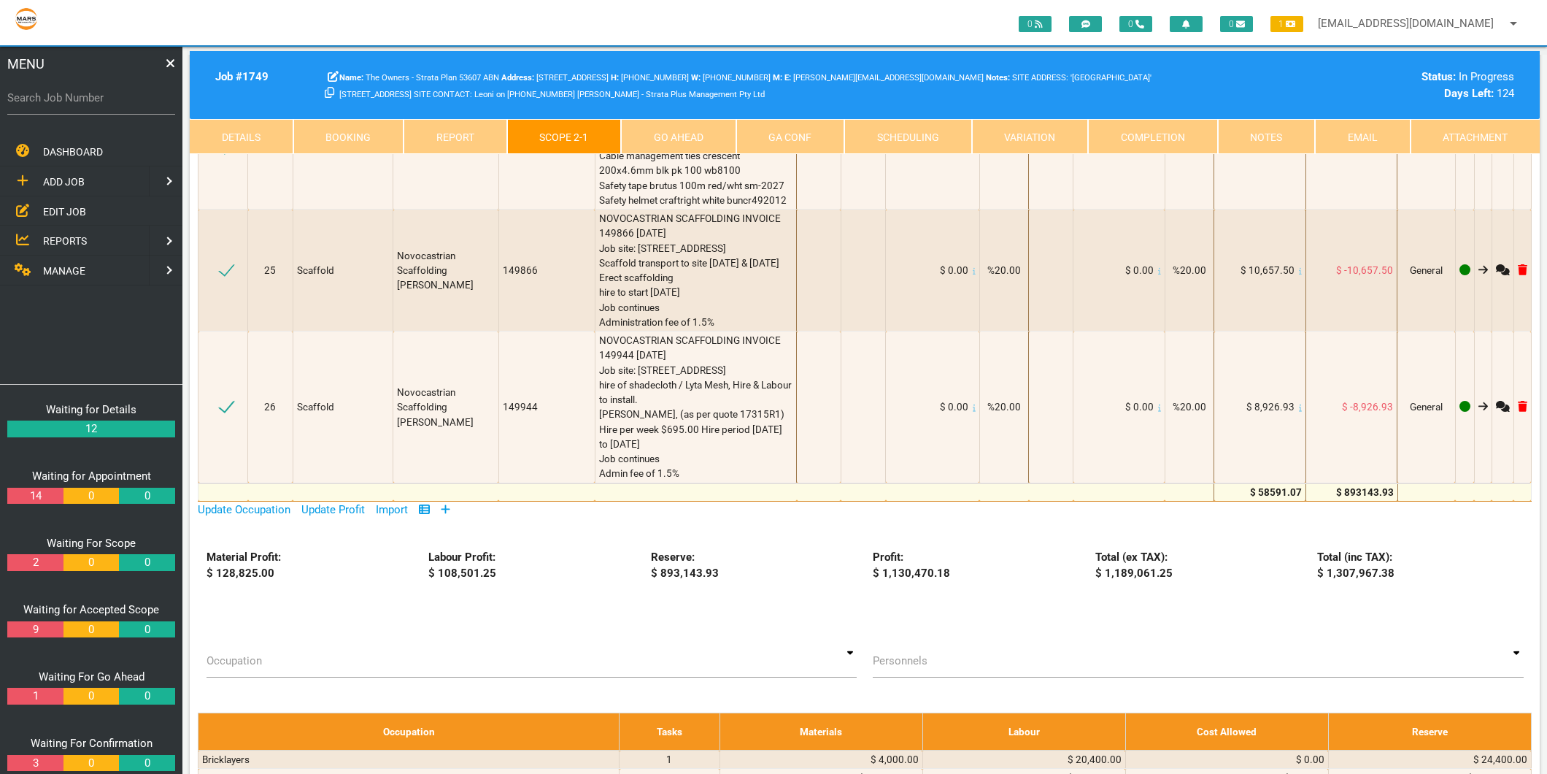
scroll to position [2270, 0]
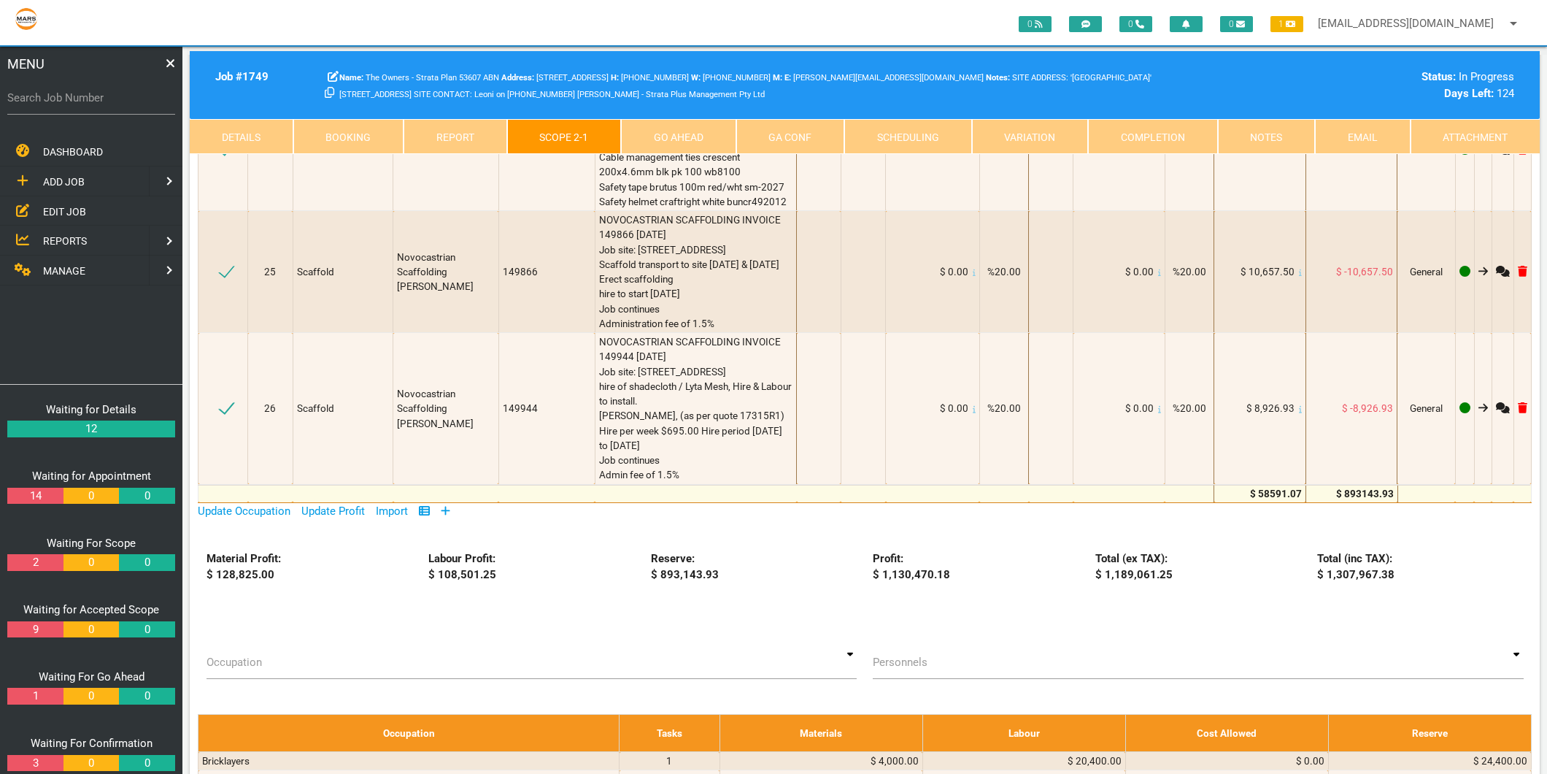
click at [447, 505] on icon at bounding box center [445, 510] width 9 height 11
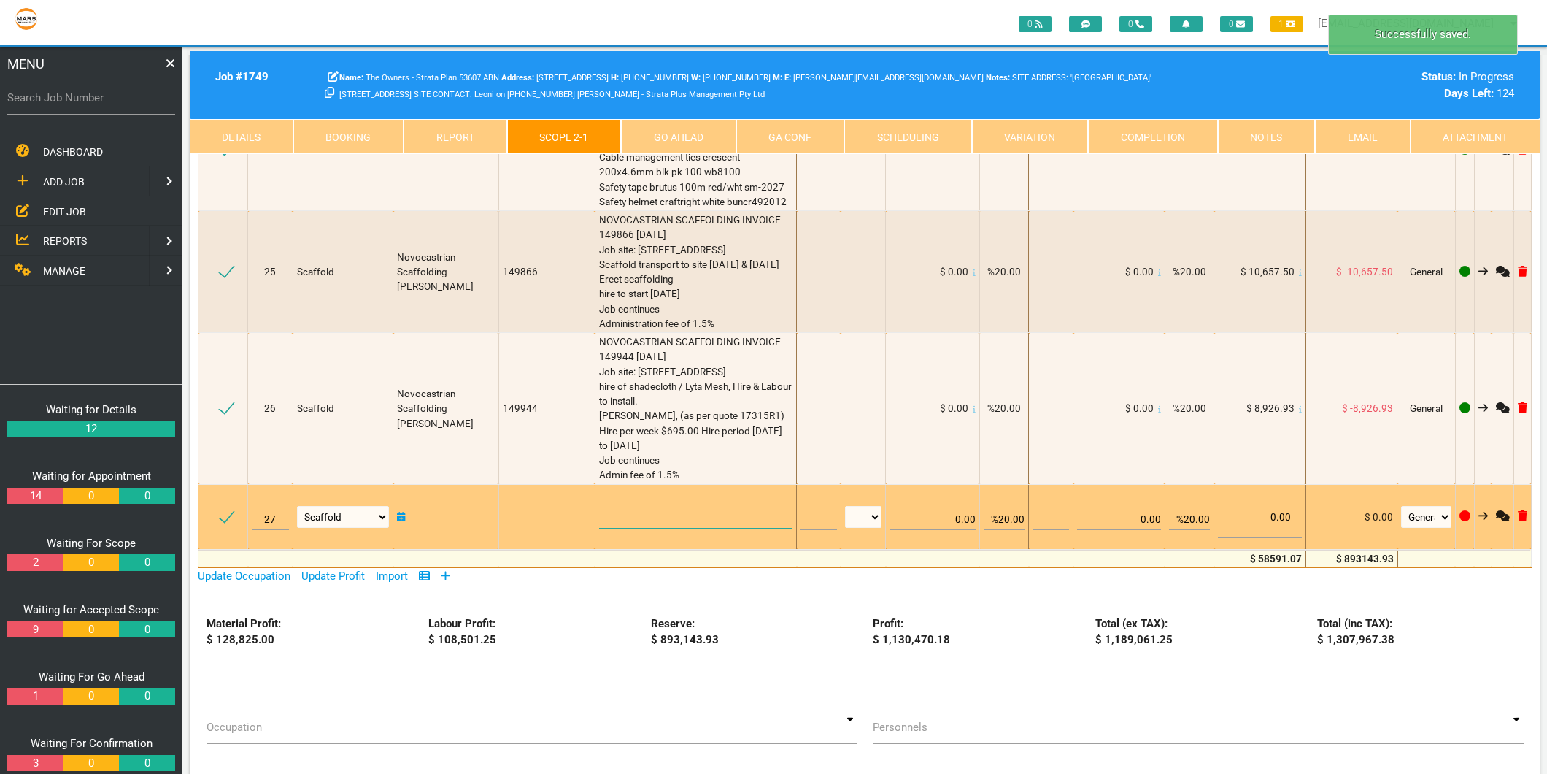
click at [657, 495] on textarea at bounding box center [695, 511] width 193 height 33
click at [1526, 510] on icon at bounding box center [1522, 515] width 9 height 11
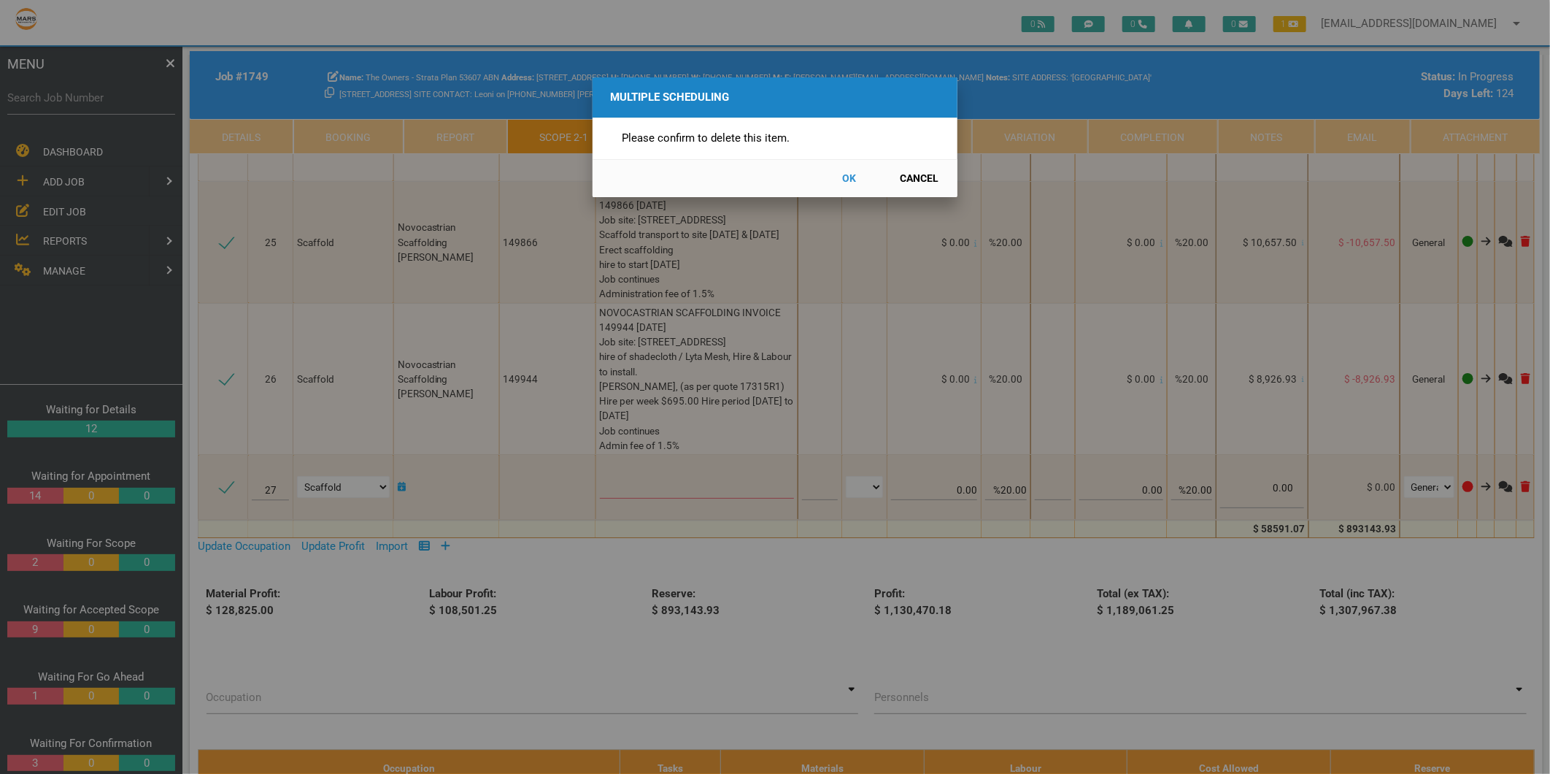
click at [844, 176] on button "OK" at bounding box center [849, 179] width 64 height 26
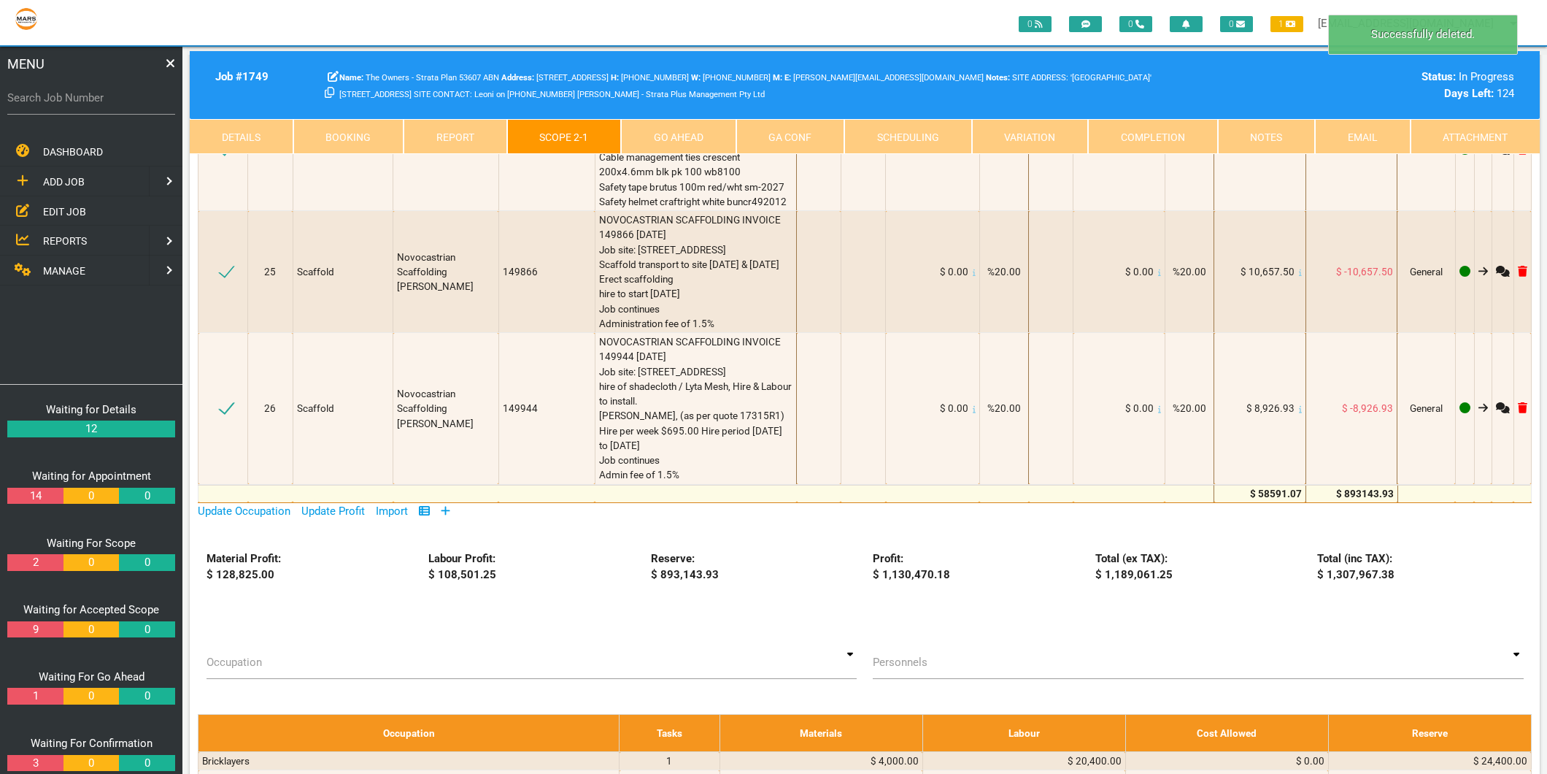
click at [96, 104] on label "Search Job Number" at bounding box center [91, 98] width 168 height 17
click at [96, 104] on input "Search Job Number" at bounding box center [91, 98] width 168 height 34
type input "1671"
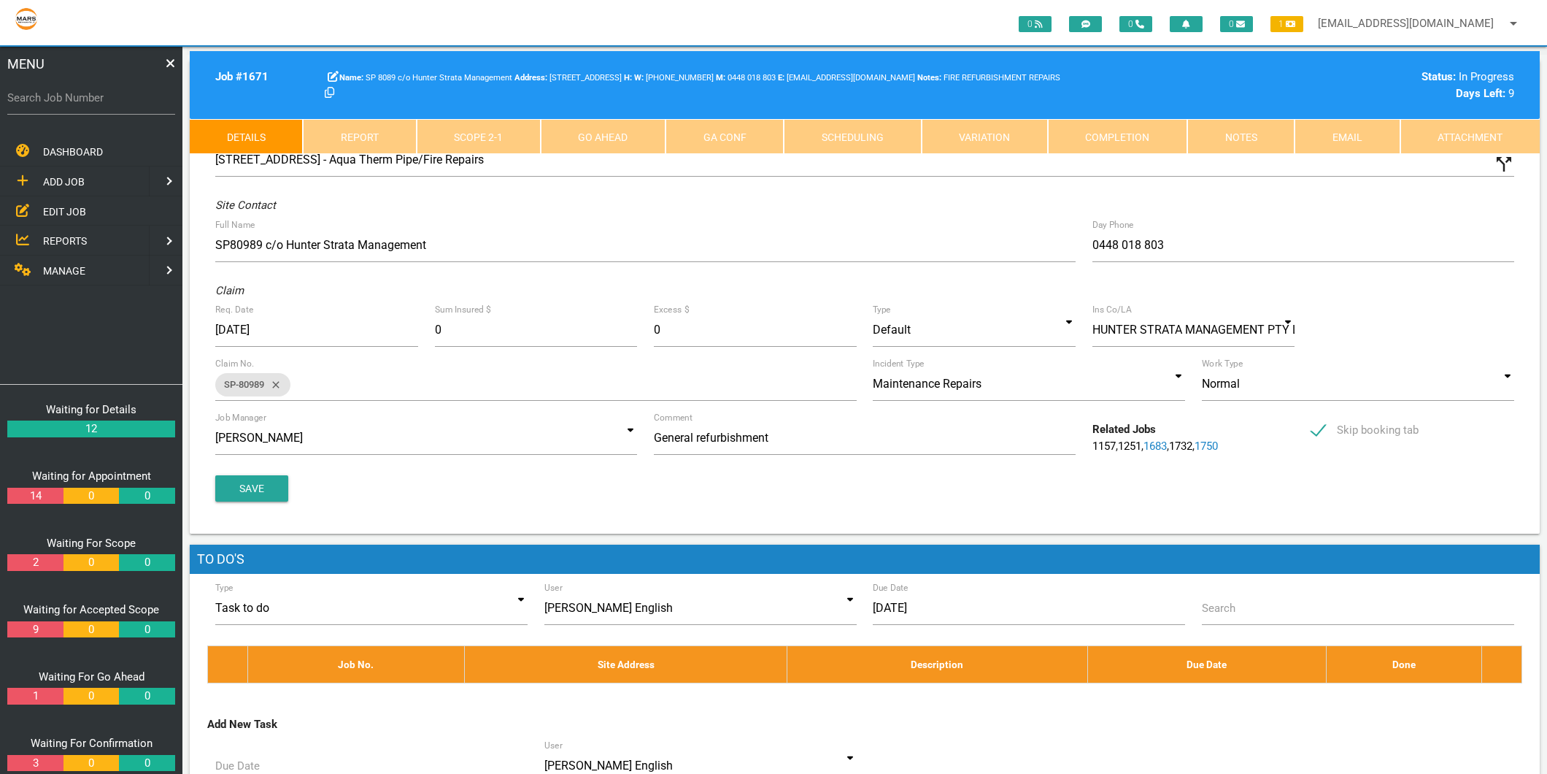
click at [487, 132] on link "Scope 2 - 1" at bounding box center [479, 136] width 124 height 35
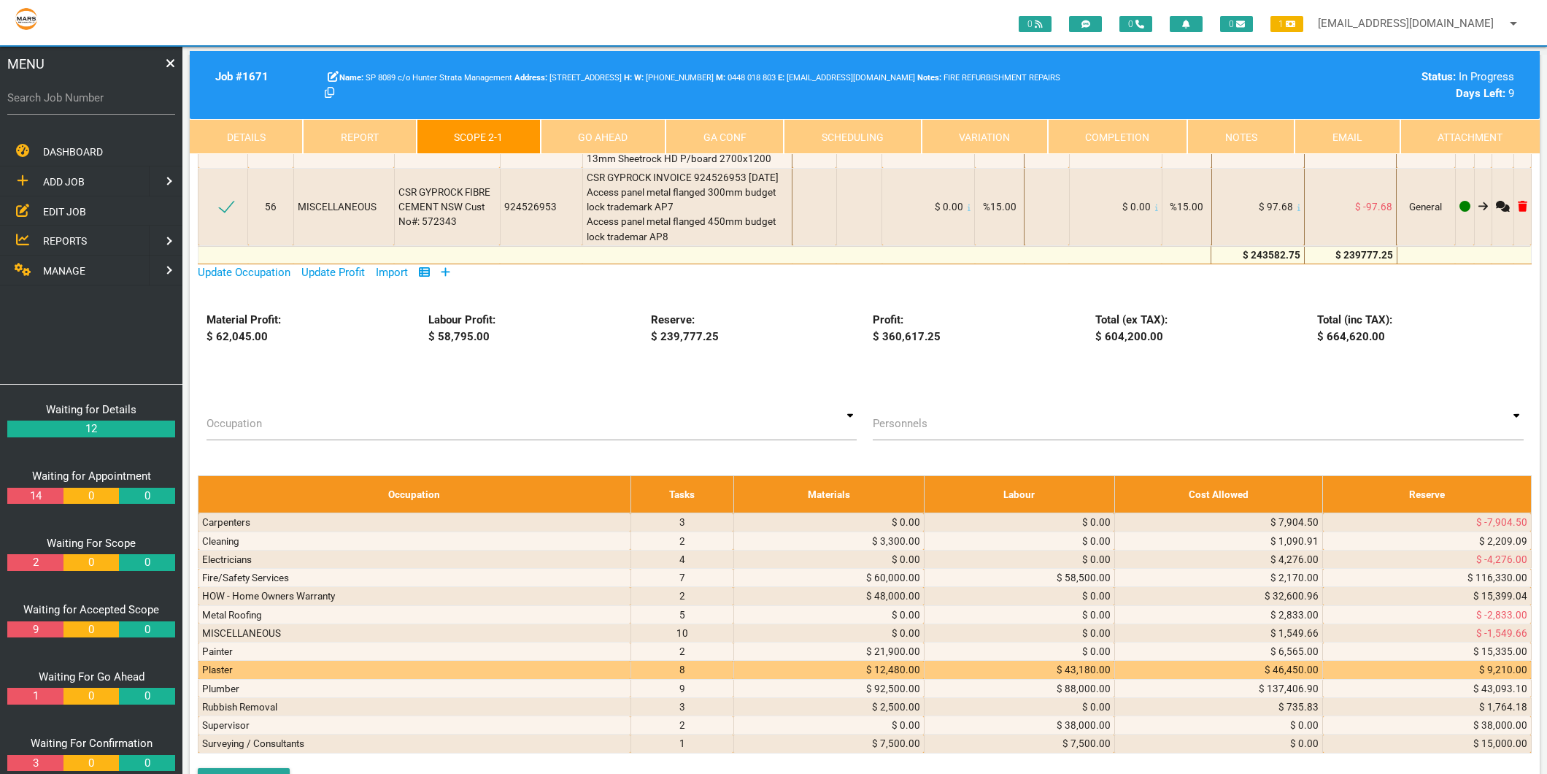
scroll to position [7621, 0]
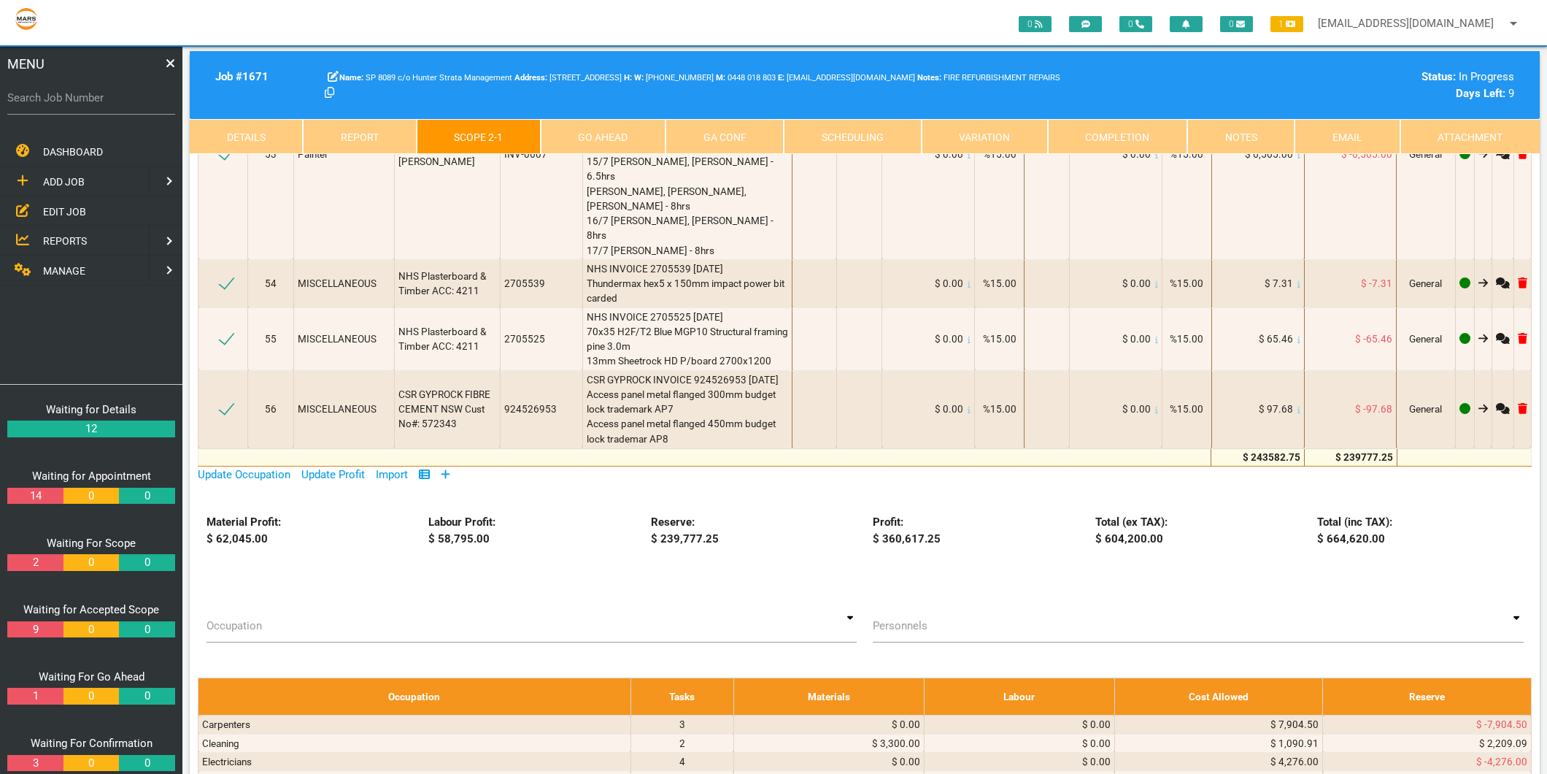
click at [446, 468] on icon at bounding box center [445, 473] width 9 height 11
